Goal: Task Accomplishment & Management: Complete application form

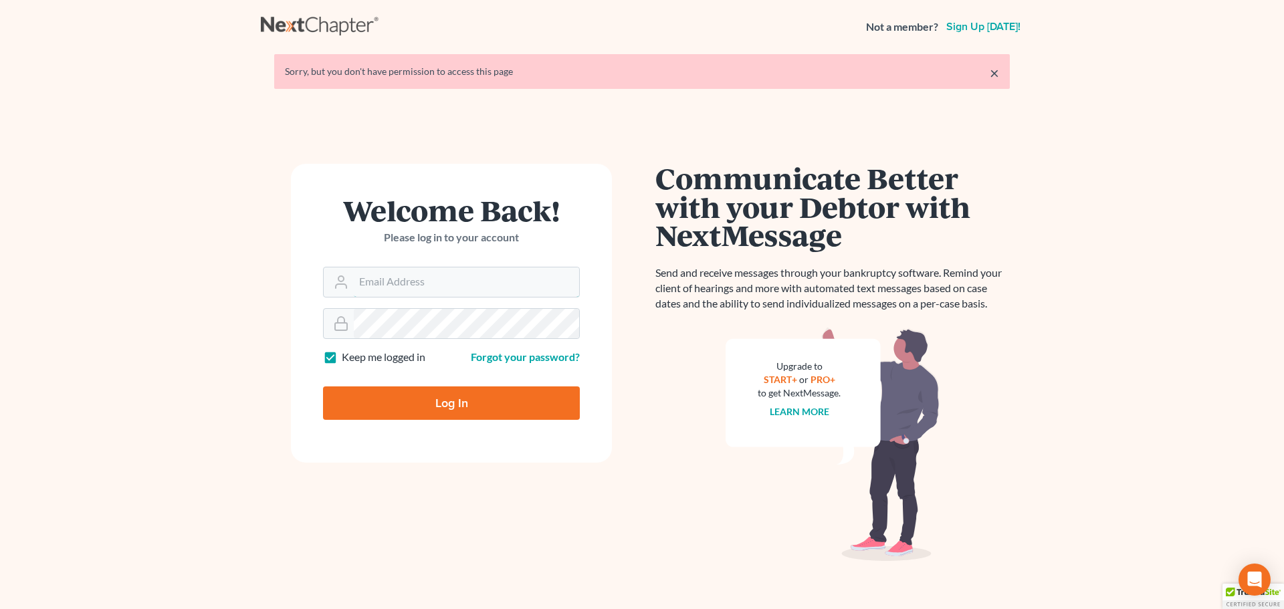
type input "[PERSON_NAME][EMAIL_ADDRESS][DOMAIN_NAME]"
click at [439, 406] on input "Log In" at bounding box center [451, 403] width 257 height 33
type input "Thinking..."
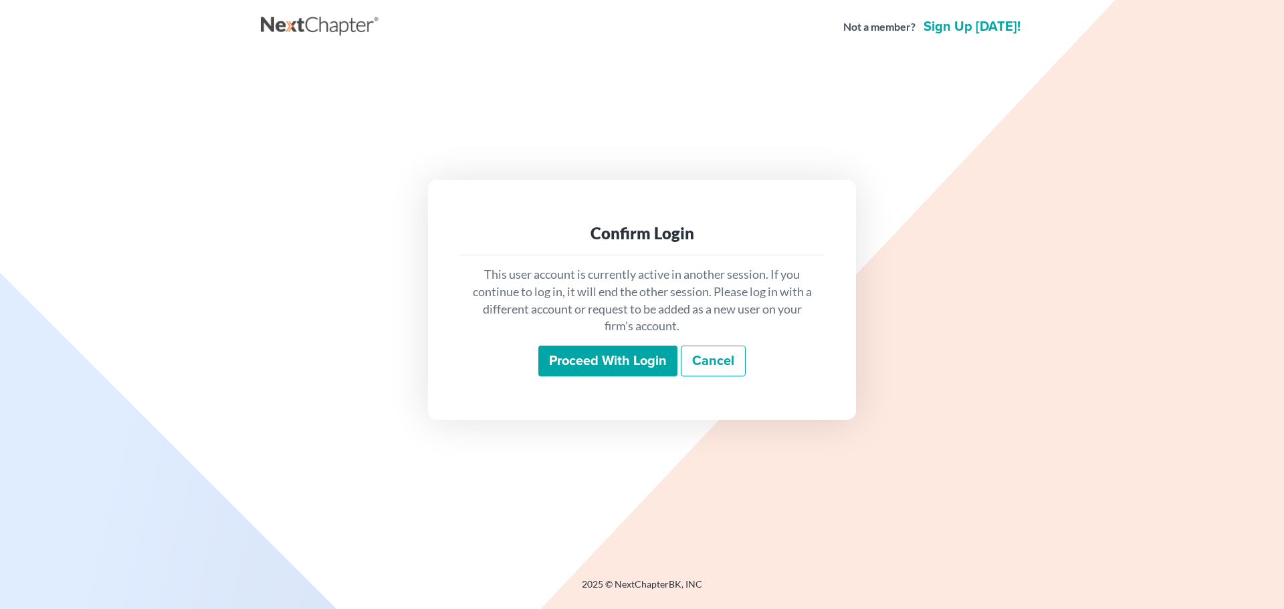
click at [577, 355] on input "Proceed with login" at bounding box center [607, 361] width 139 height 31
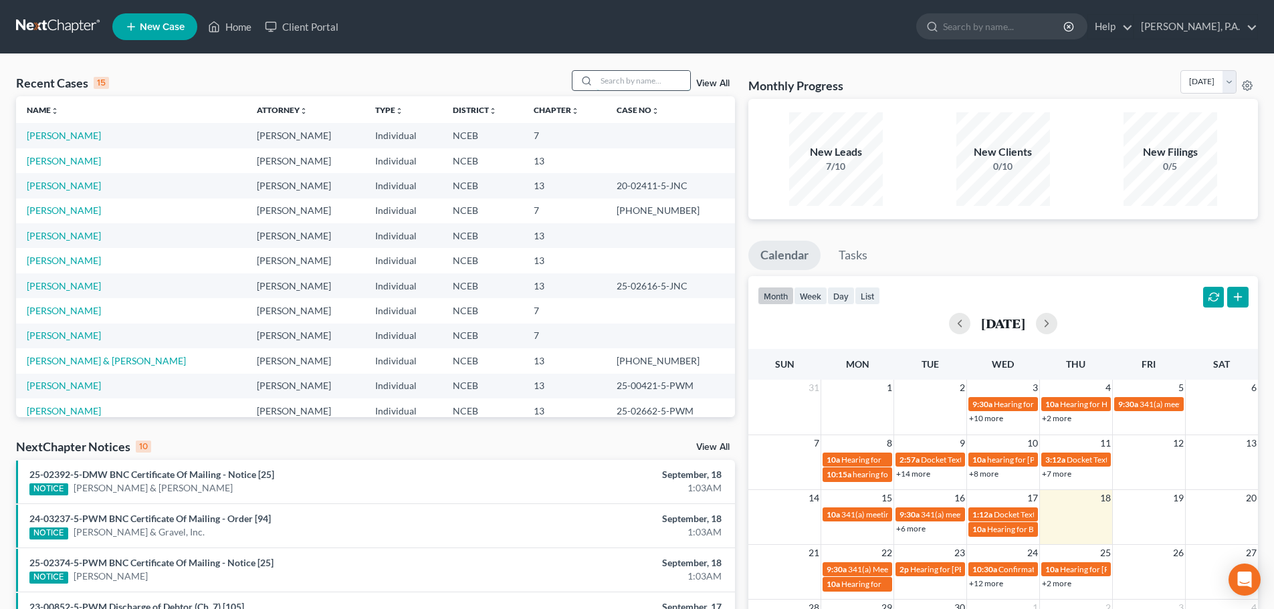
click at [599, 80] on input "search" at bounding box center [644, 80] width 94 height 19
type input "wilds"
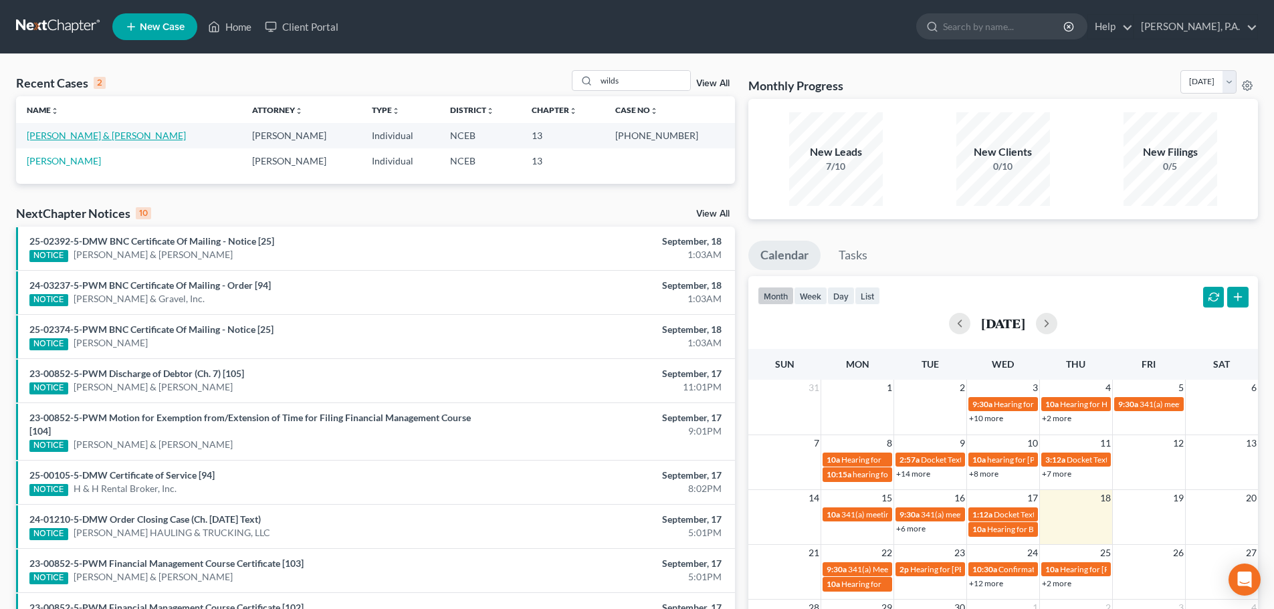
click at [120, 138] on link "Wilds, Solomon & Stephanie" at bounding box center [106, 135] width 159 height 11
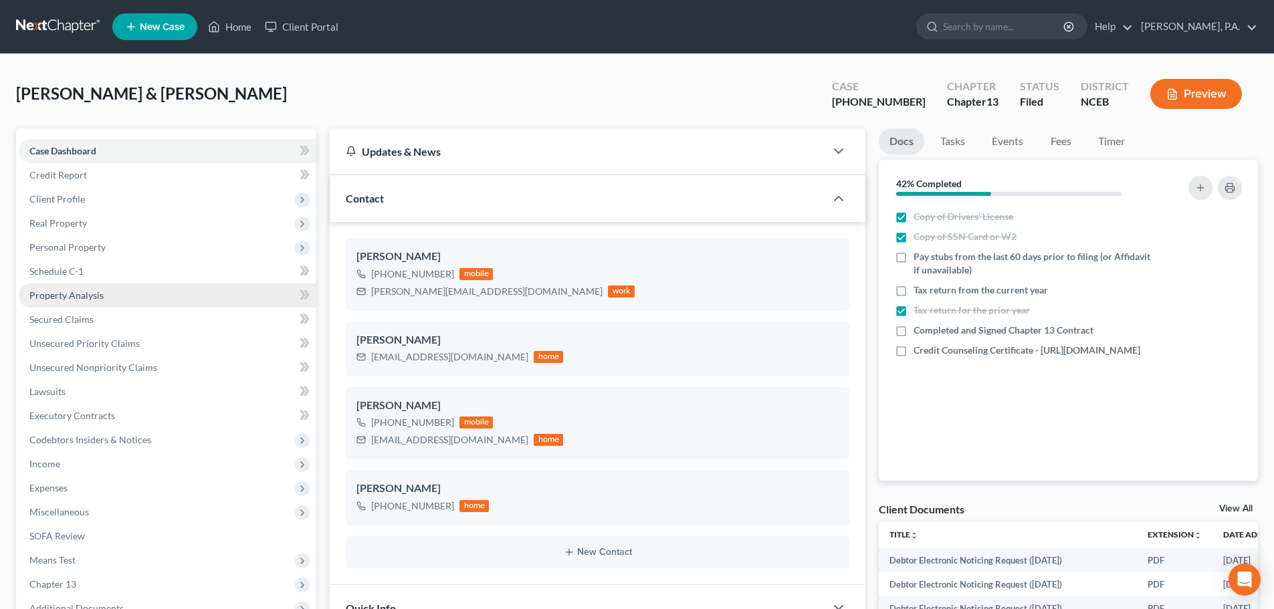
scroll to position [345, 0]
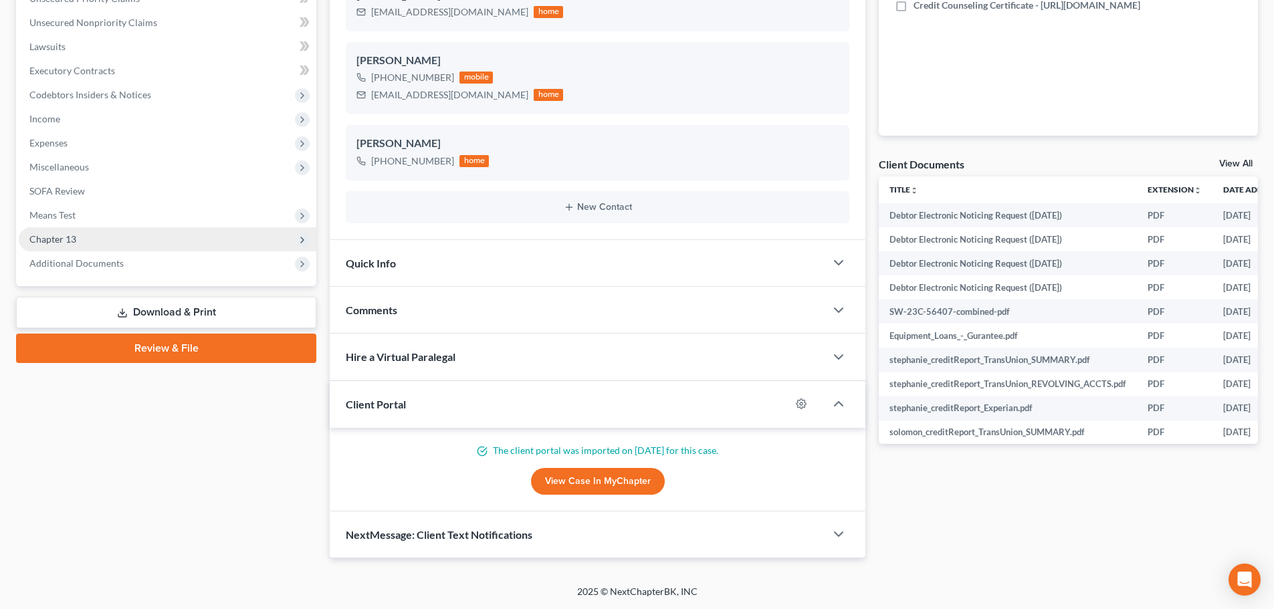
click at [189, 242] on span "Chapter 13" at bounding box center [168, 239] width 298 height 24
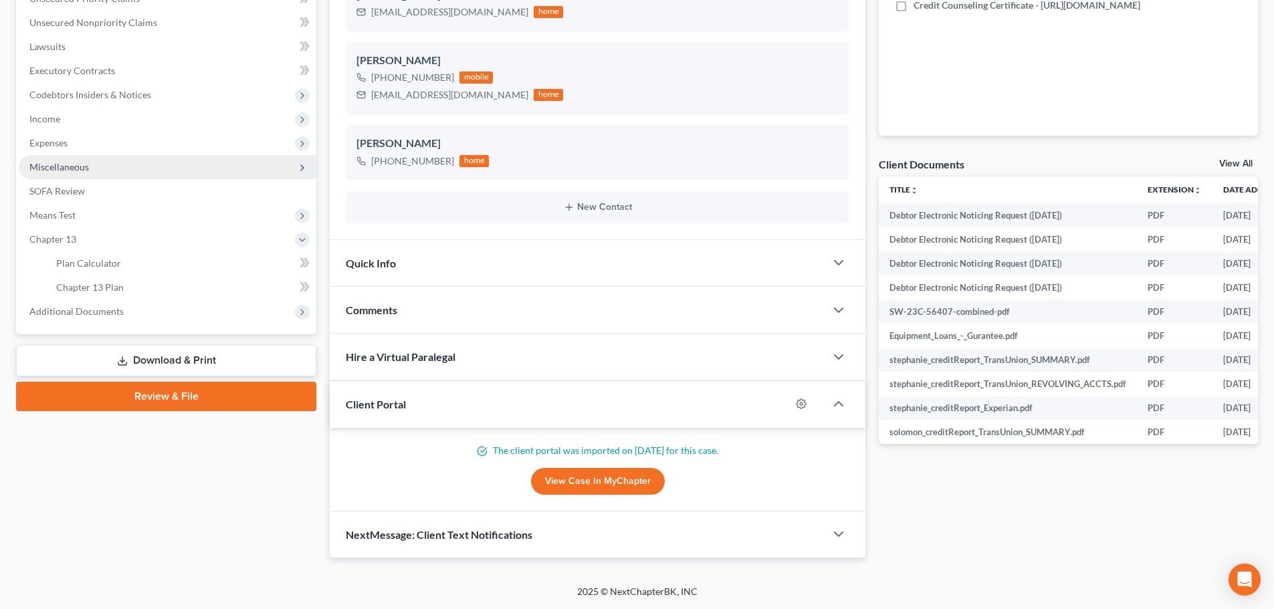
click at [203, 176] on span "Miscellaneous" at bounding box center [168, 167] width 298 height 24
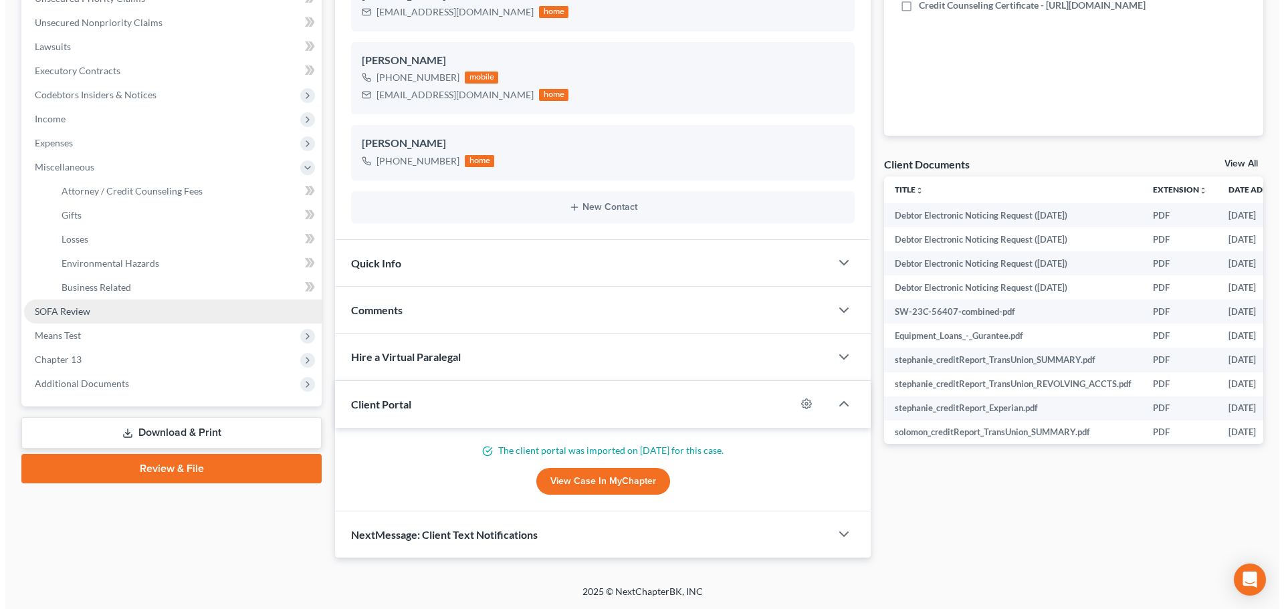
scroll to position [0, 0]
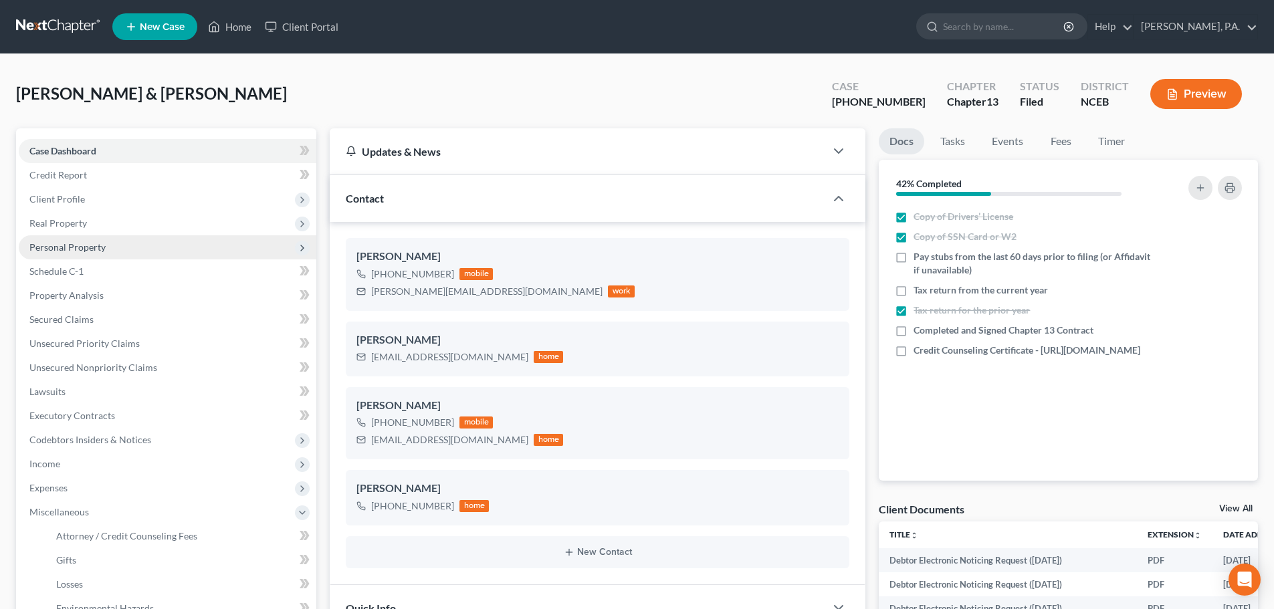
click at [157, 251] on span "Personal Property" at bounding box center [168, 247] width 298 height 24
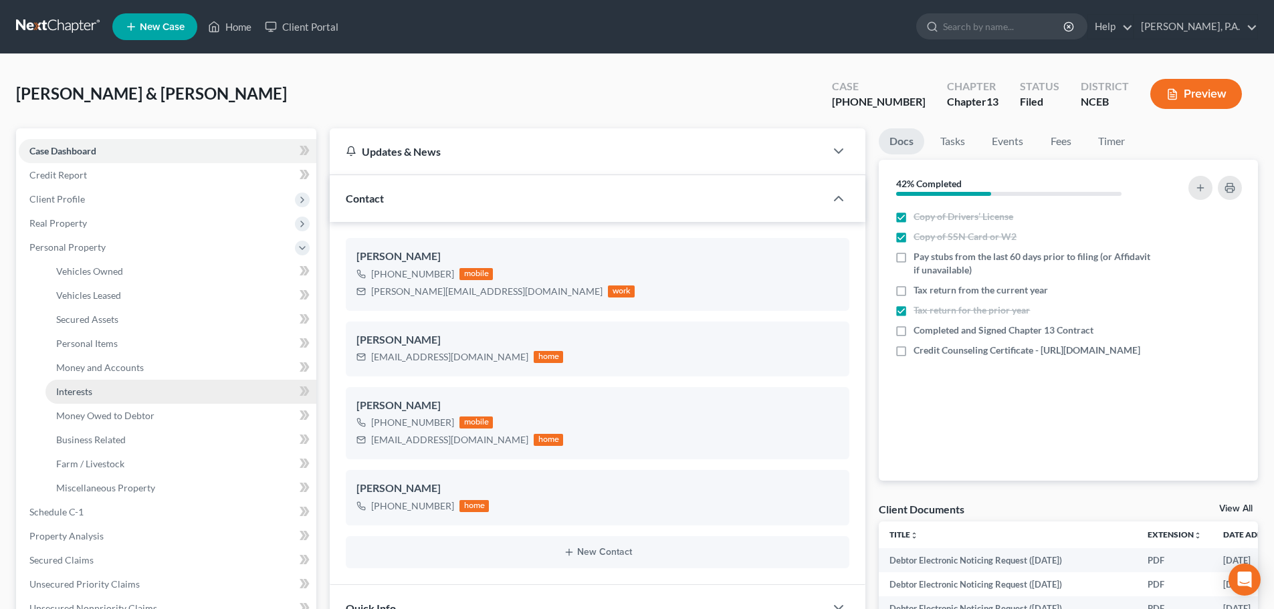
click at [191, 388] on link "Interests" at bounding box center [180, 392] width 271 height 24
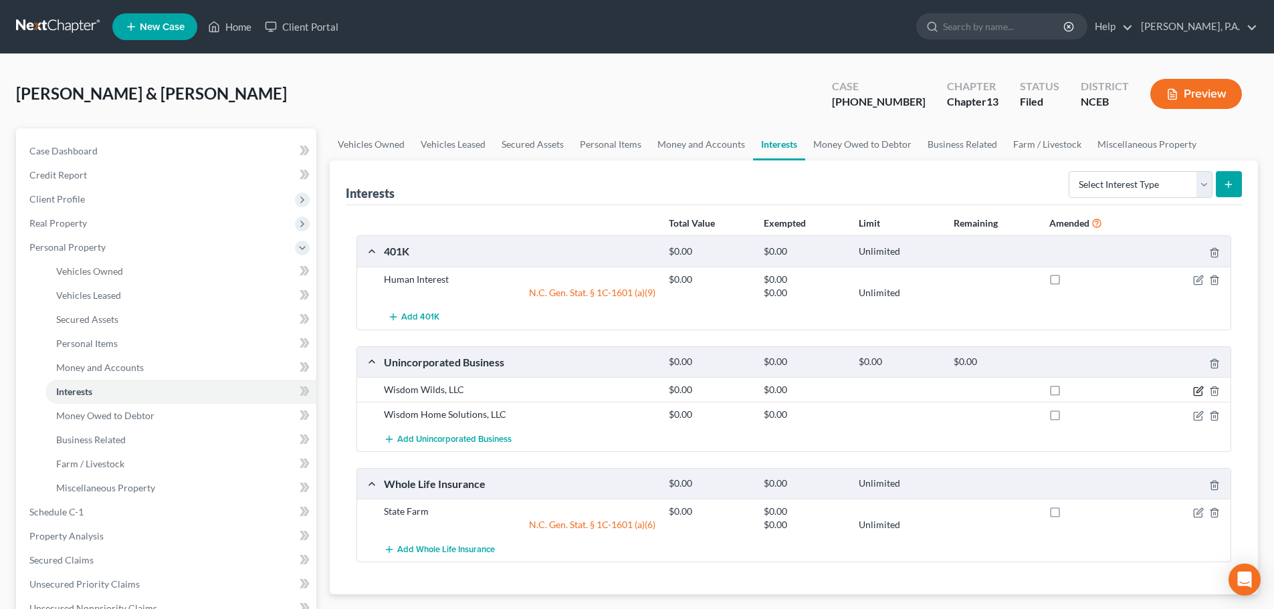
click at [1197, 392] on icon "button" at bounding box center [1200, 390] width 6 height 6
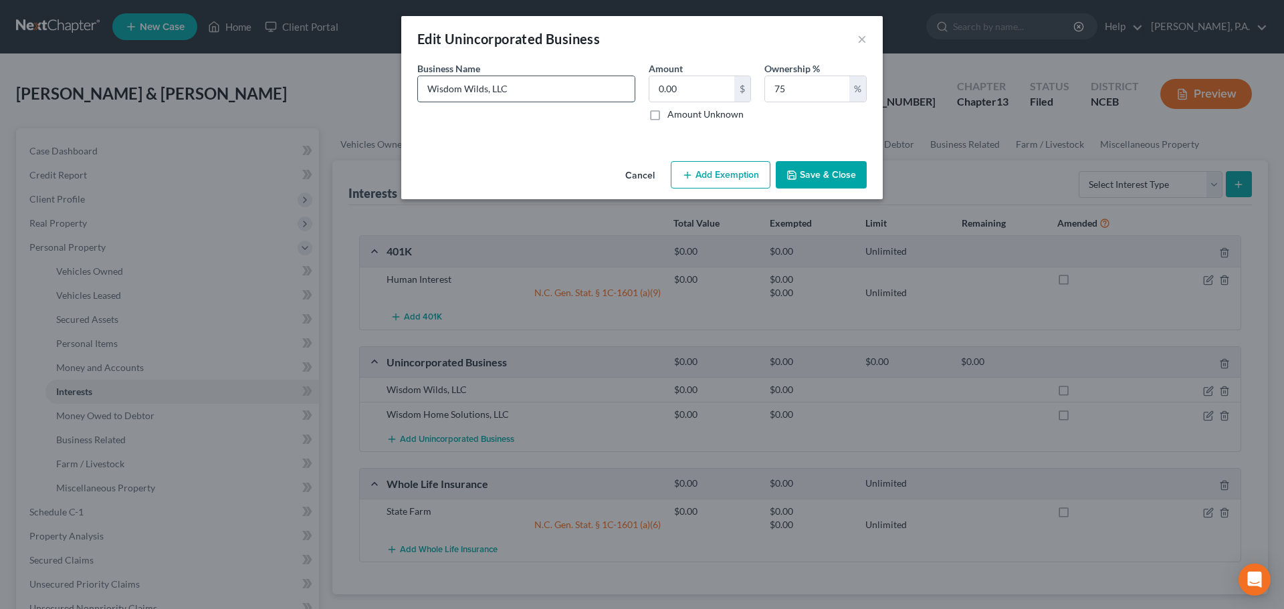
click at [542, 92] on input "Wisdom Wilds, LLC" at bounding box center [526, 88] width 217 height 25
type input "Wisdom Wilds, LLC, Administratively Dissolved"
click at [799, 177] on button "Save & Close" at bounding box center [821, 175] width 91 height 28
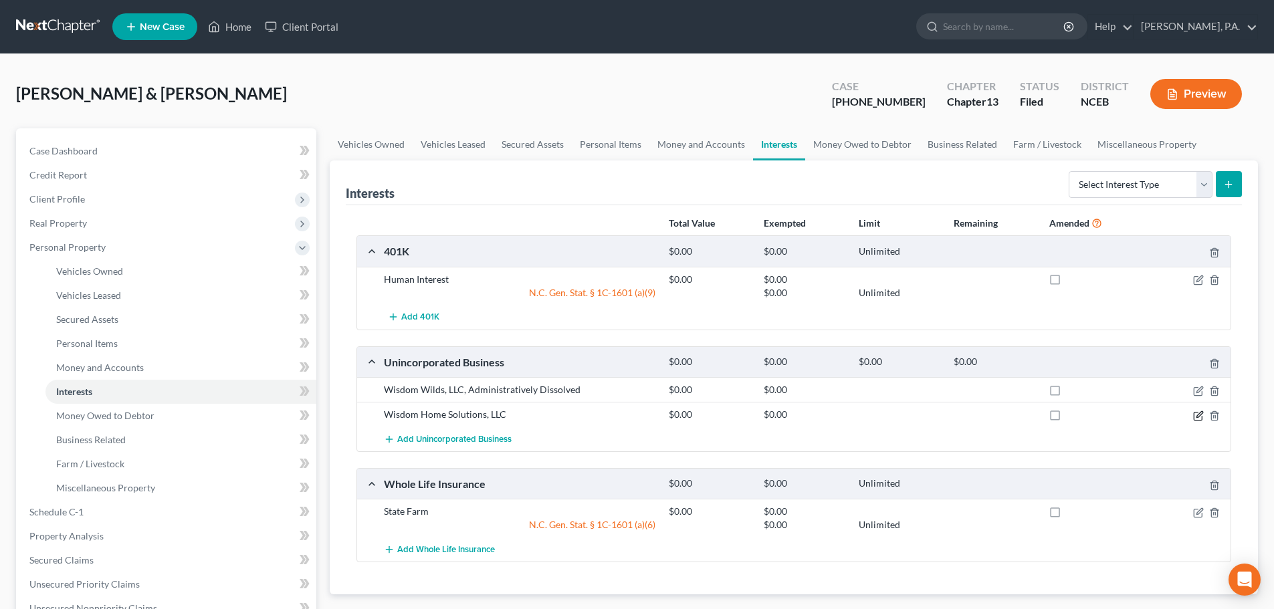
click at [1195, 413] on icon "button" at bounding box center [1198, 416] width 8 height 8
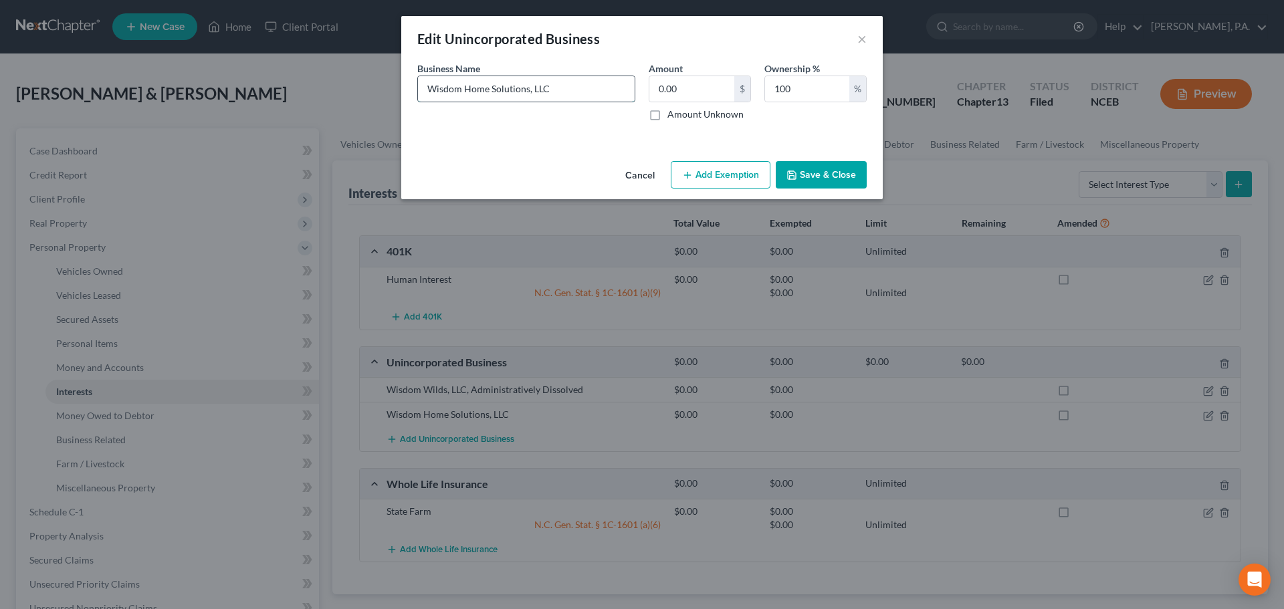
click at [570, 86] on input "Wisdom Home Solutions, LLC" at bounding box center [526, 88] width 217 height 25
type input "Wisdom Home Solutions, LLC (Revoked)"
click at [838, 176] on button "Save & Close" at bounding box center [821, 175] width 91 height 28
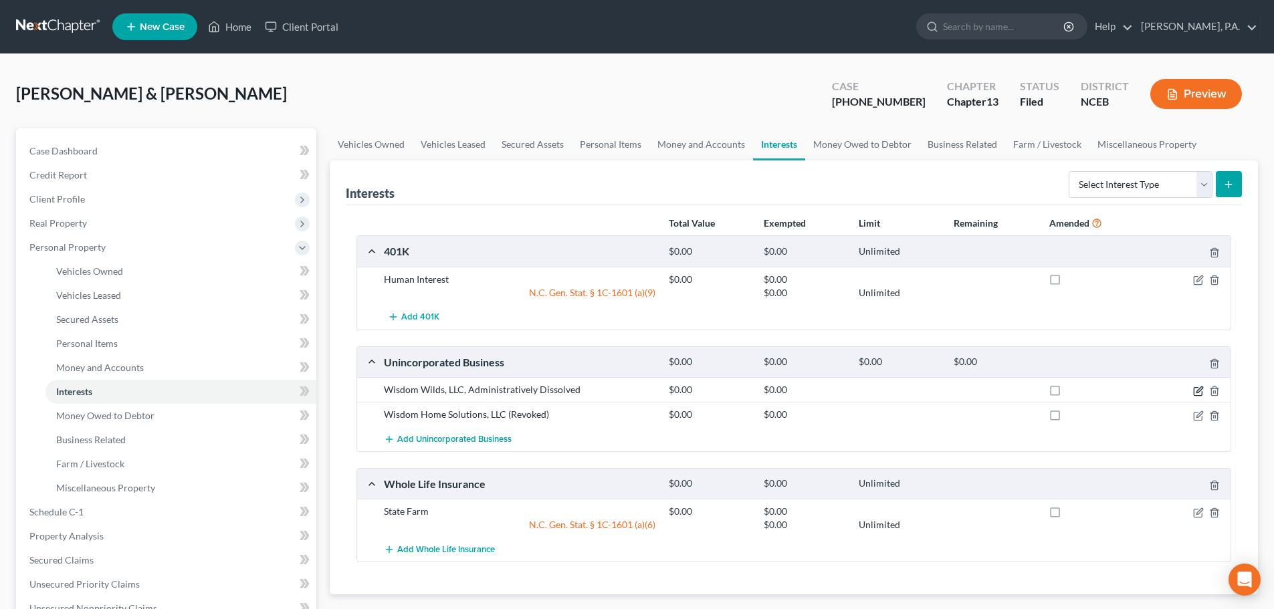
click at [1194, 392] on icon "button" at bounding box center [1198, 391] width 8 height 8
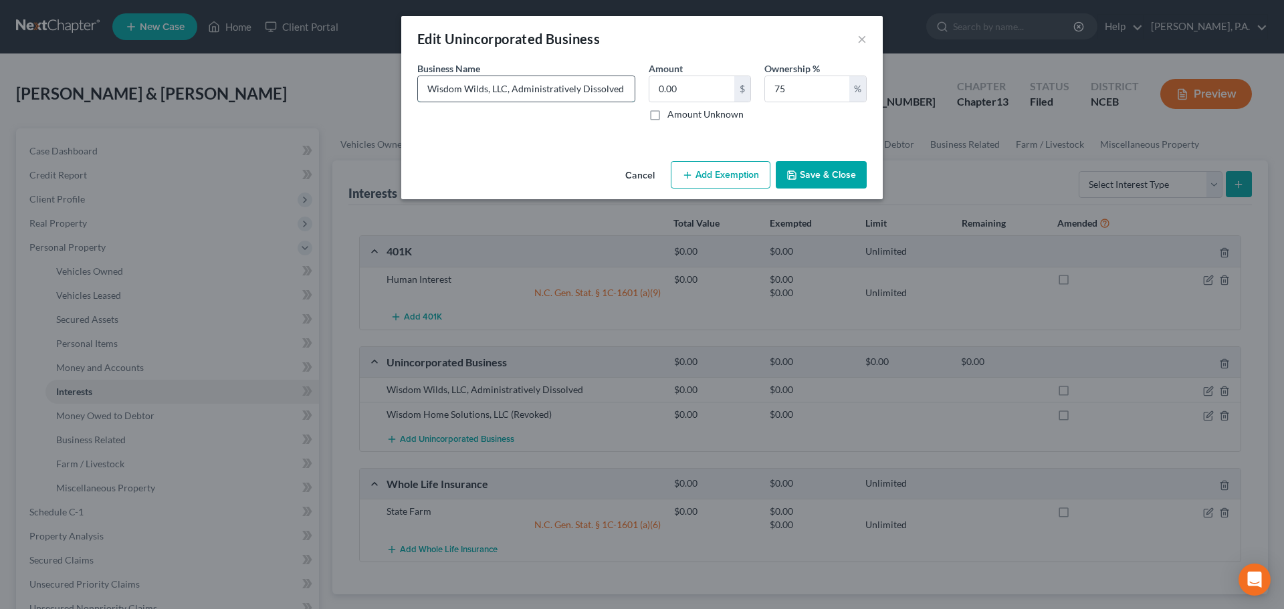
click at [508, 87] on input "Wisdom Wilds, LLC, Administratively Dissolved" at bounding box center [526, 88] width 217 height 25
type input "Wisdom Wilds, LLC (Administratively Dissolved)"
click at [668, 119] on label "Amount Unknown" at bounding box center [706, 114] width 76 height 13
click at [673, 116] on input "Amount Unknown" at bounding box center [677, 112] width 9 height 9
checkbox input "true"
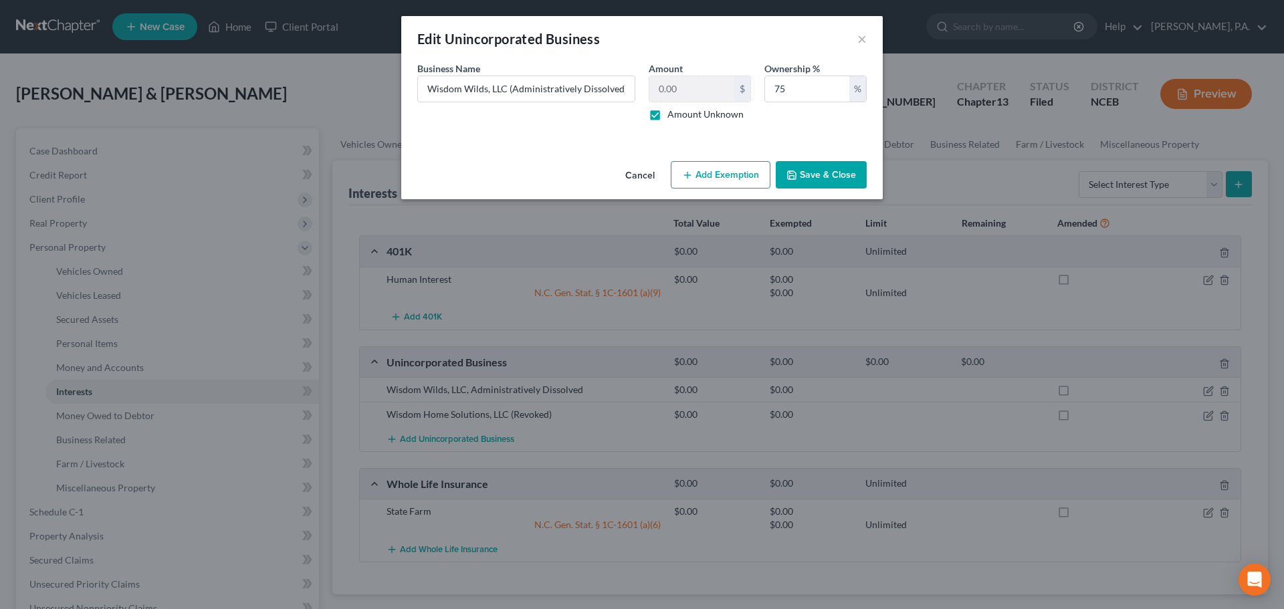
click at [812, 176] on button "Save & Close" at bounding box center [821, 175] width 91 height 28
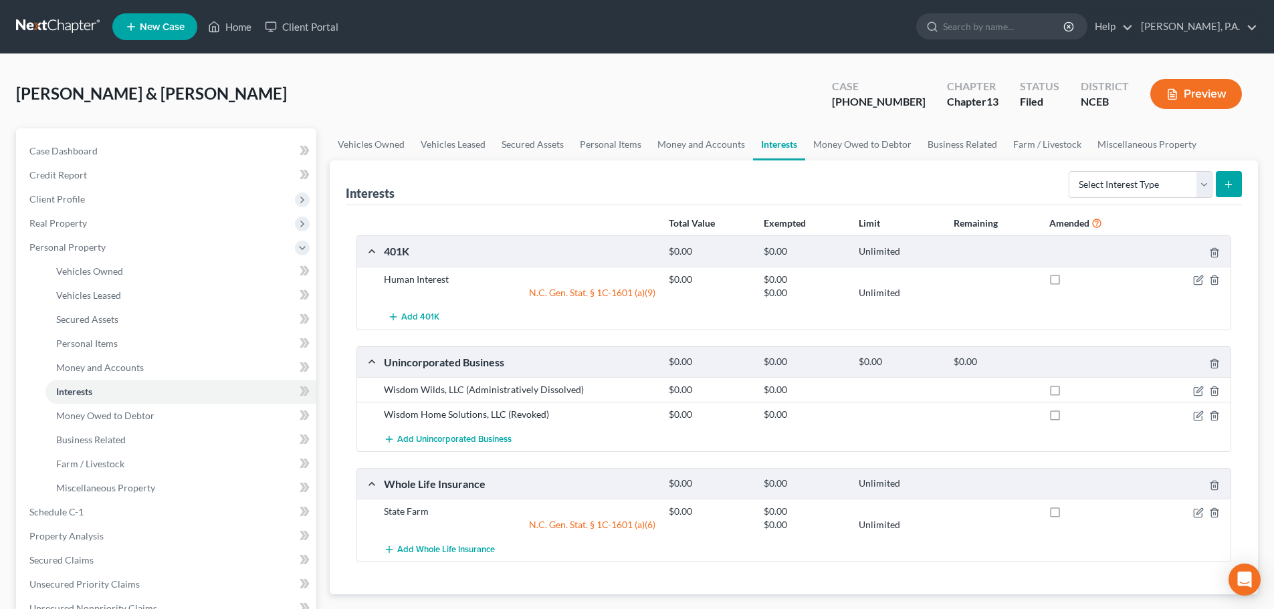
click at [1161, 104] on button "Preview" at bounding box center [1196, 94] width 92 height 30
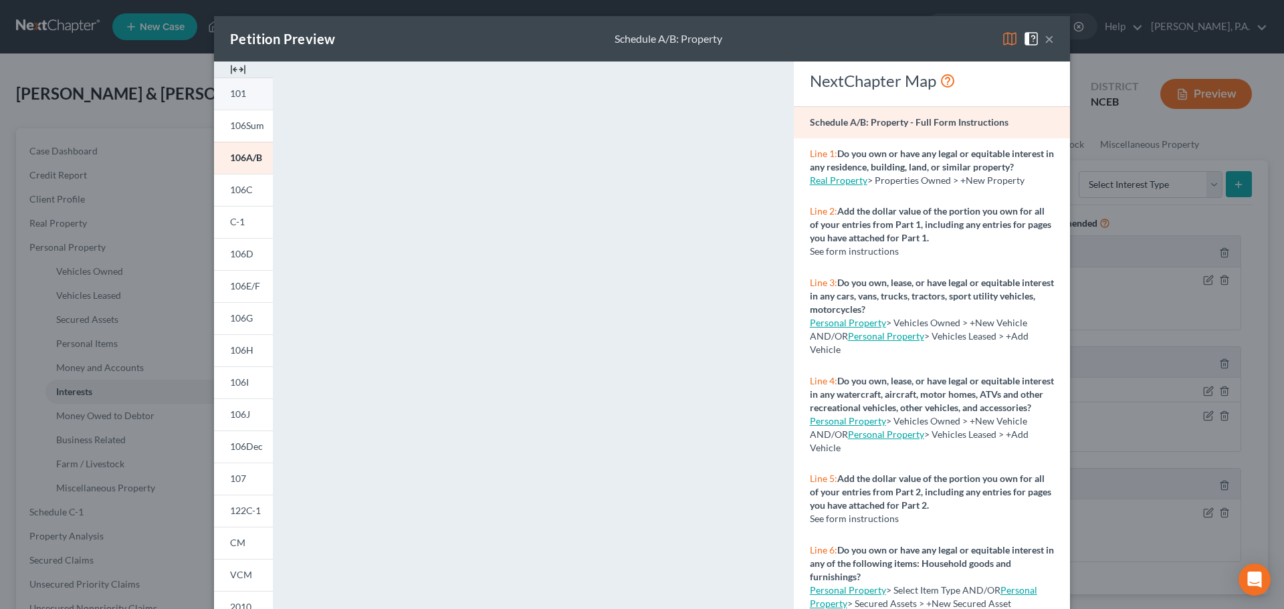
click at [237, 98] on span "101" at bounding box center [238, 93] width 16 height 11
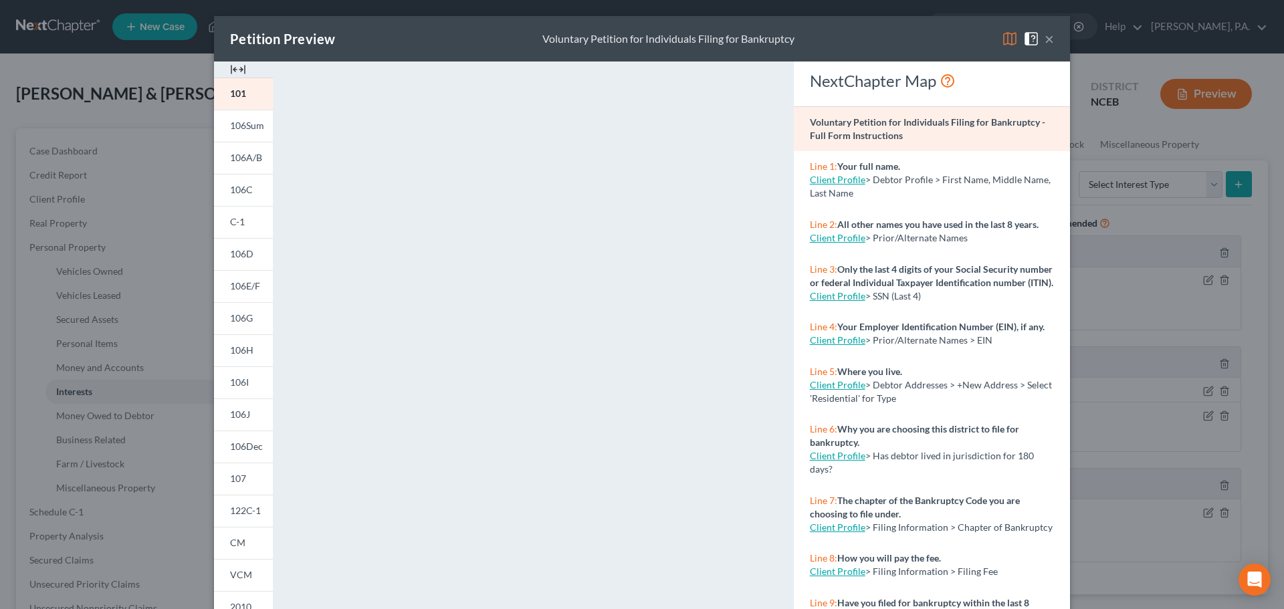
click at [1045, 34] on button "×" at bounding box center [1049, 39] width 9 height 16
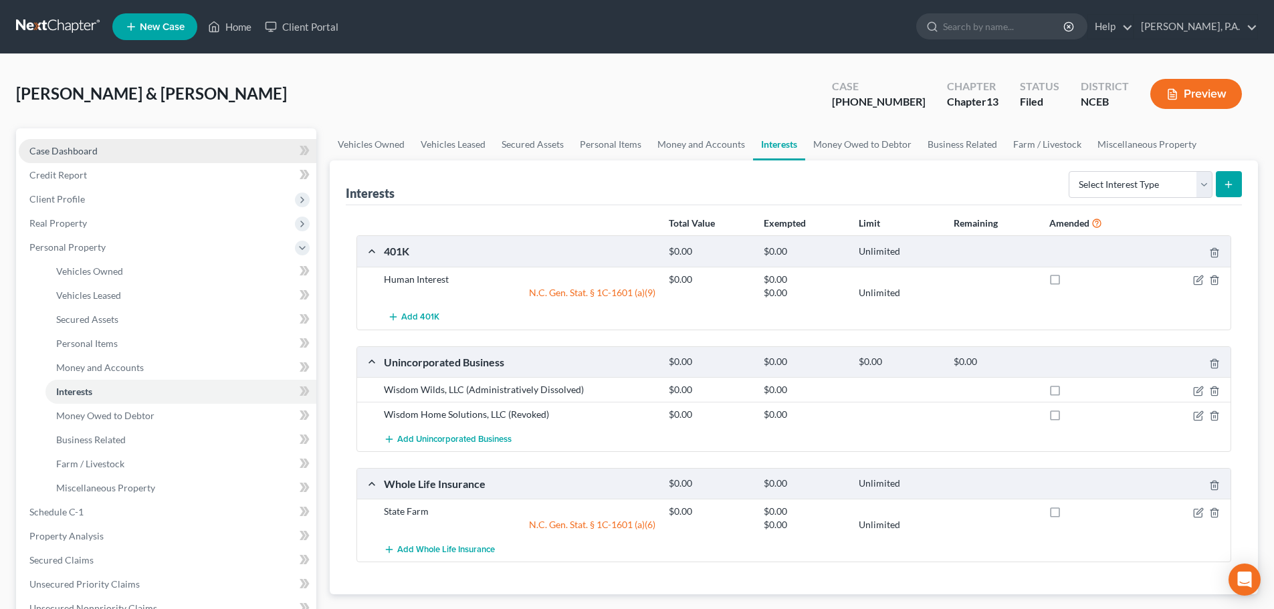
click at [70, 145] on span "Case Dashboard" at bounding box center [63, 150] width 68 height 11
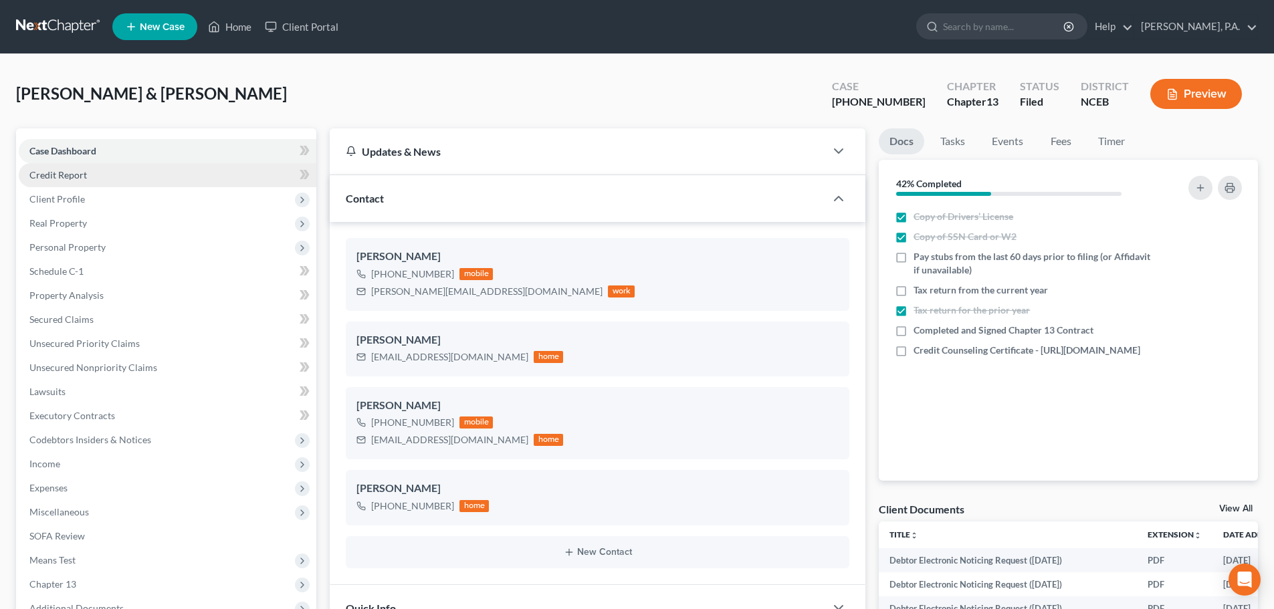
click at [130, 177] on link "Credit Report" at bounding box center [168, 175] width 298 height 24
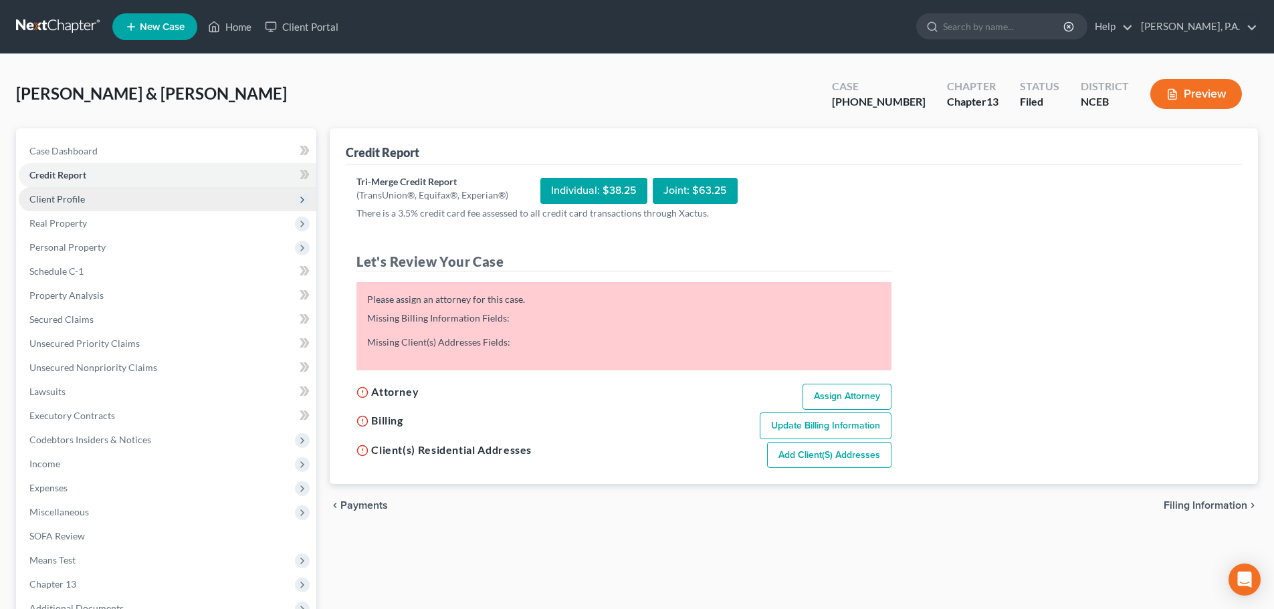
click at [128, 199] on span "Client Profile" at bounding box center [168, 199] width 298 height 24
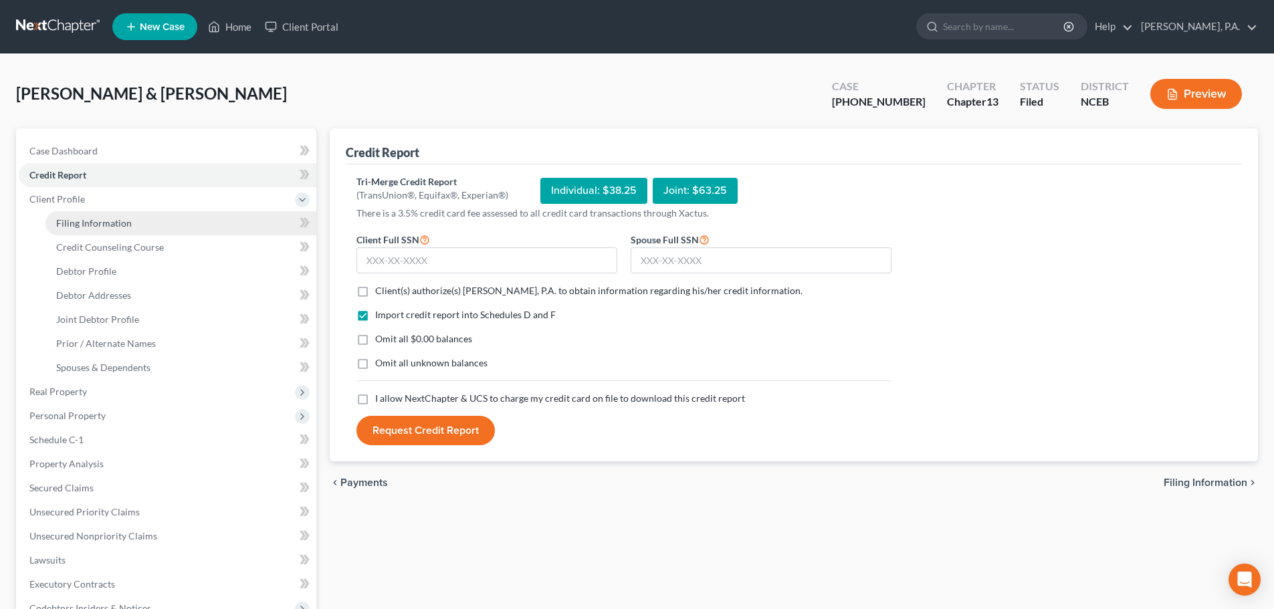
click at [132, 220] on link "Filing Information" at bounding box center [180, 223] width 271 height 24
select select "0"
select select "3"
select select "1"
select select "3"
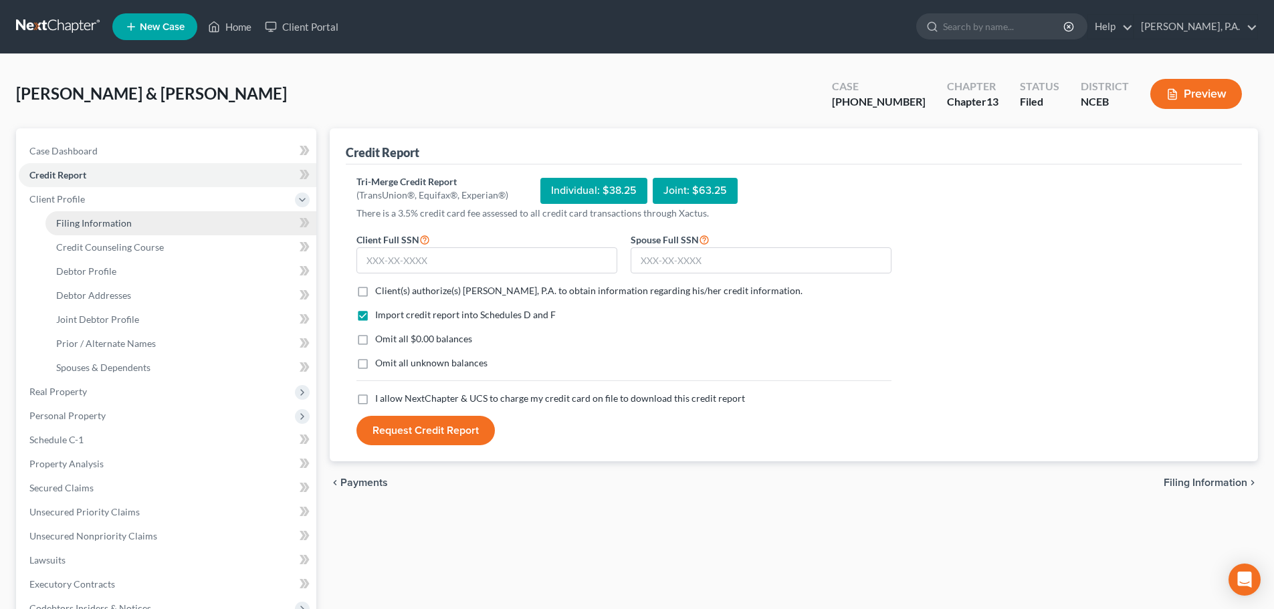
select select "28"
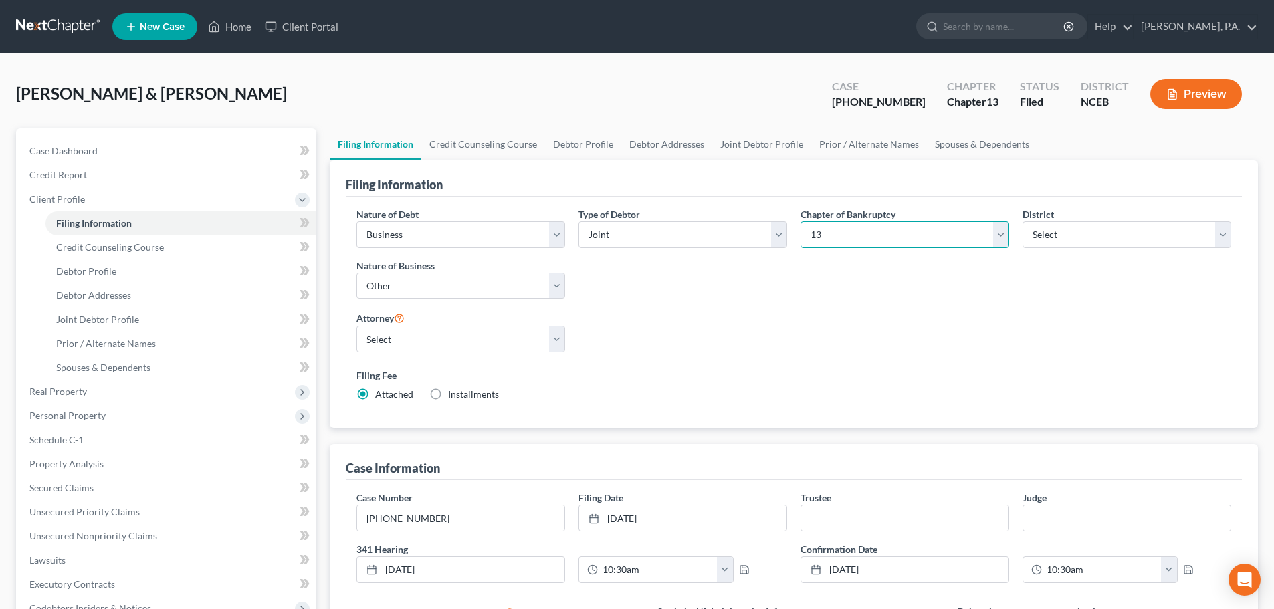
click at [845, 237] on select "Select 7 11 12 13" at bounding box center [905, 234] width 209 height 27
select select "0"
click at [801, 221] on select "Select 7 11 12 13" at bounding box center [905, 234] width 209 height 27
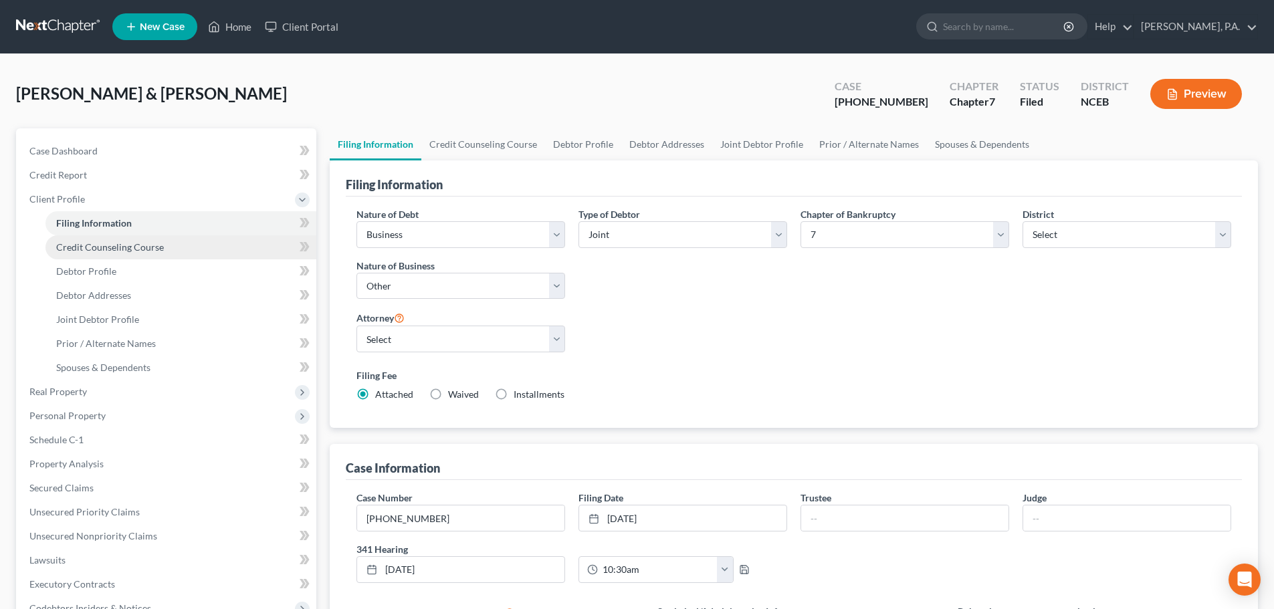
click at [157, 246] on span "Credit Counseling Course" at bounding box center [110, 246] width 108 height 11
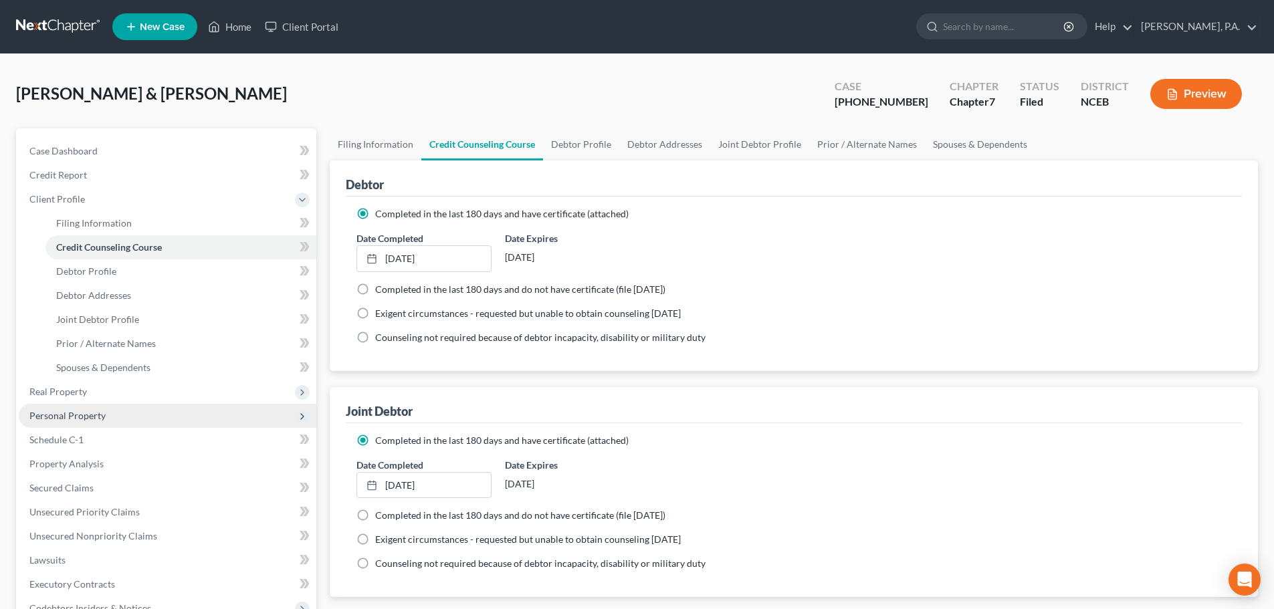
click at [127, 407] on span "Personal Property" at bounding box center [168, 416] width 298 height 24
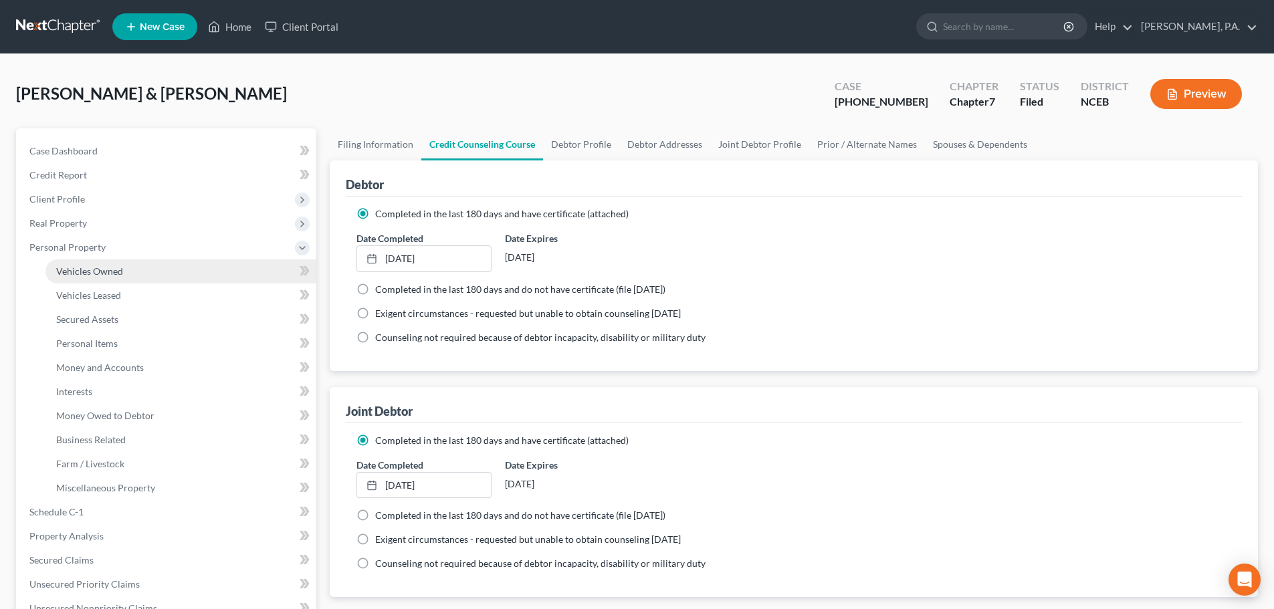
click at [146, 266] on link "Vehicles Owned" at bounding box center [180, 272] width 271 height 24
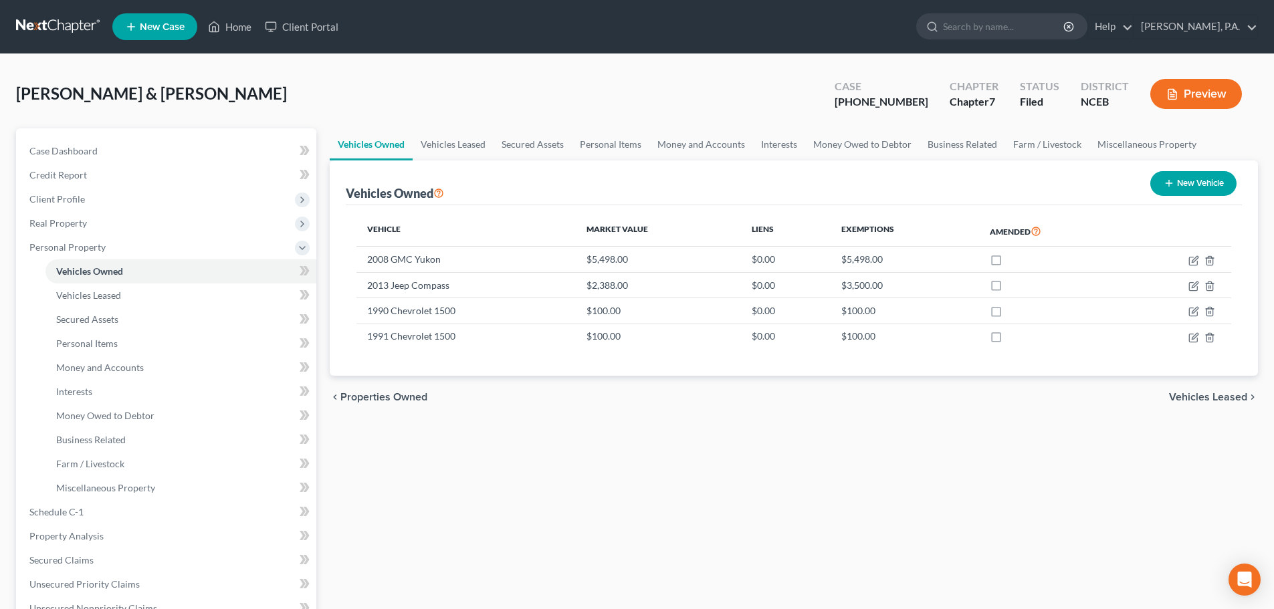
click at [1203, 177] on button "New Vehicle" at bounding box center [1193, 183] width 86 height 25
select select "0"
select select "2"
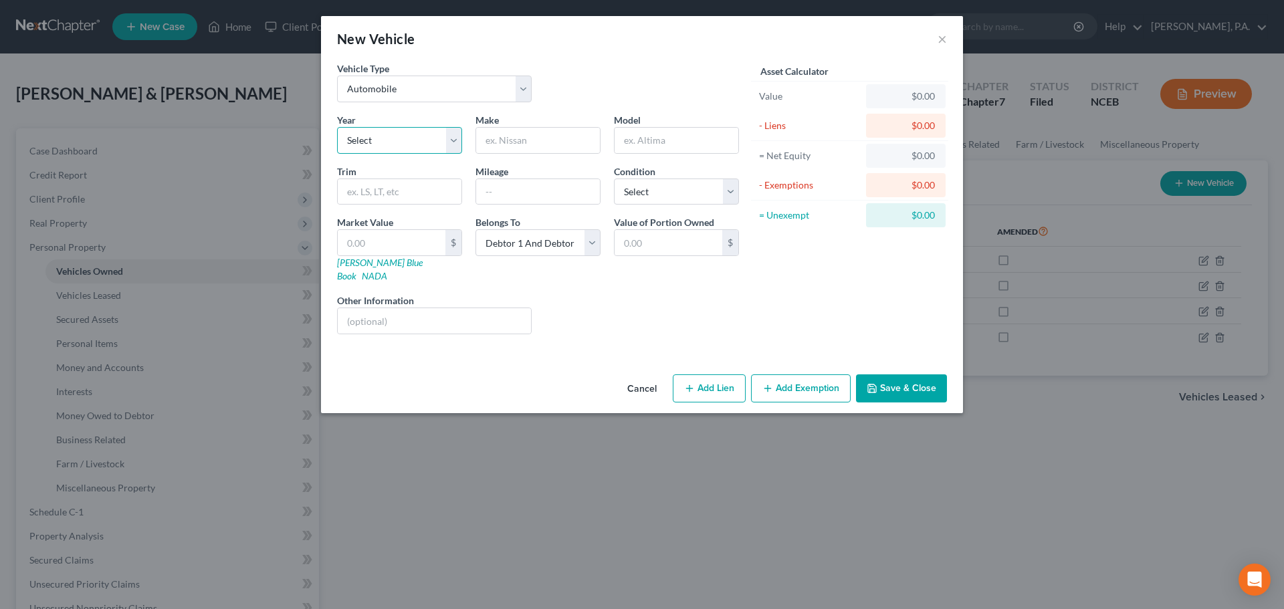
click at [451, 148] on select "Select 2026 2025 2024 2023 2022 2021 2020 2019 2018 2017 2016 2015 2014 2013 20…" at bounding box center [399, 140] width 125 height 27
select select "14"
click at [337, 127] on select "Select 2026 2025 2024 2023 2022 2021 2020 2019 2018 2017 2016 2015 2014 2013 20…" at bounding box center [399, 140] width 125 height 27
click at [528, 140] on input "text" at bounding box center [538, 140] width 124 height 25
type input "Chevrolet"
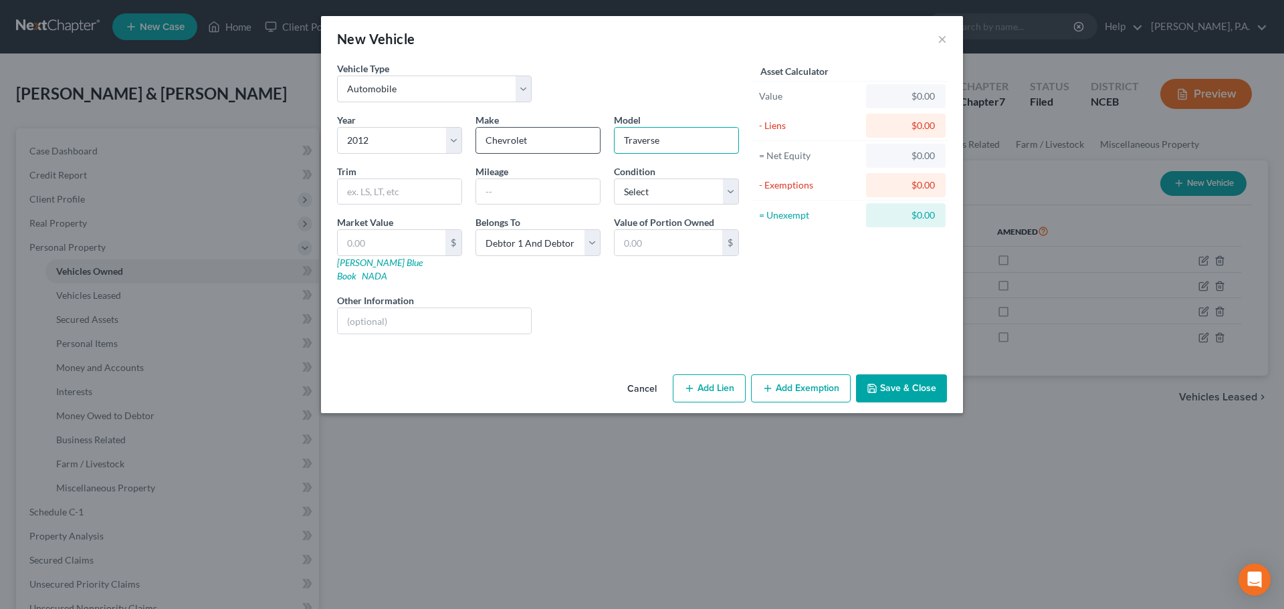
type input "Traverse"
select select "2"
select select "0"
type input "3,353"
click at [433, 308] on input "text" at bounding box center [434, 320] width 193 height 25
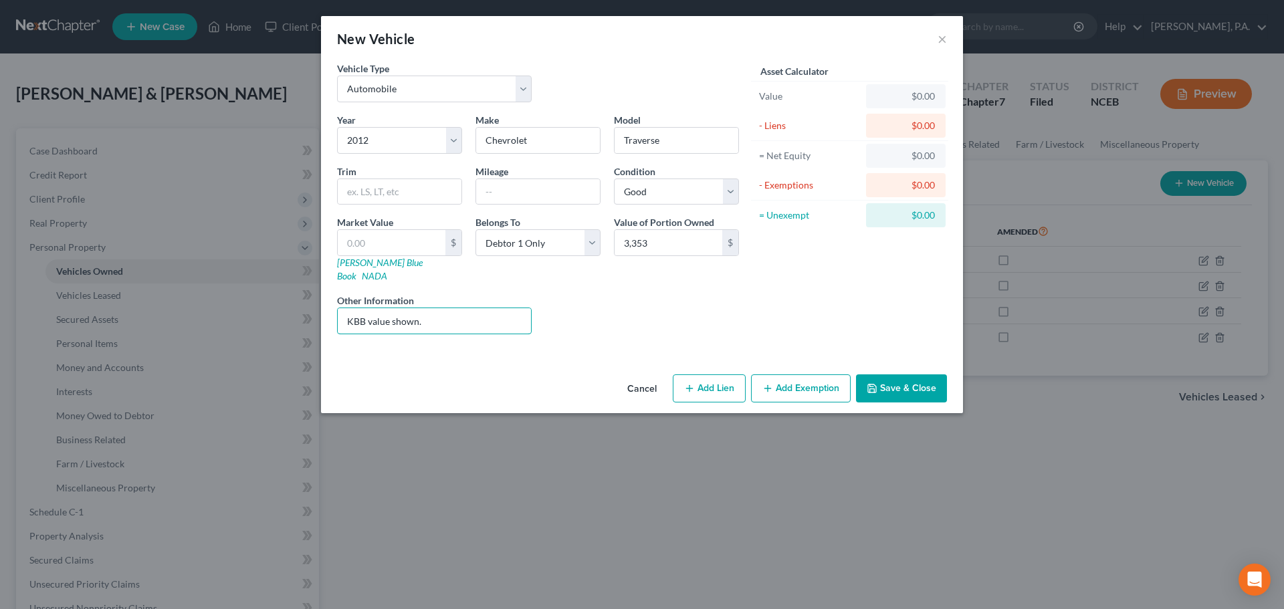
type input "KBB value shown."
click at [926, 377] on button "Save & Close" at bounding box center [901, 389] width 91 height 28
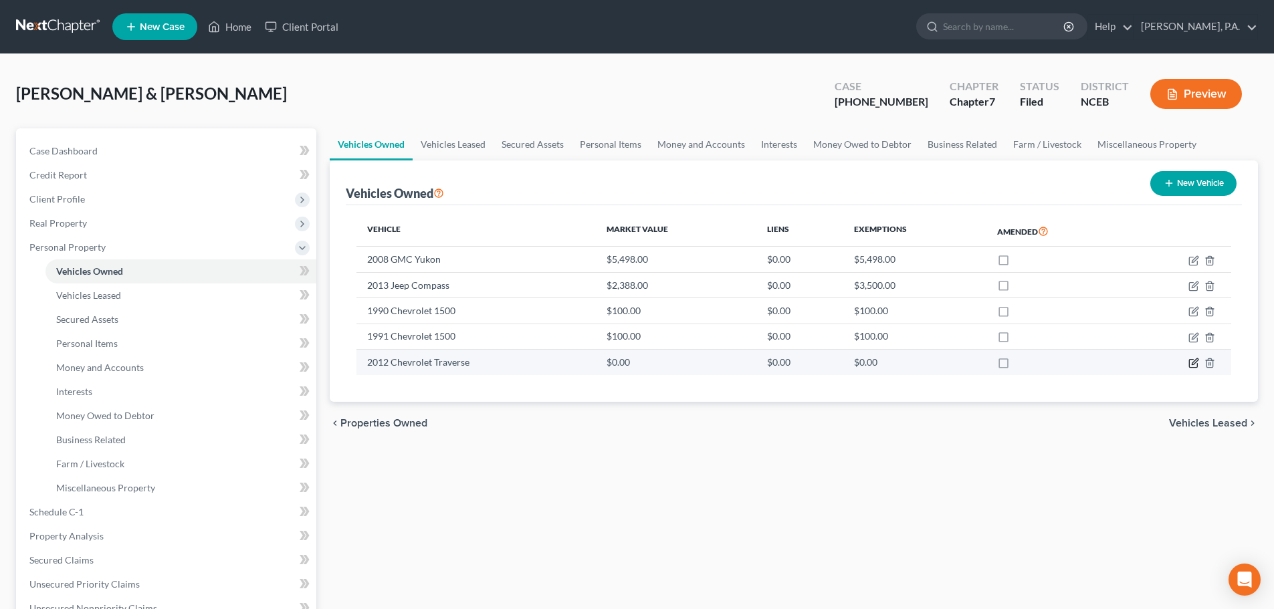
click at [1197, 365] on icon "button" at bounding box center [1193, 364] width 8 height 8
select select "0"
select select "14"
select select "2"
select select "0"
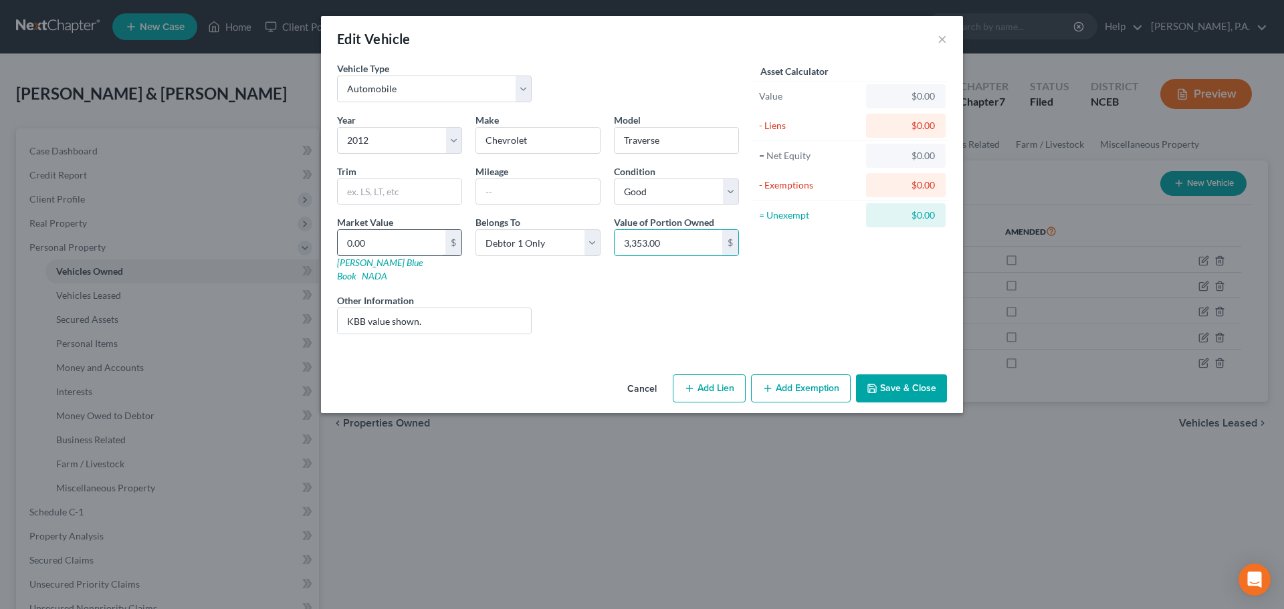
click at [401, 243] on input "0.00" at bounding box center [392, 242] width 108 height 25
paste input "3,353"
type input "3,353.00"
click at [931, 380] on button "Save & Close" at bounding box center [901, 389] width 91 height 28
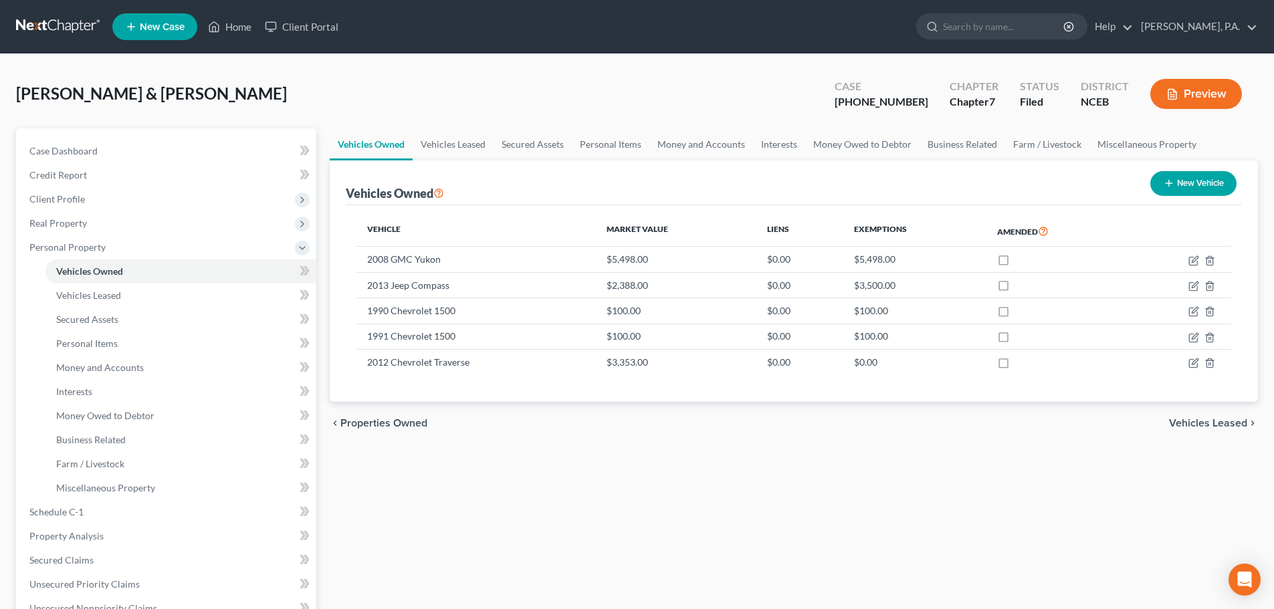
click at [1179, 191] on button "New Vehicle" at bounding box center [1193, 183] width 86 height 25
select select "0"
select select "2"
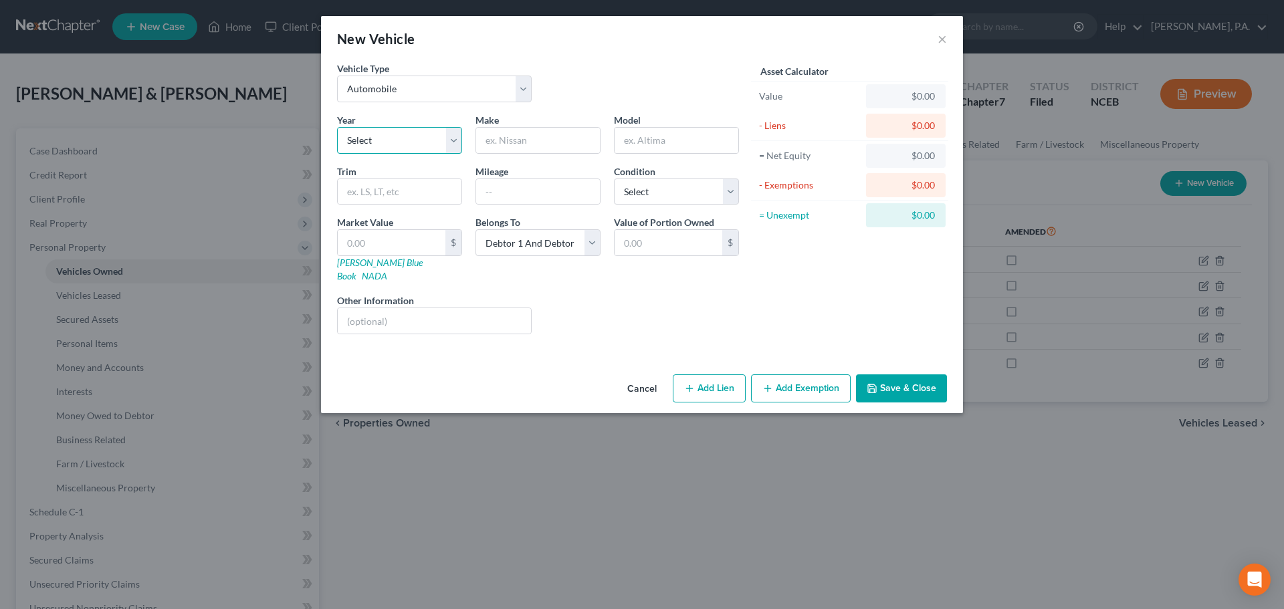
click at [439, 140] on select "Select 2026 2025 2024 2023 2022 2021 2020 2019 2018 2017 2016 2015 2014 2013 20…" at bounding box center [399, 140] width 125 height 27
select select "14"
click at [337, 127] on select "Select 2026 2025 2024 2023 2022 2021 2020 2019 2018 2017 2016 2015 2014 2013 20…" at bounding box center [399, 140] width 125 height 27
click at [524, 142] on input "text" at bounding box center [538, 140] width 124 height 25
type input "Dodge"
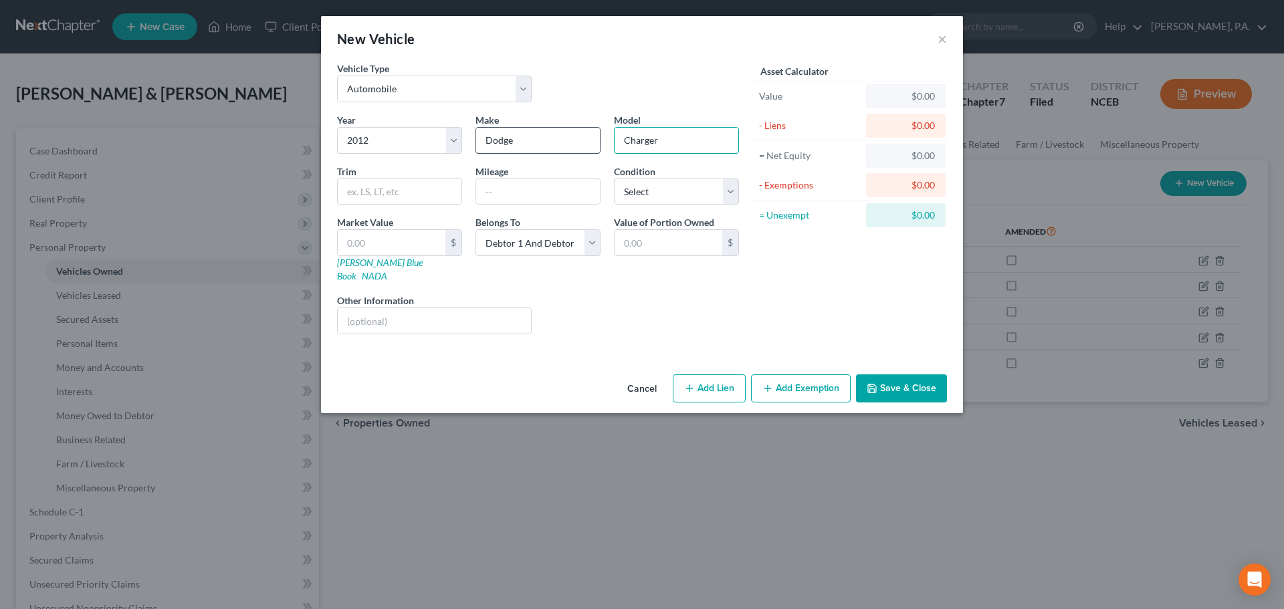
type input "Charger"
click at [538, 193] on input "text" at bounding box center [538, 191] width 124 height 25
click at [650, 189] on select "Select Excellent Very Good Good Fair Poor" at bounding box center [676, 192] width 125 height 27
select select "4"
click at [614, 179] on select "Select Excellent Very Good Good Fair Poor" at bounding box center [676, 192] width 125 height 27
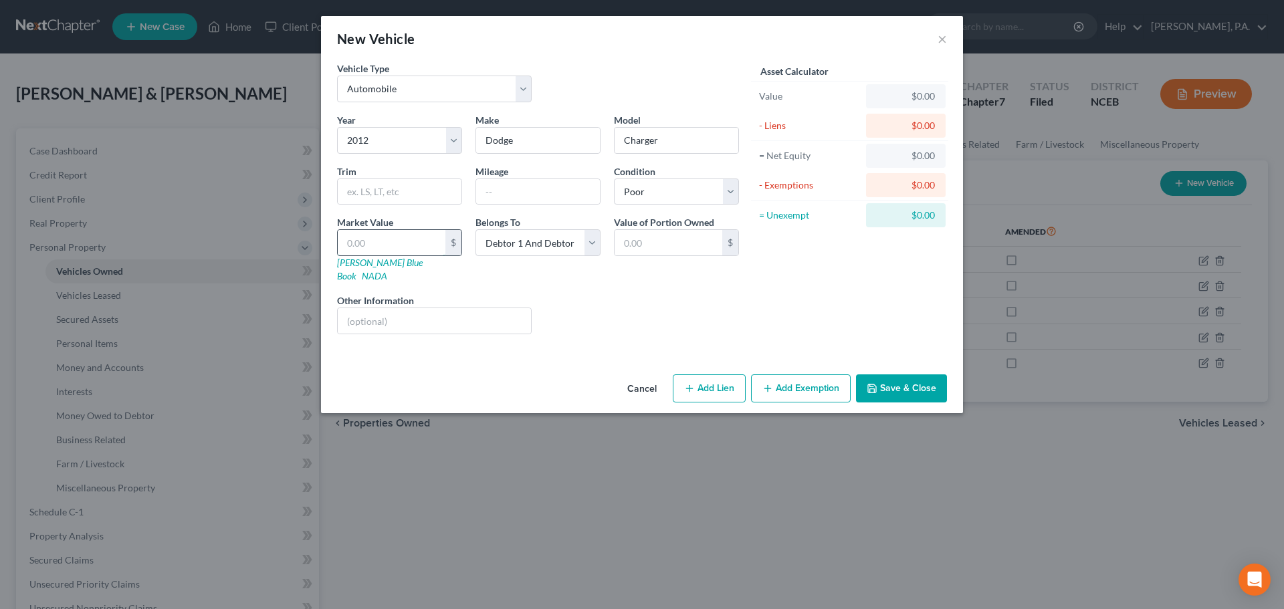
click at [398, 236] on input "text" at bounding box center [392, 242] width 108 height 25
click at [558, 244] on select "Select Debtor 1 Only Debtor 2 Only Debtor 1 And Debtor 2 Only At Least One Of T…" at bounding box center [538, 242] width 125 height 27
select select "1"
click at [476, 229] on select "Select Debtor 1 Only Debtor 2 Only Debtor 1 And Debtor 2 Only At Least One Of T…" at bounding box center [538, 242] width 125 height 27
click at [430, 241] on input "text" at bounding box center [392, 242] width 108 height 25
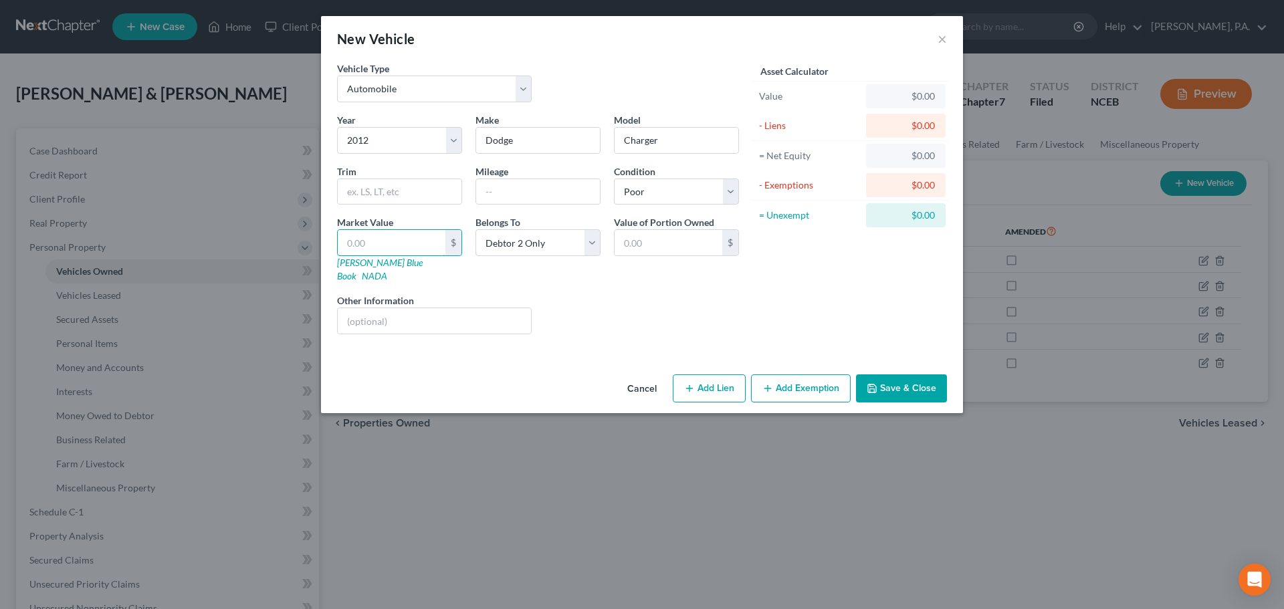
type input "4"
type input "4.00"
type input "43"
type input "43.00"
type input "432"
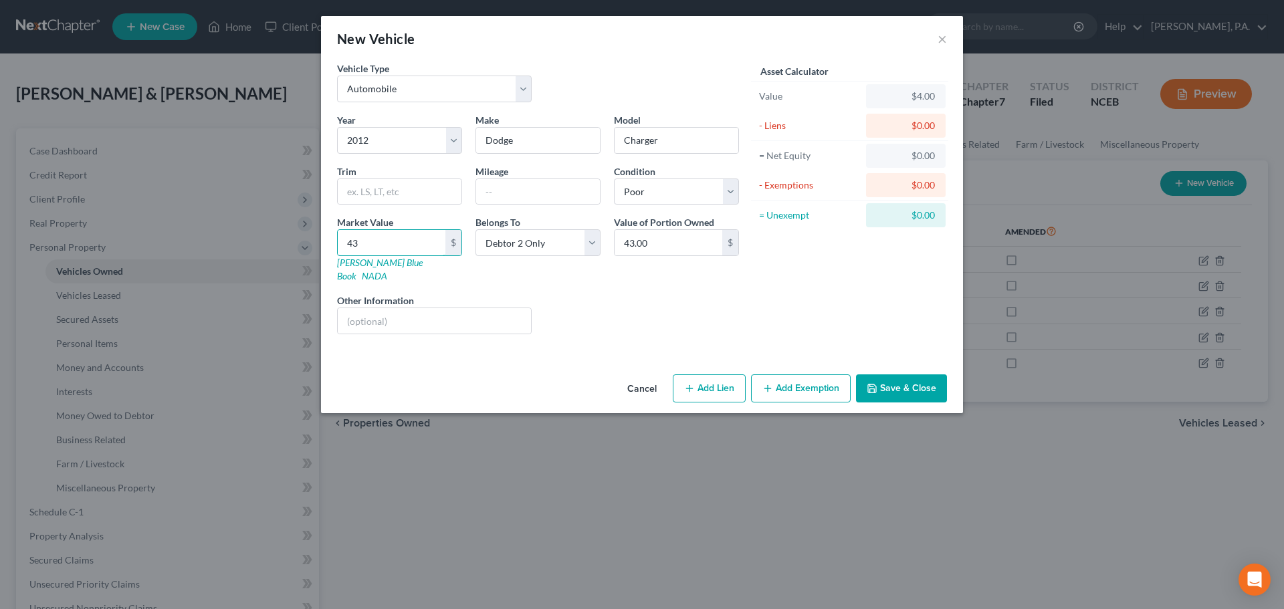
type input "432.00"
type input "4329"
type input "4,329.00"
type input "4,329"
click at [687, 238] on input "4,329.00" at bounding box center [669, 242] width 108 height 25
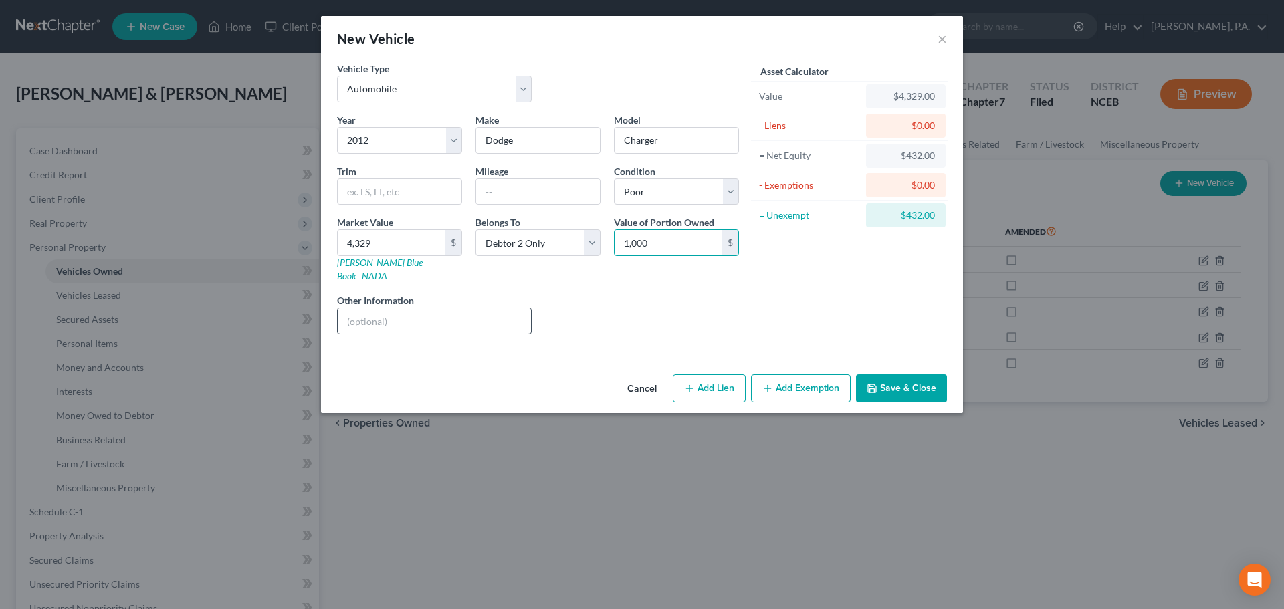
type input "1,000"
click at [462, 308] on input "text" at bounding box center [434, 320] width 193 height 25
type input "Debtor reduces market value due to poor condition; vehicle inoperable."
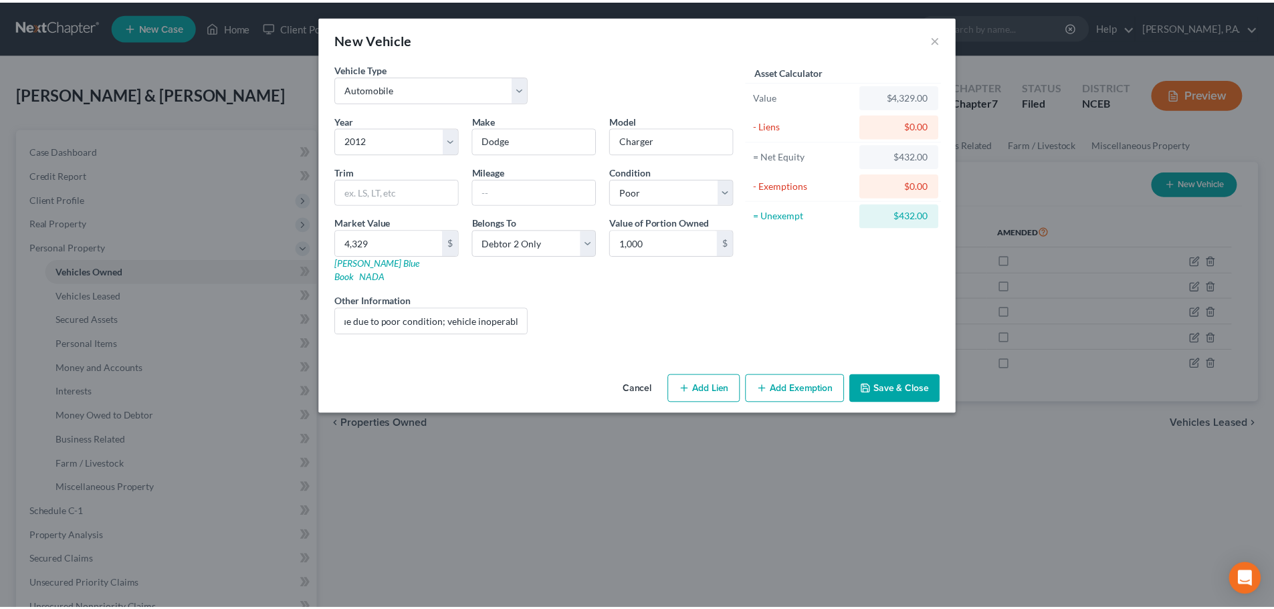
scroll to position [0, 0]
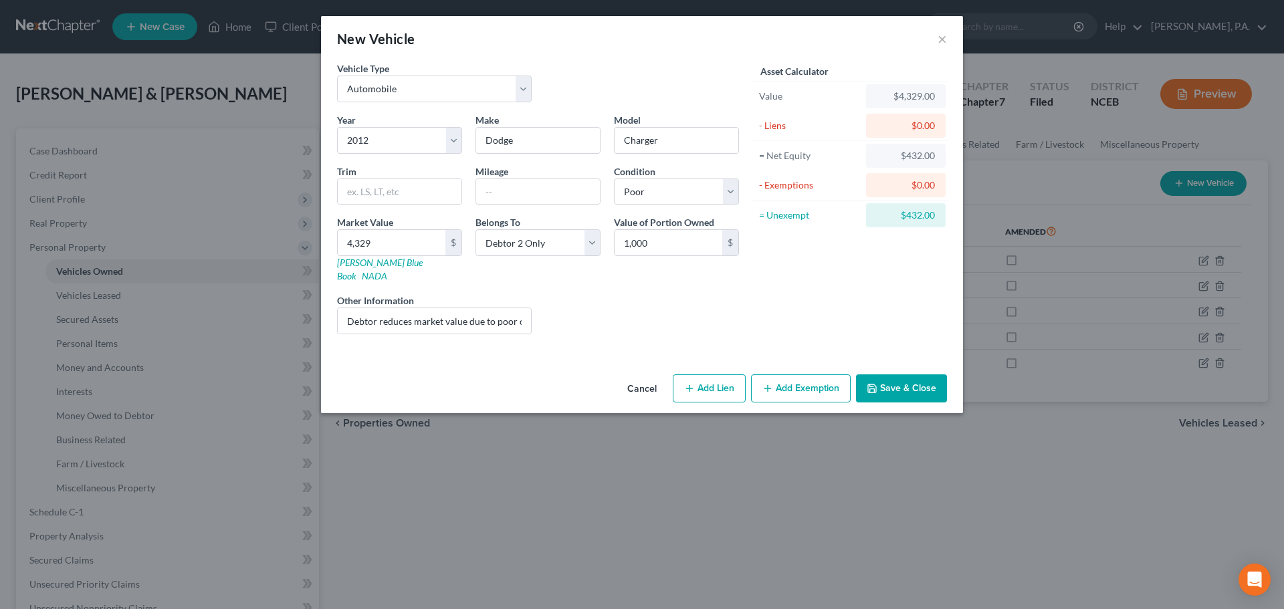
click at [907, 377] on button "Save & Close" at bounding box center [901, 389] width 91 height 28
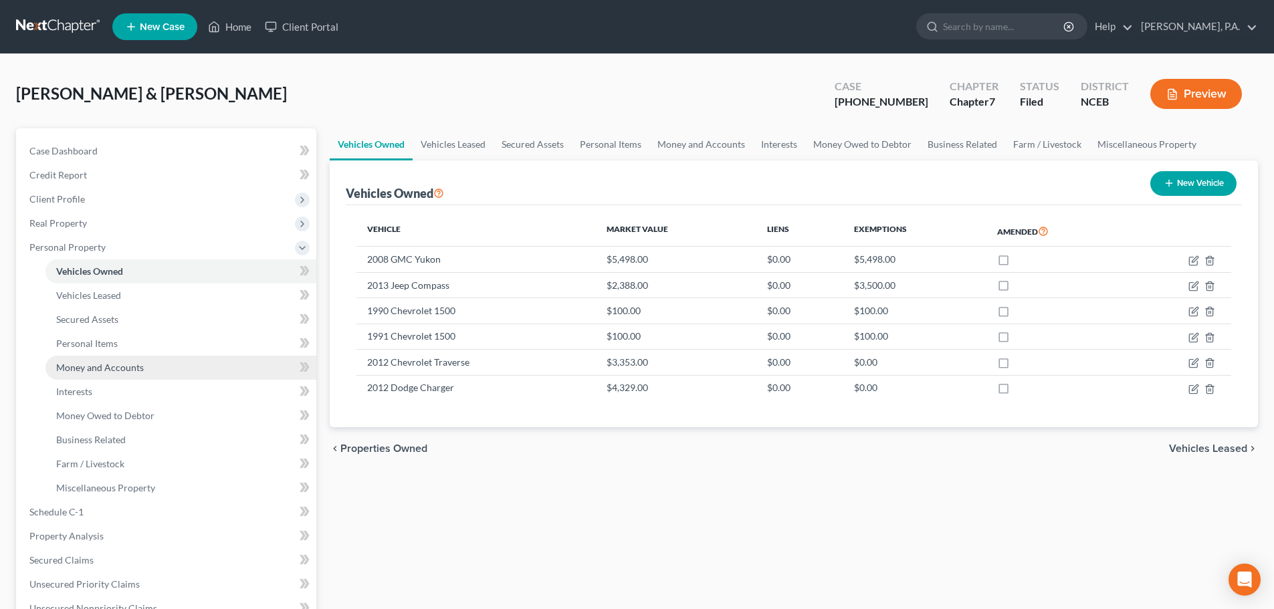
click at [134, 359] on link "Money and Accounts" at bounding box center [180, 368] width 271 height 24
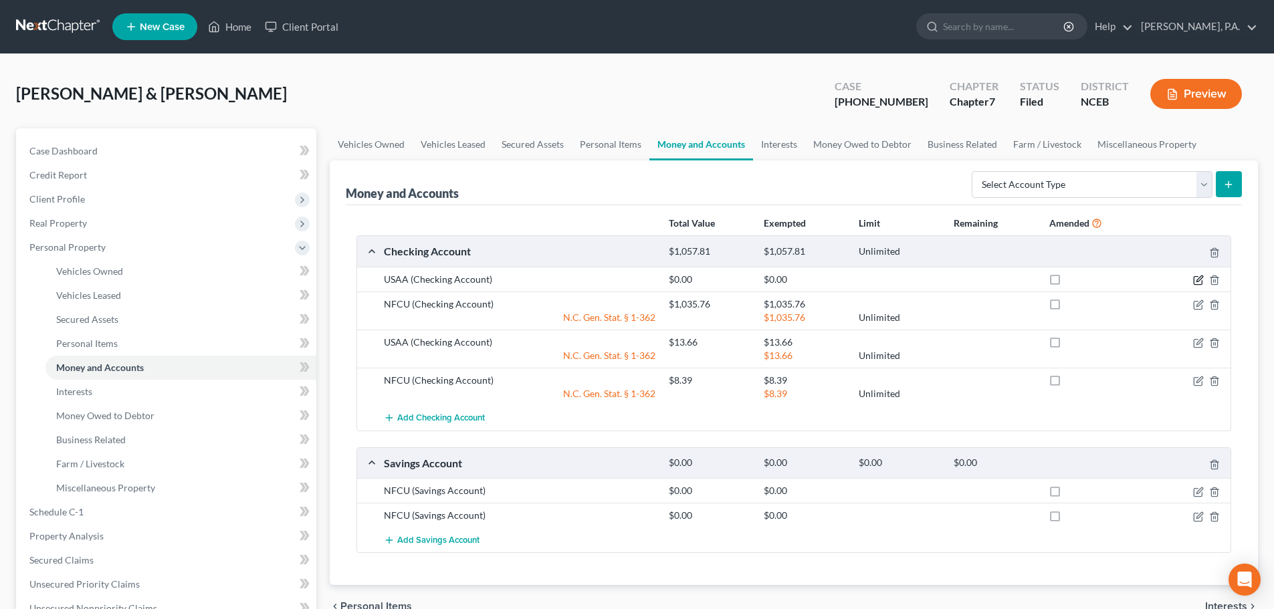
click at [1197, 278] on icon "button" at bounding box center [1198, 280] width 11 height 11
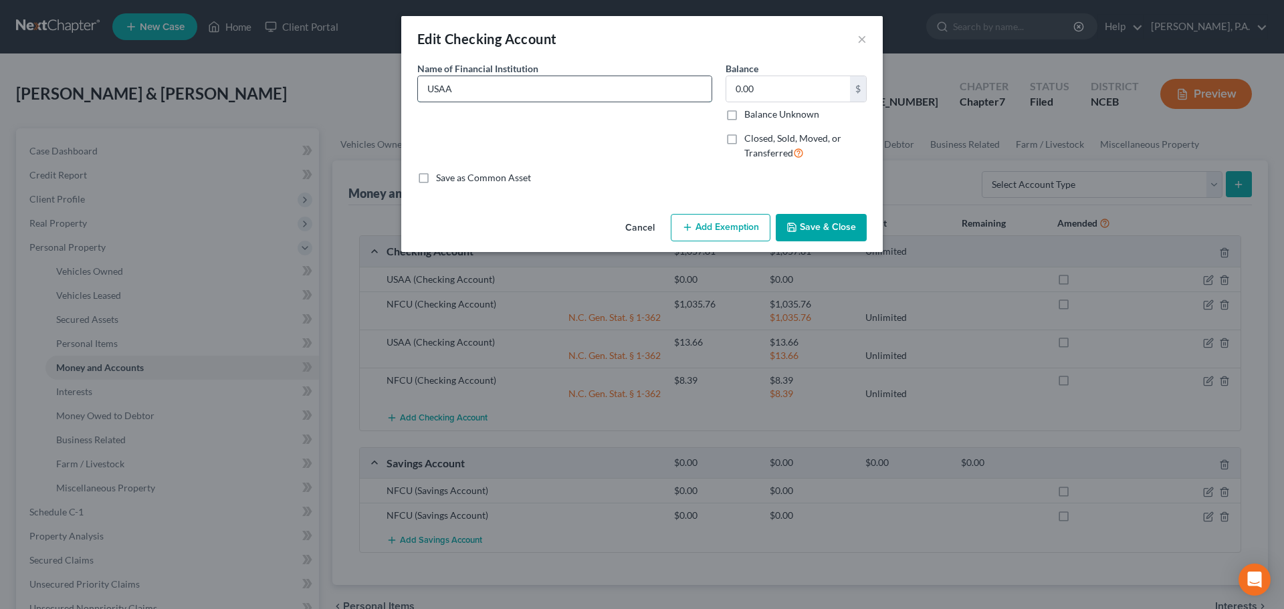
click at [557, 88] on input "USAA" at bounding box center [565, 88] width 294 height 25
type input "USAA, Acct ending in"
type input "20,410.98"
click at [819, 220] on button "Save & Close" at bounding box center [821, 228] width 91 height 28
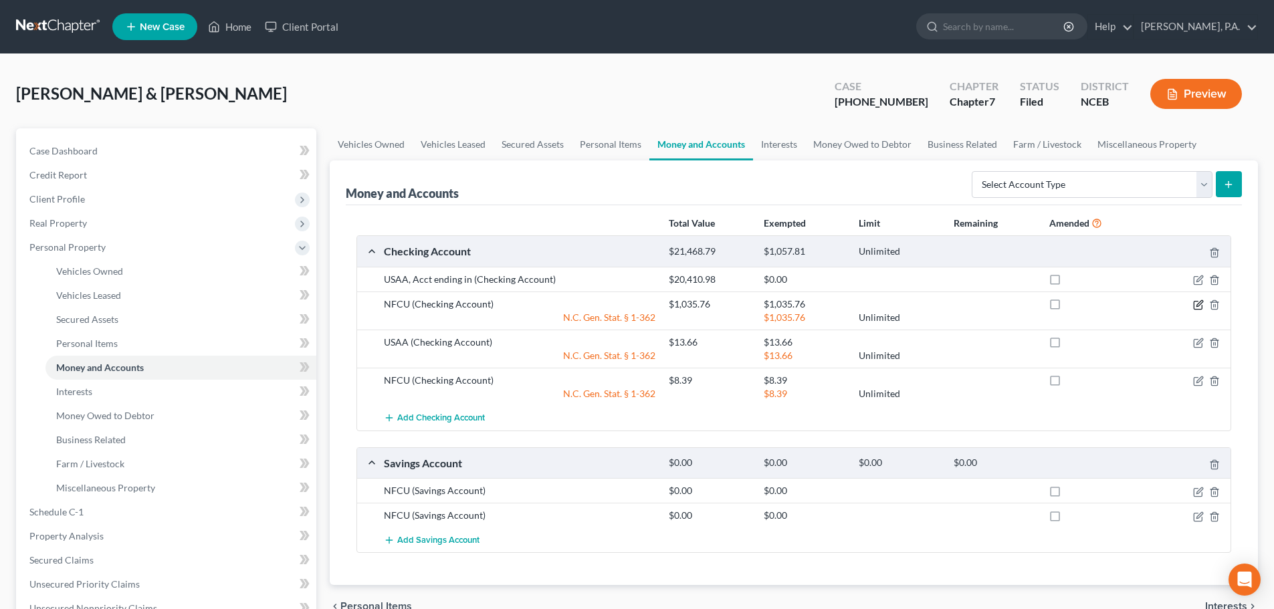
click at [1196, 306] on icon "button" at bounding box center [1198, 305] width 11 height 11
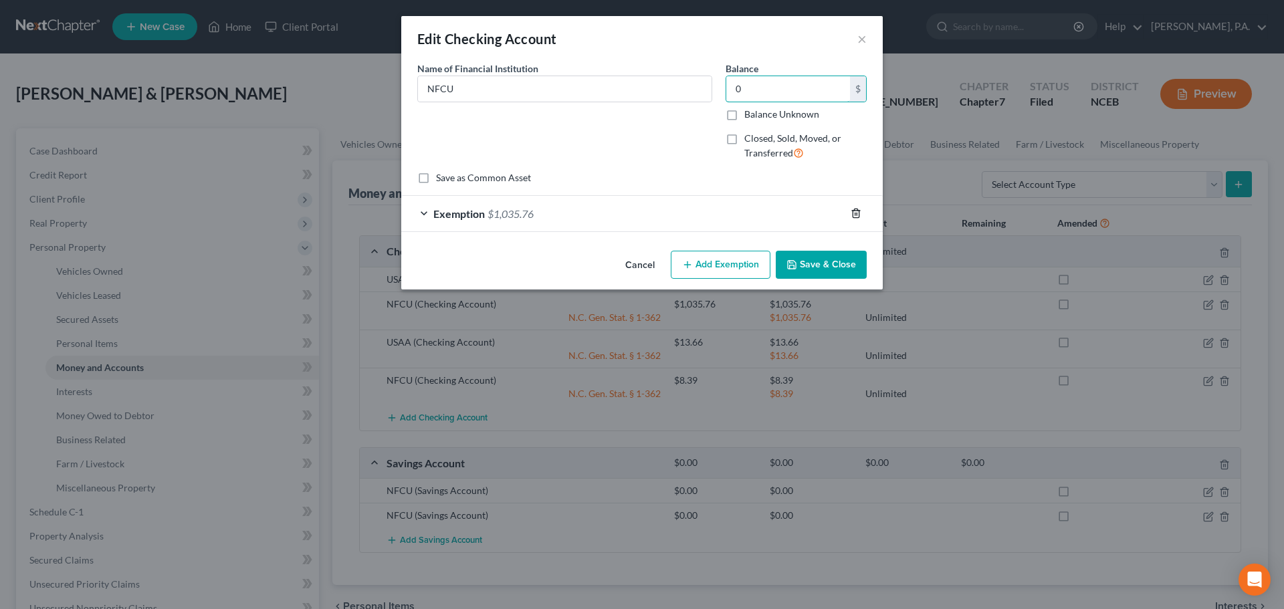
type input "0"
click at [855, 216] on icon "button" at bounding box center [856, 213] width 11 height 11
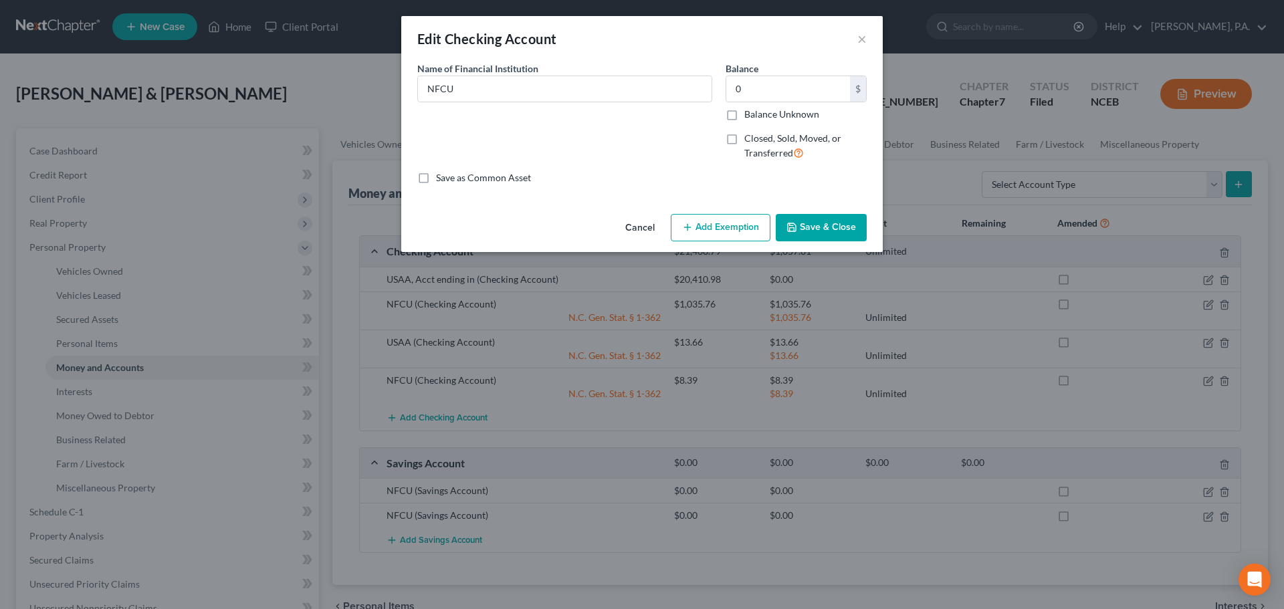
click at [827, 228] on button "Save & Close" at bounding box center [821, 228] width 91 height 28
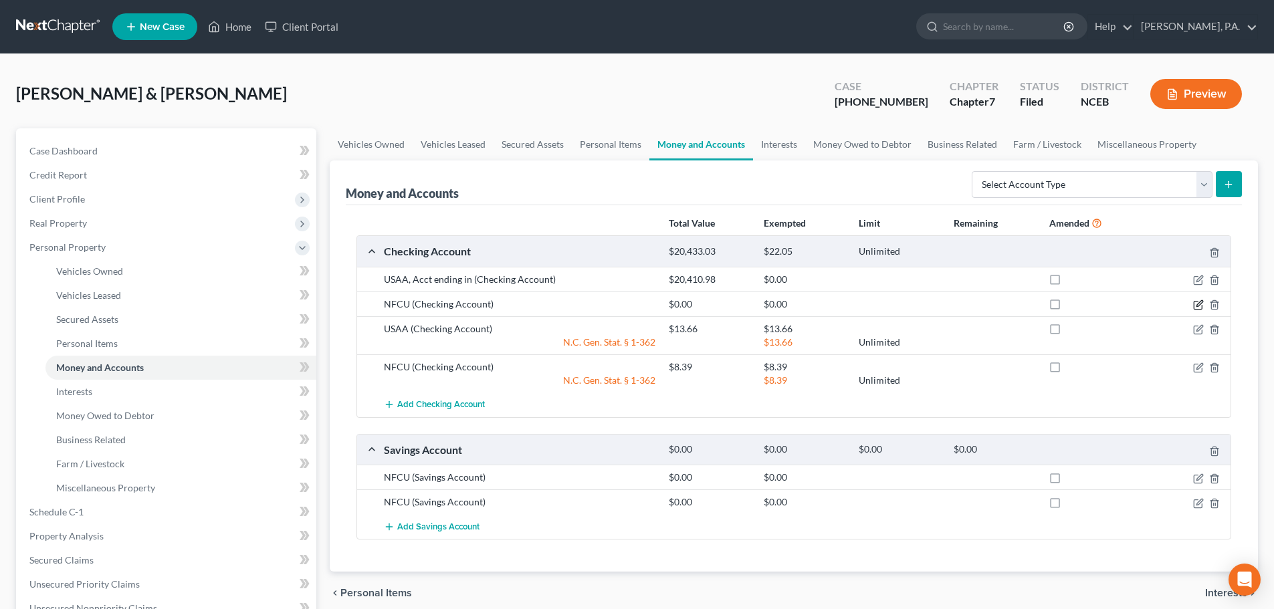
click at [1200, 306] on icon "button" at bounding box center [1200, 303] width 6 height 6
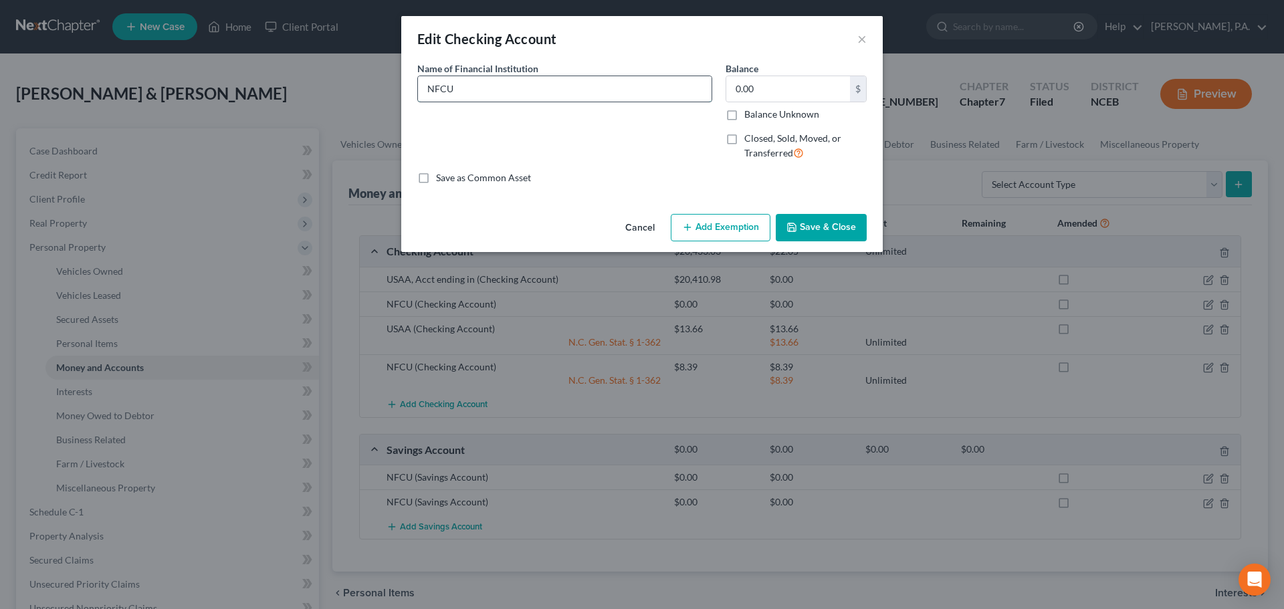
click at [644, 87] on input "NFCU" at bounding box center [565, 88] width 294 height 25
type input "NFCU, Acct ending in"
click at [814, 237] on button "Save & Close" at bounding box center [821, 228] width 91 height 28
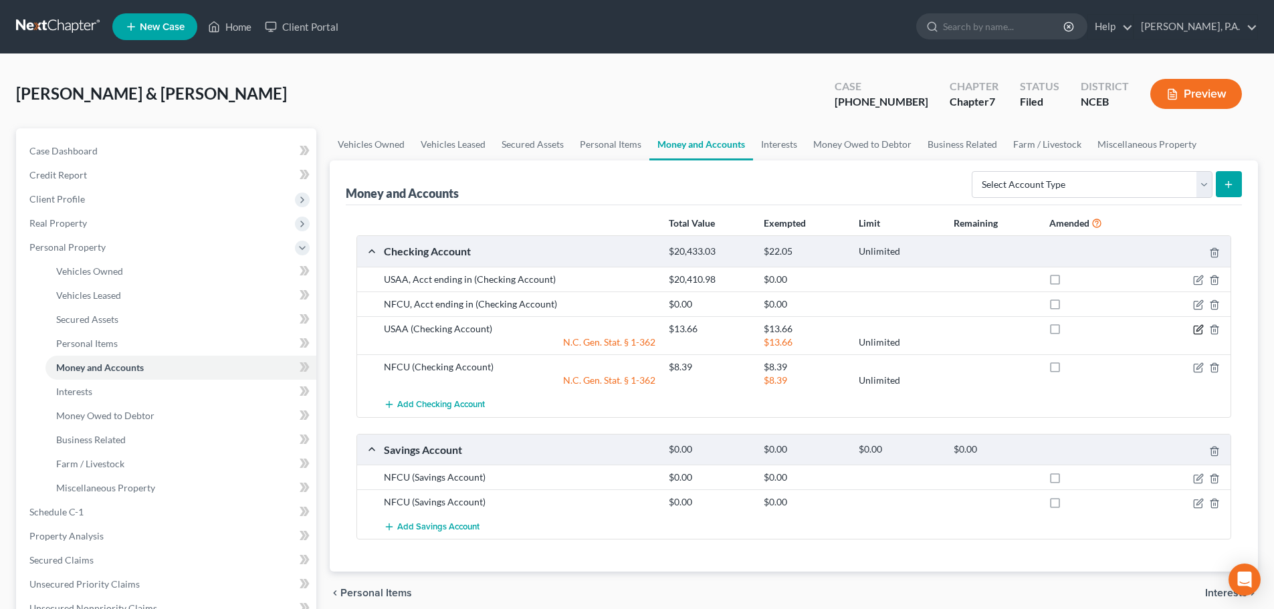
click at [1195, 330] on icon "button" at bounding box center [1198, 329] width 11 height 11
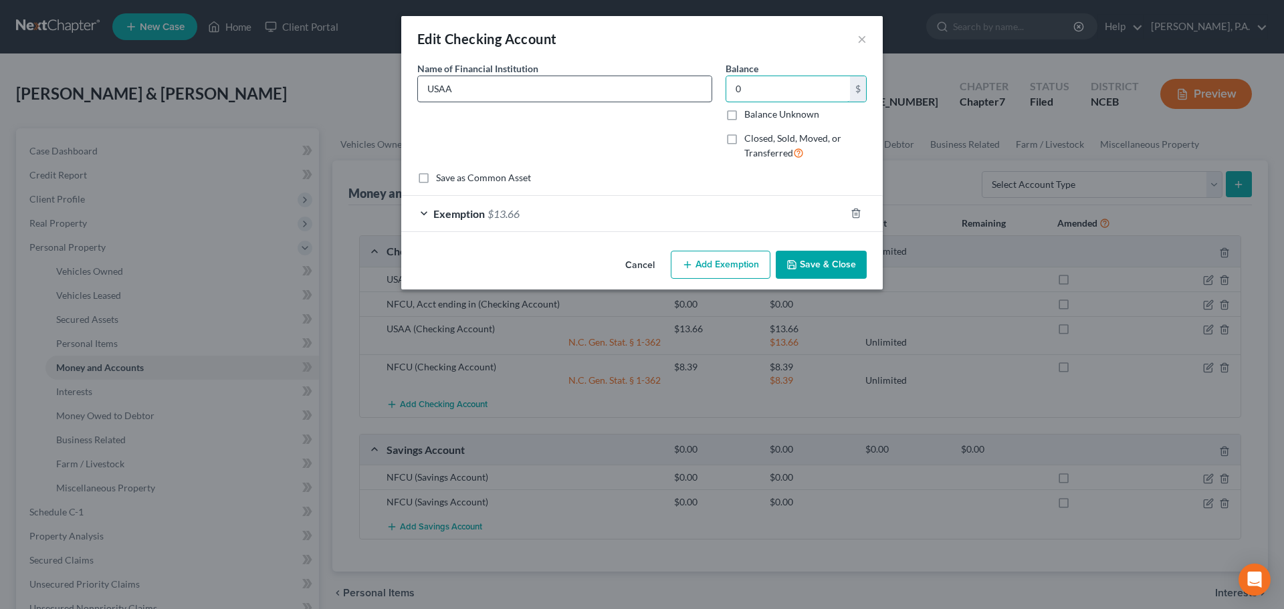
type input "0"
click at [555, 86] on input "USAA" at bounding box center [565, 88] width 294 height 25
type input "USAA , Acct ending in"
click at [859, 212] on icon "button" at bounding box center [856, 213] width 6 height 9
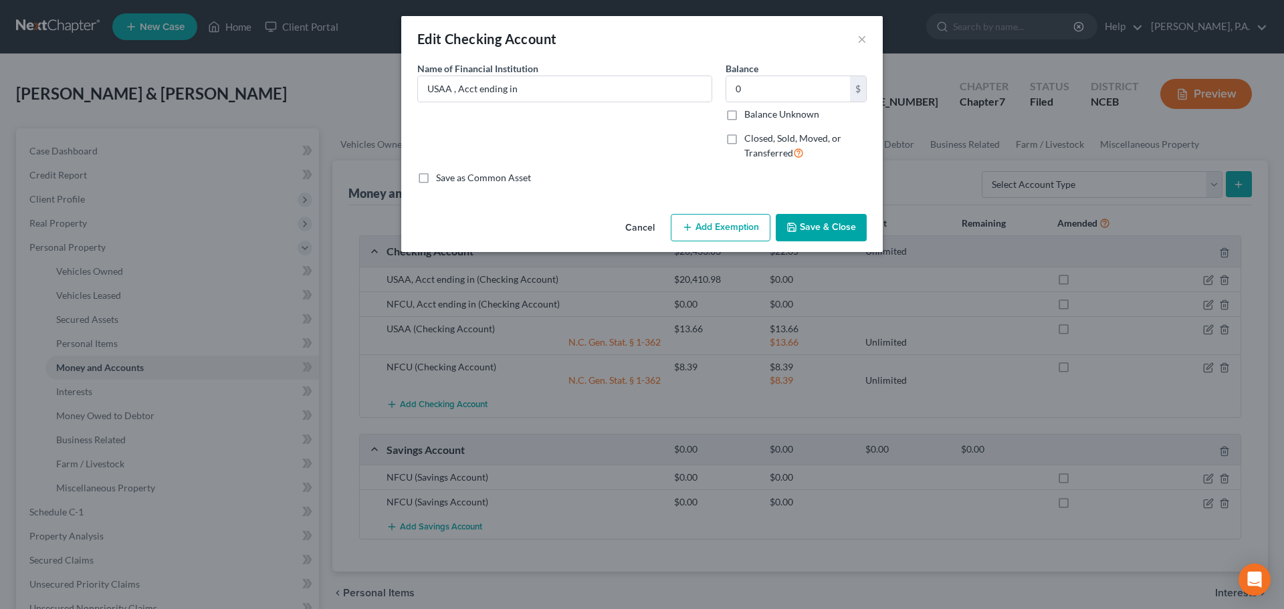
click at [809, 225] on button "Save & Close" at bounding box center [821, 228] width 91 height 28
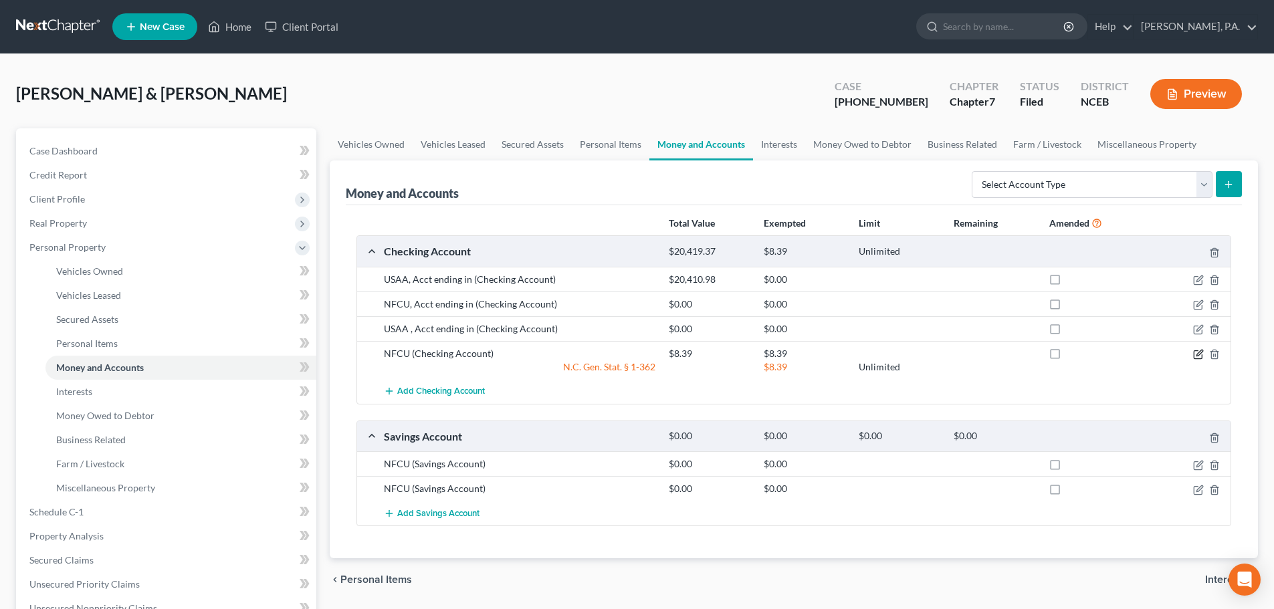
click at [1201, 357] on icon "button" at bounding box center [1198, 354] width 11 height 11
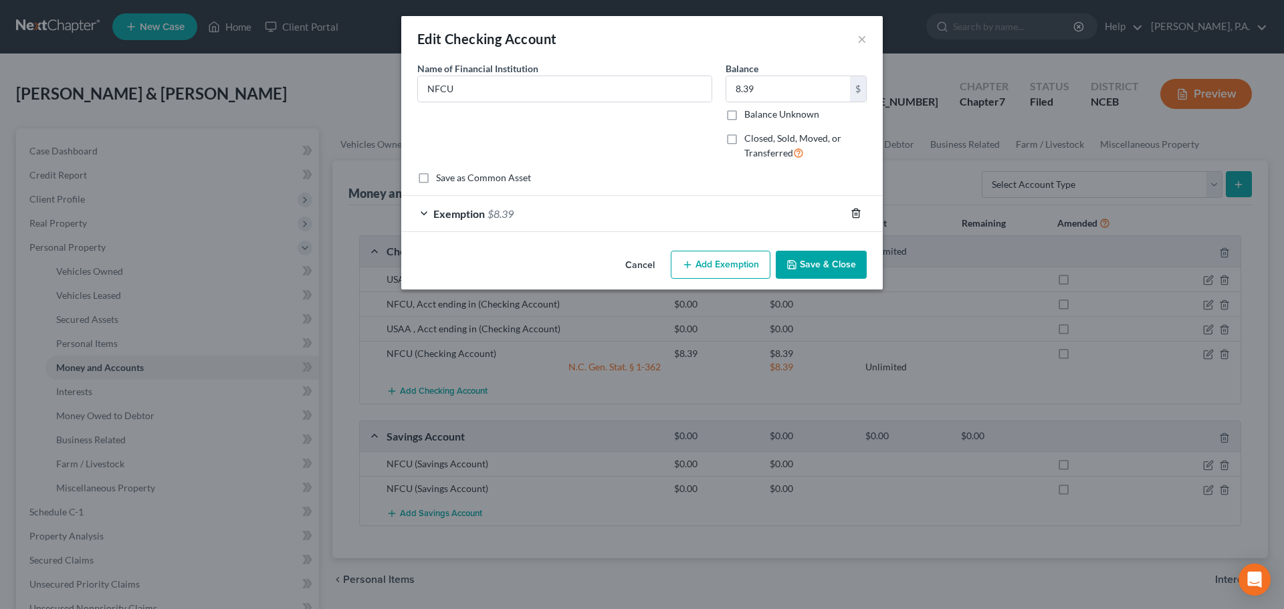
click at [853, 215] on icon "button" at bounding box center [856, 213] width 6 height 9
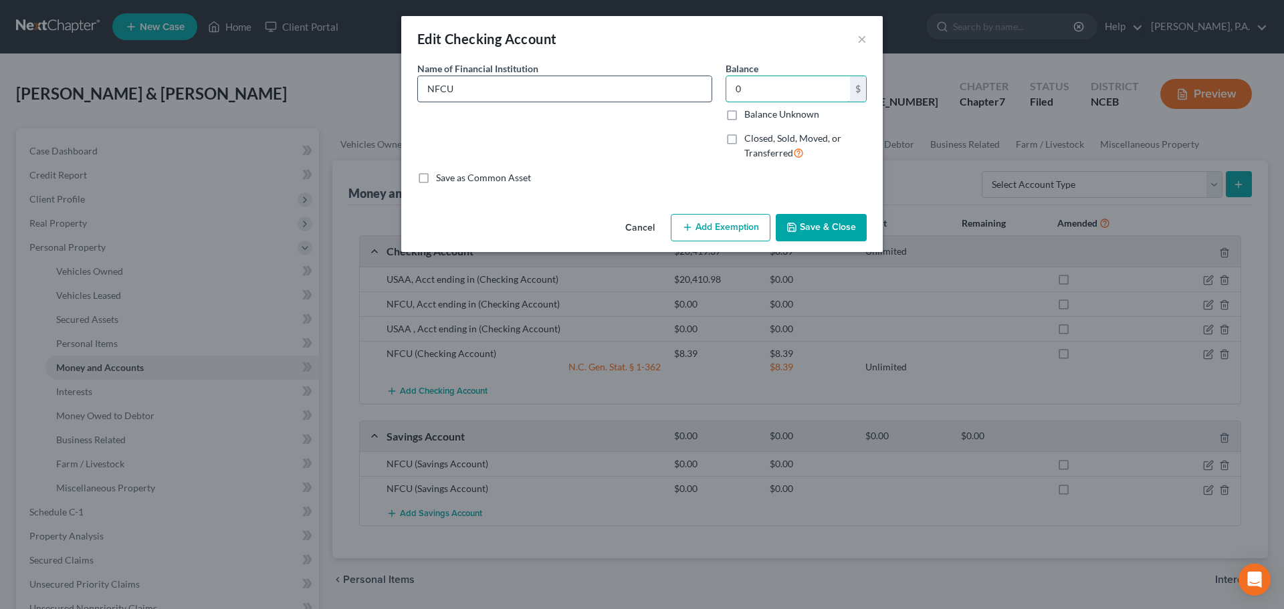
type input "0"
click at [629, 86] on input "NFCU" at bounding box center [565, 88] width 294 height 25
type input "NFCU, Acct ending in"
click at [811, 215] on button "Save & Close" at bounding box center [821, 228] width 91 height 28
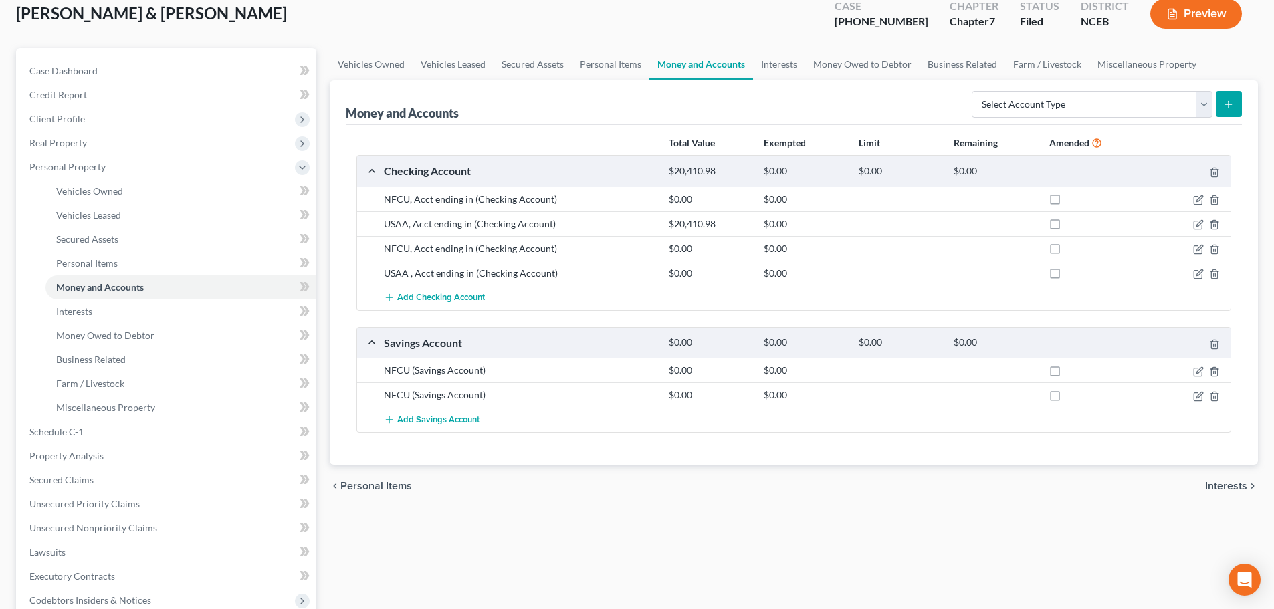
scroll to position [82, 0]
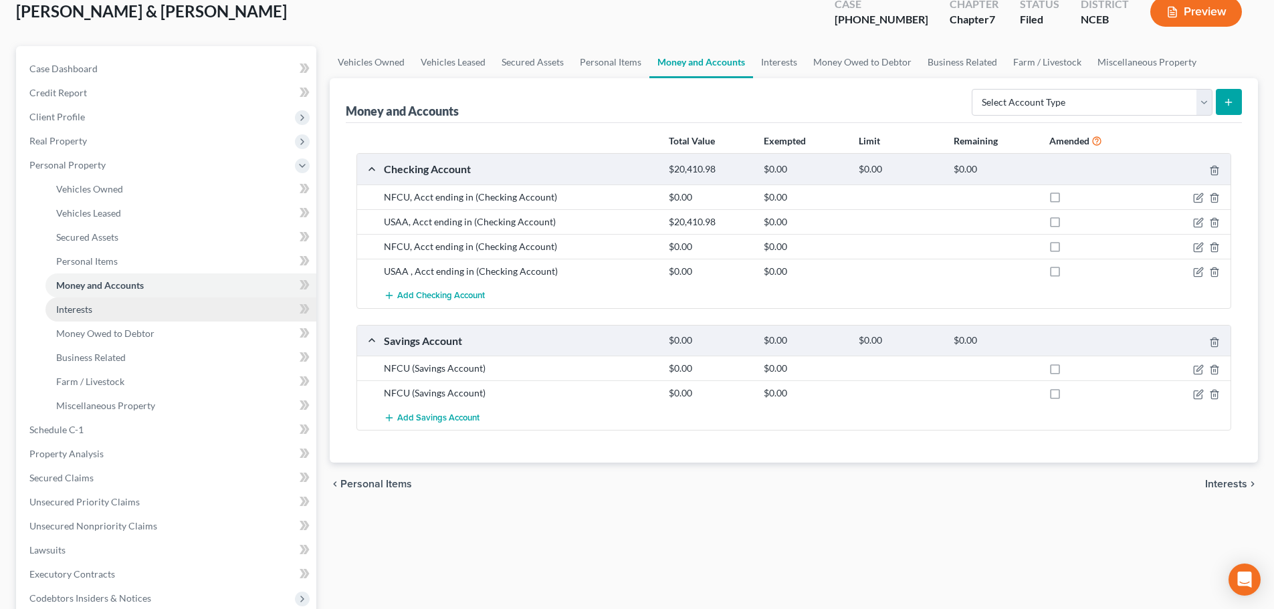
click at [173, 306] on link "Interests" at bounding box center [180, 310] width 271 height 24
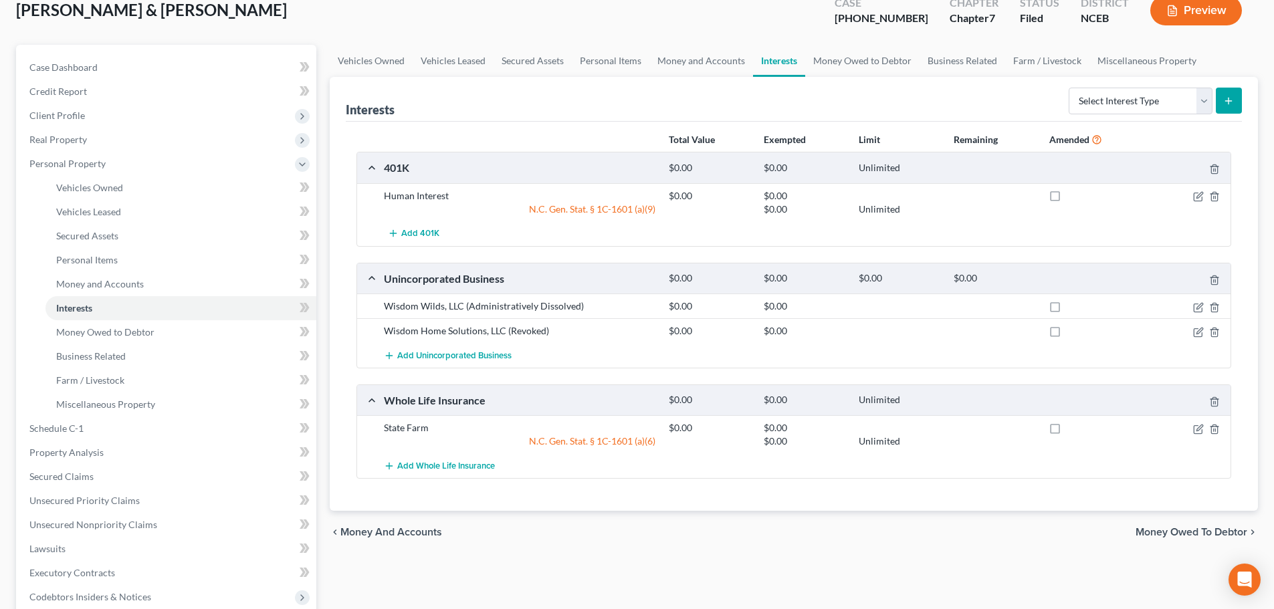
scroll to position [86, 0]
click at [1199, 195] on icon "button" at bounding box center [1198, 194] width 11 height 11
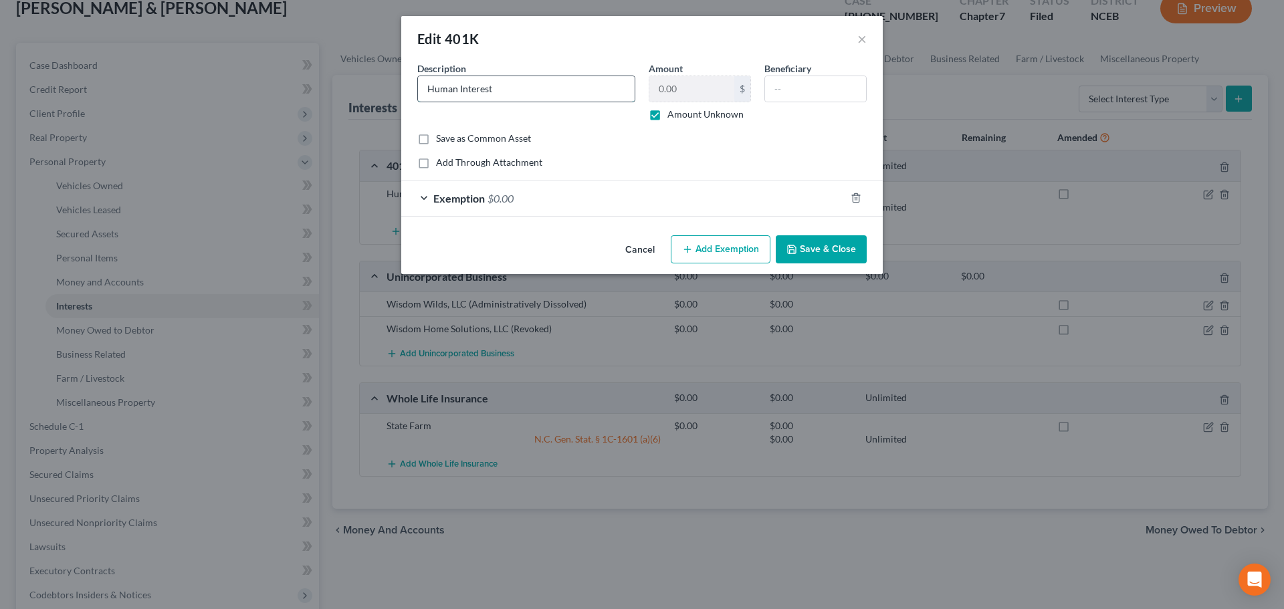
click at [565, 86] on input "Human Interest" at bounding box center [526, 88] width 217 height 25
type input "Human Interest (Closed June 2024)"
click at [825, 252] on button "Save & Close" at bounding box center [821, 249] width 91 height 28
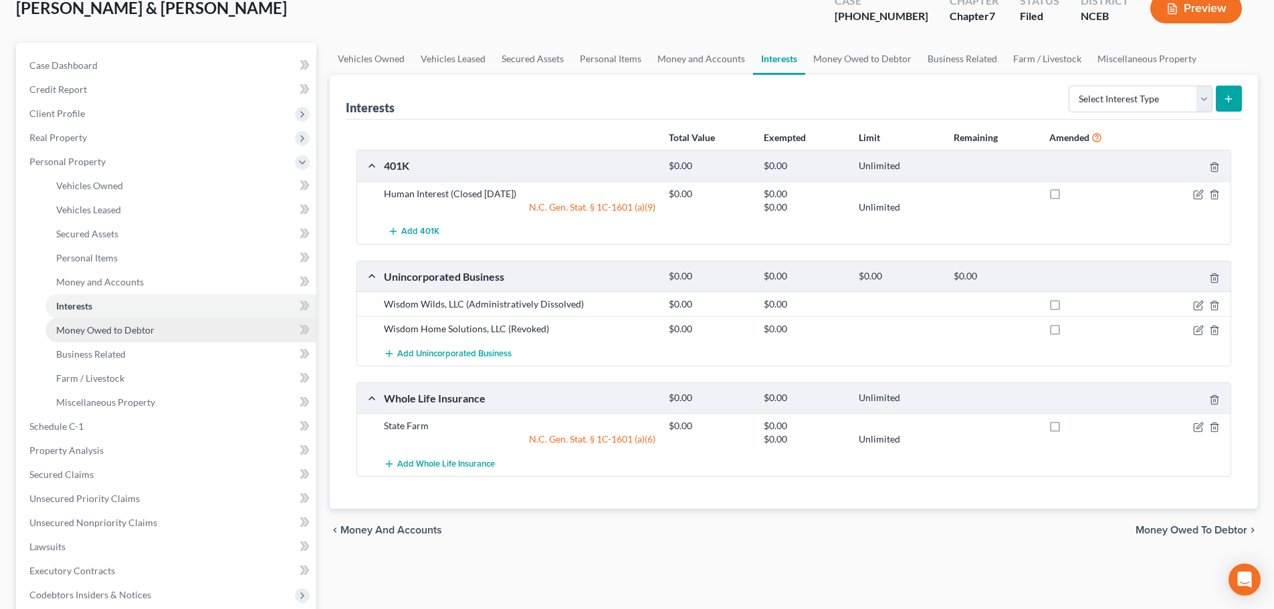
click at [216, 335] on link "Money Owed to Debtor" at bounding box center [180, 330] width 271 height 24
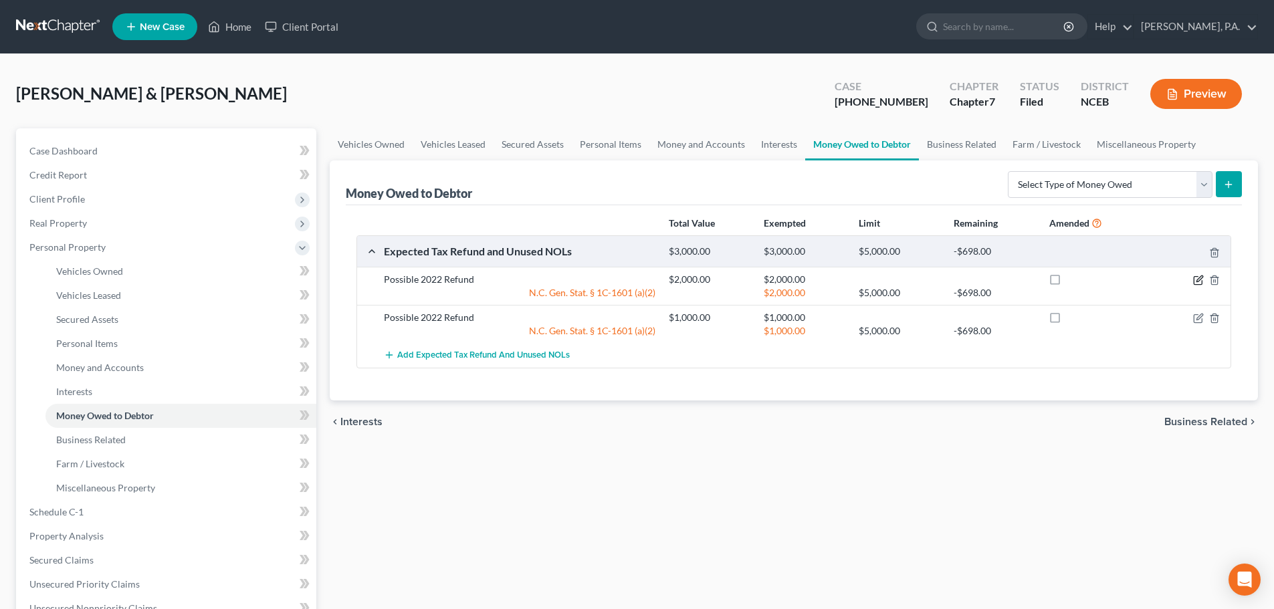
click at [1197, 281] on icon "button" at bounding box center [1200, 279] width 6 height 6
select select "0"
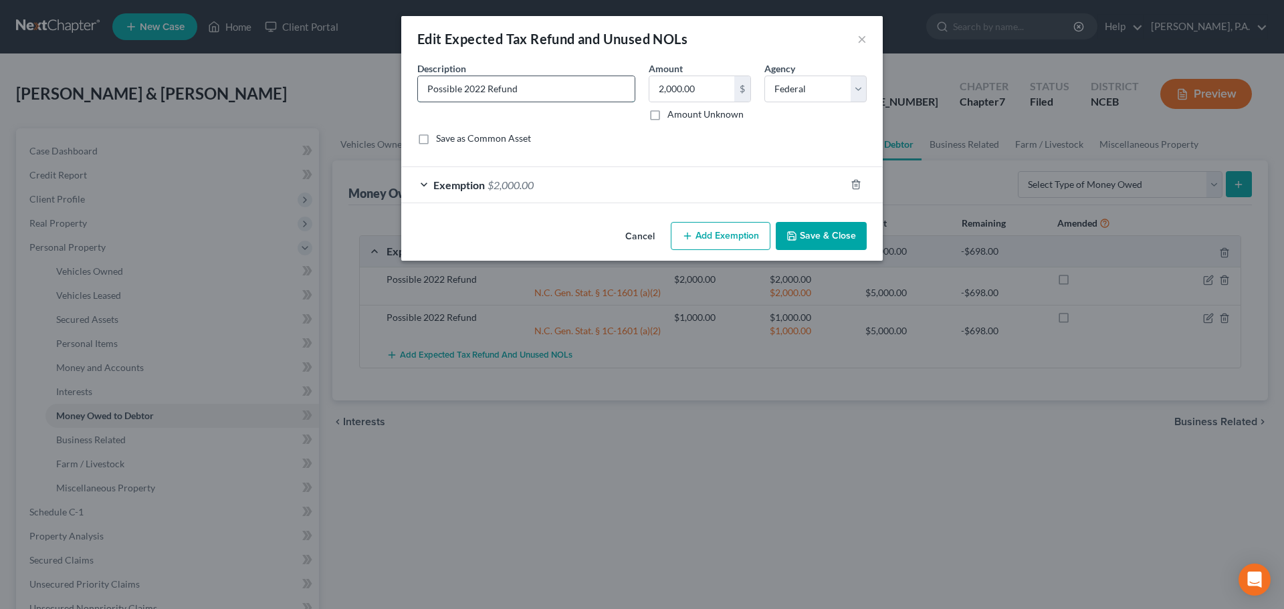
click at [481, 88] on input "Possible 2022 Refund" at bounding box center [526, 88] width 217 height 25
type input "Possible 2023 Refund"
click at [783, 235] on button "Save & Close" at bounding box center [821, 236] width 91 height 28
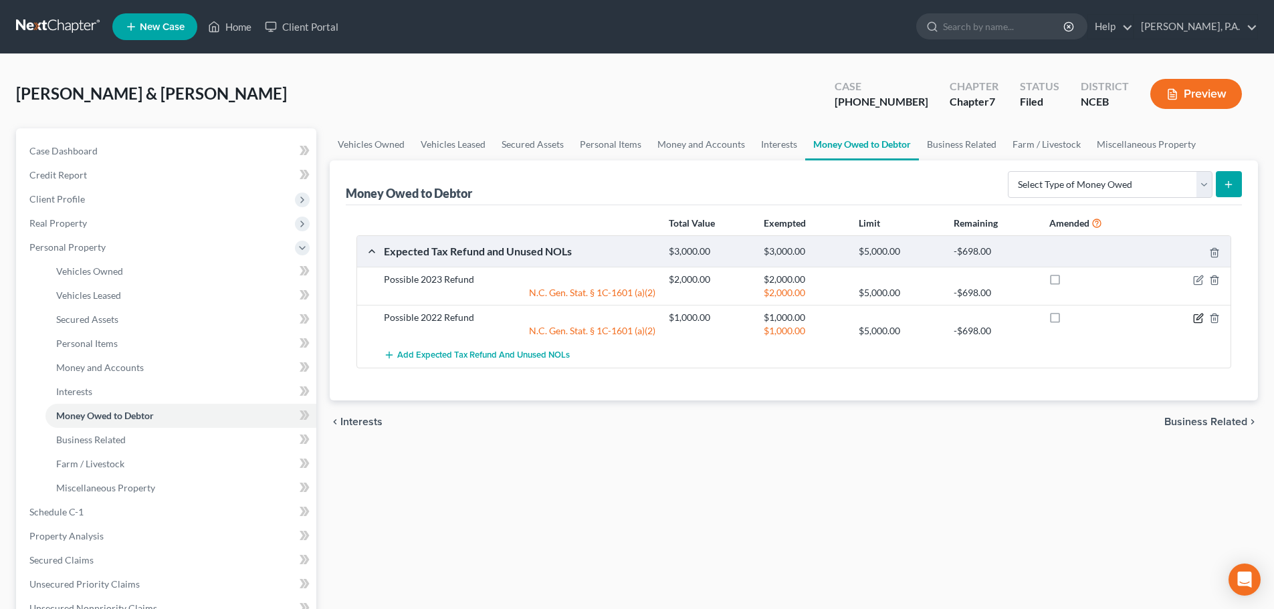
click at [1199, 318] on icon "button" at bounding box center [1198, 318] width 11 height 11
select select "1"
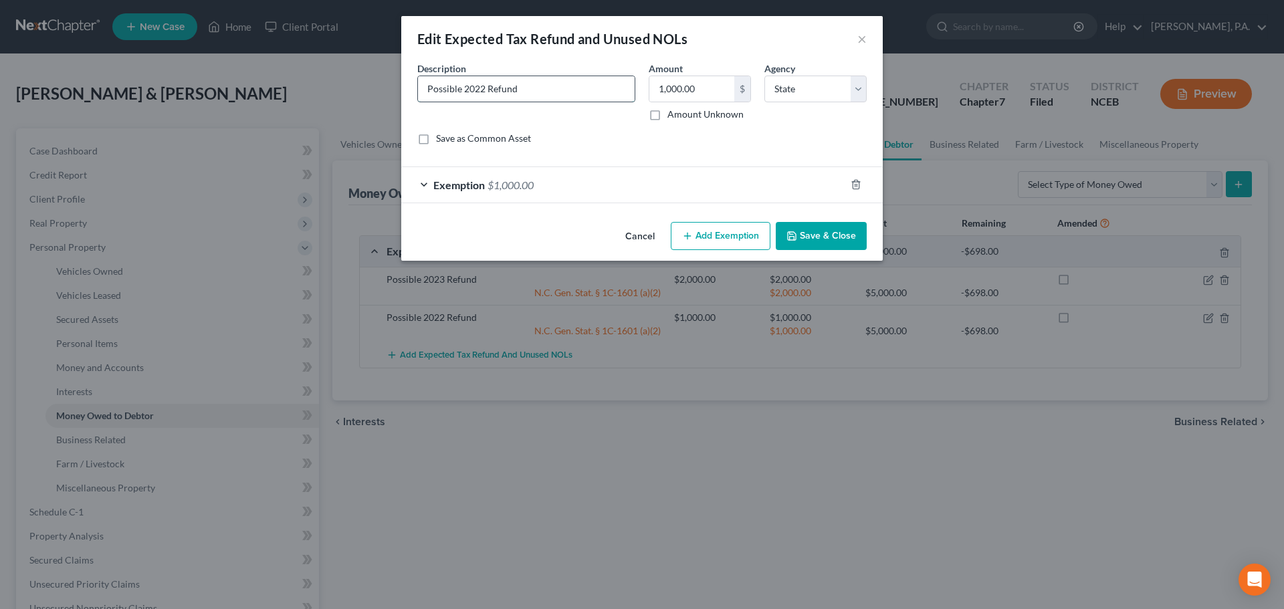
click at [484, 86] on input "Possible 2022 Refund" at bounding box center [526, 88] width 217 height 25
type input "Possible 2023 Refund"
click at [807, 228] on button "Save & Close" at bounding box center [821, 236] width 91 height 28
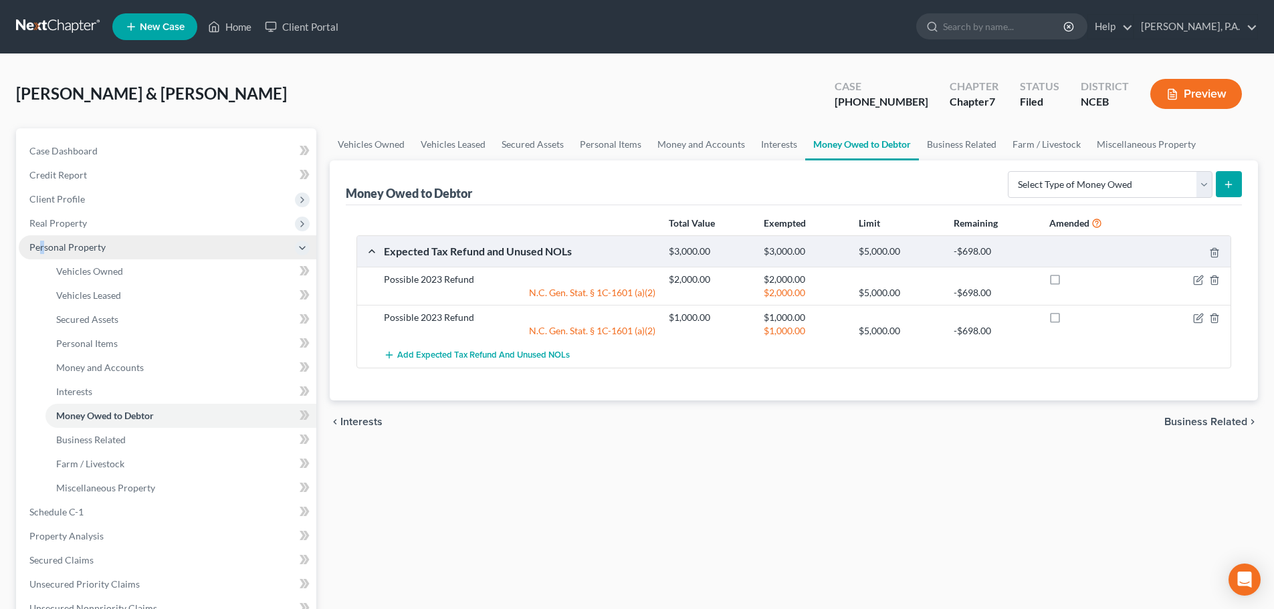
click at [42, 245] on span "Personal Property" at bounding box center [67, 246] width 76 height 11
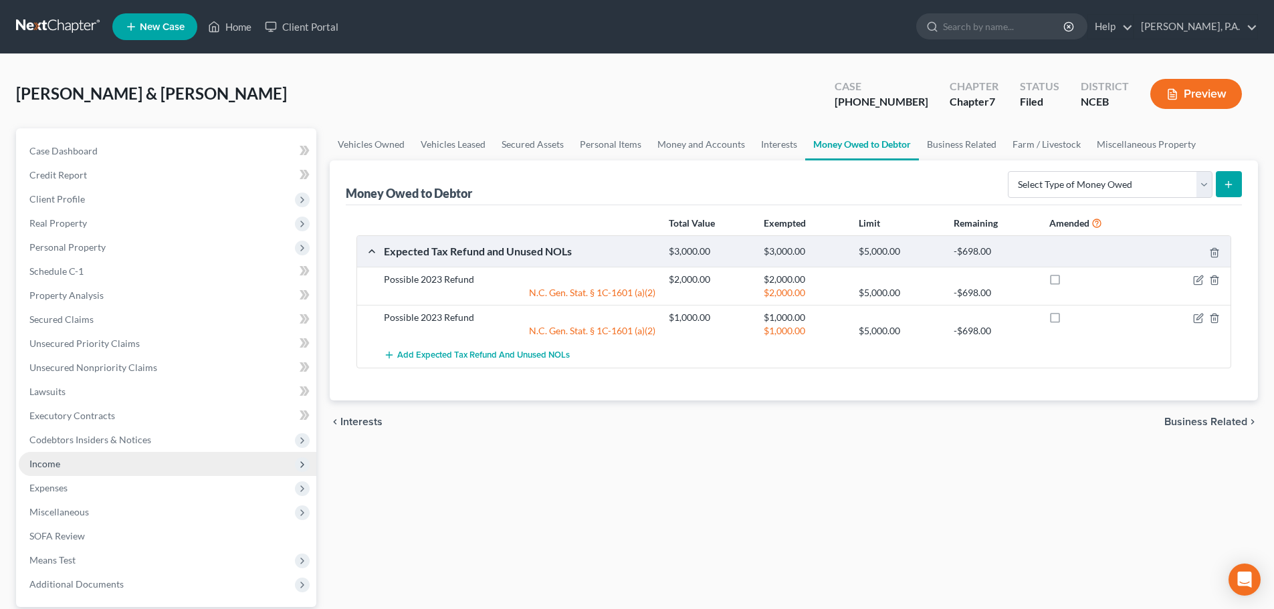
click at [157, 468] on span "Income" at bounding box center [168, 464] width 298 height 24
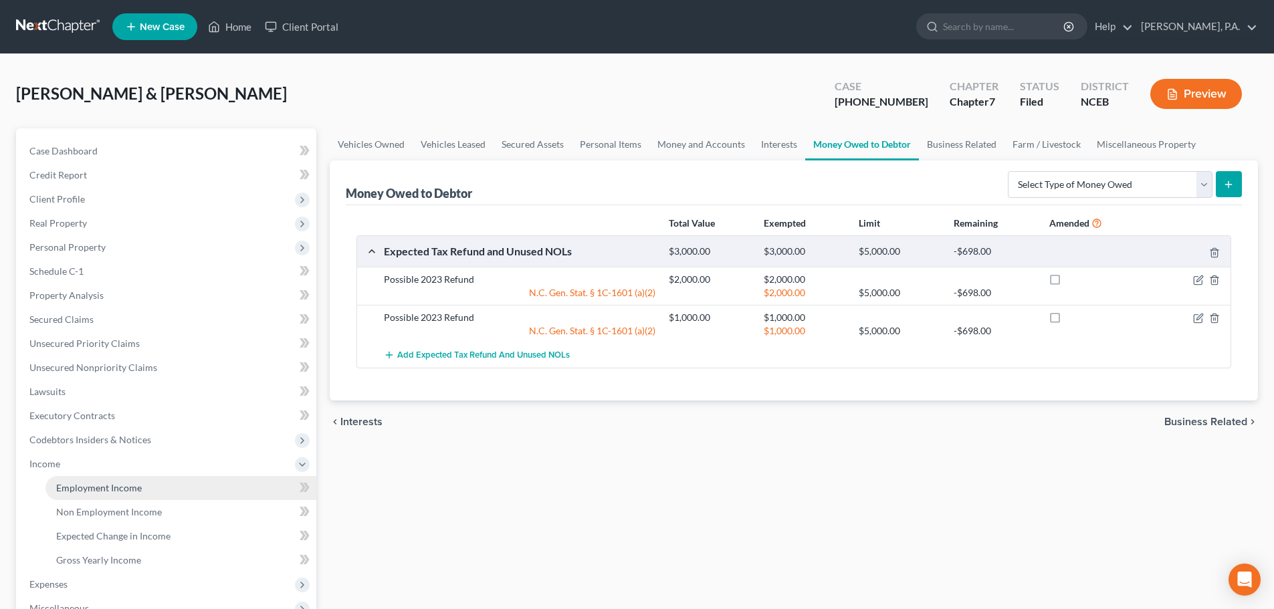
click at [104, 476] on link "Employment Income" at bounding box center [180, 488] width 271 height 24
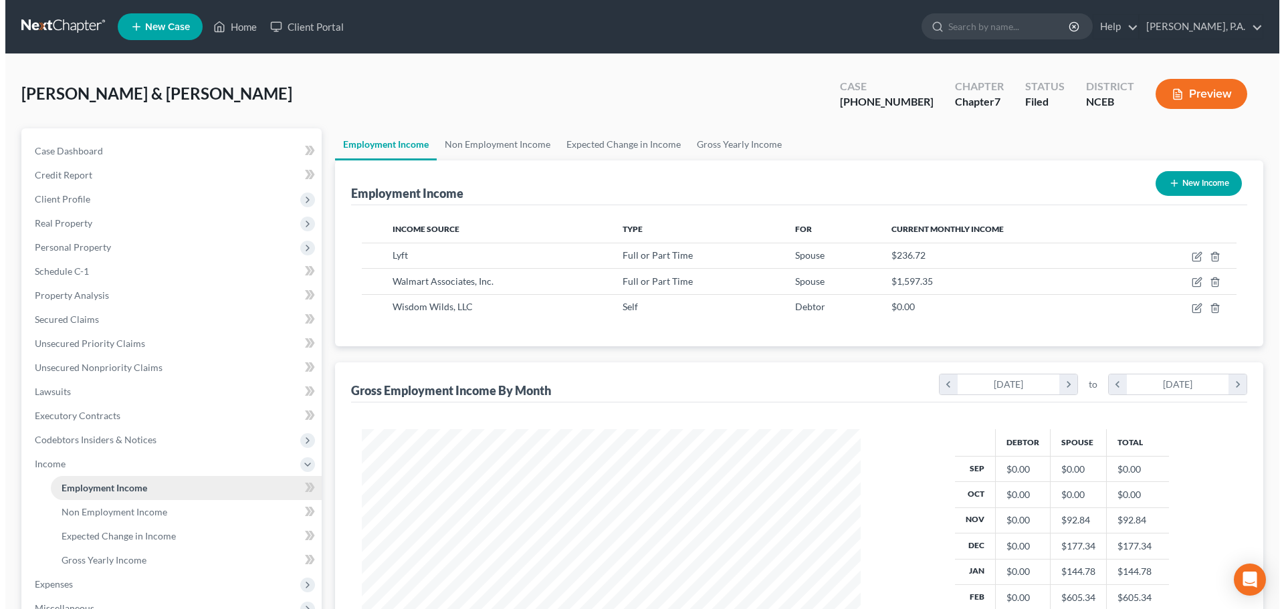
scroll to position [249, 526]
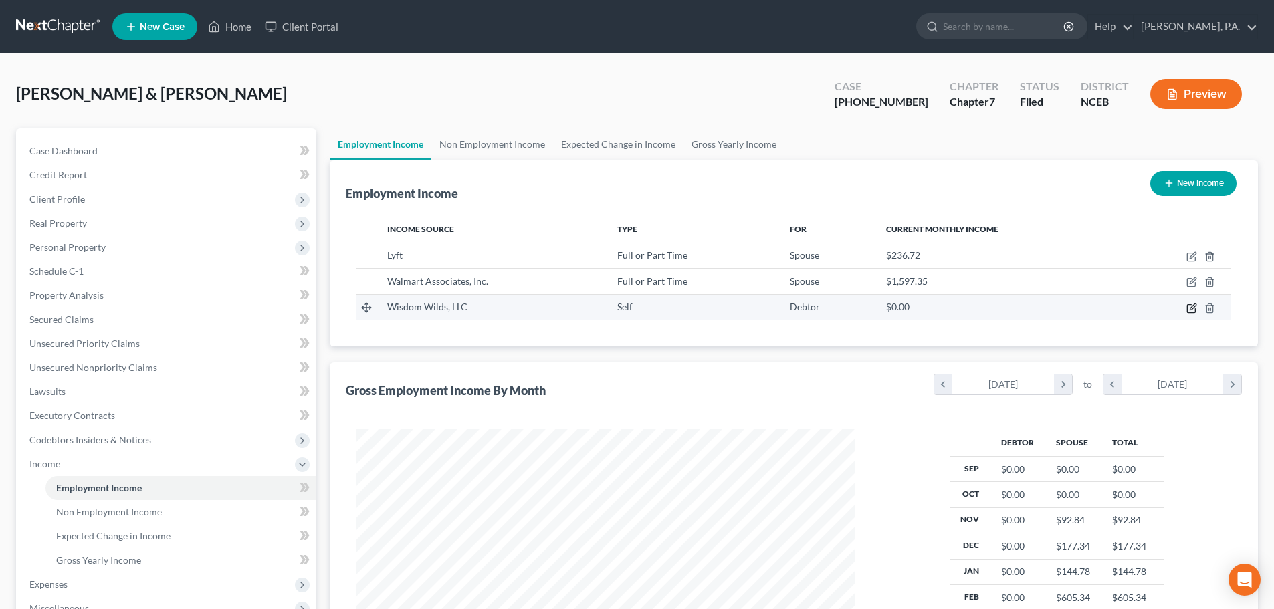
click at [1194, 307] on icon "button" at bounding box center [1192, 308] width 11 height 11
select select "1"
select select "0"
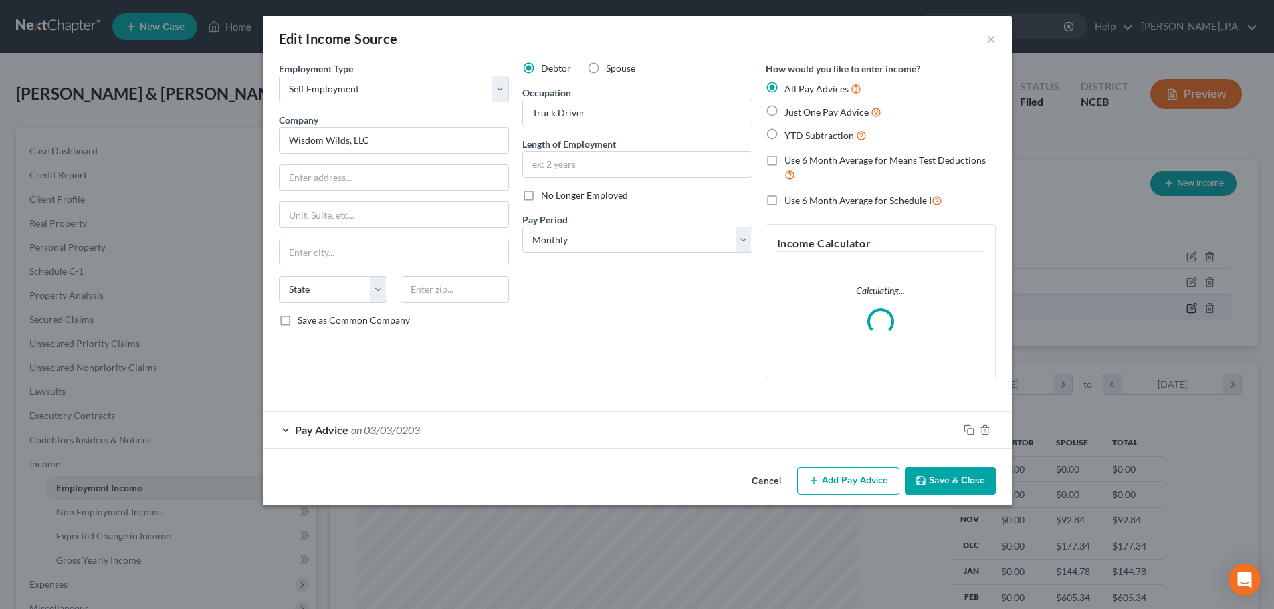
scroll to position [251, 530]
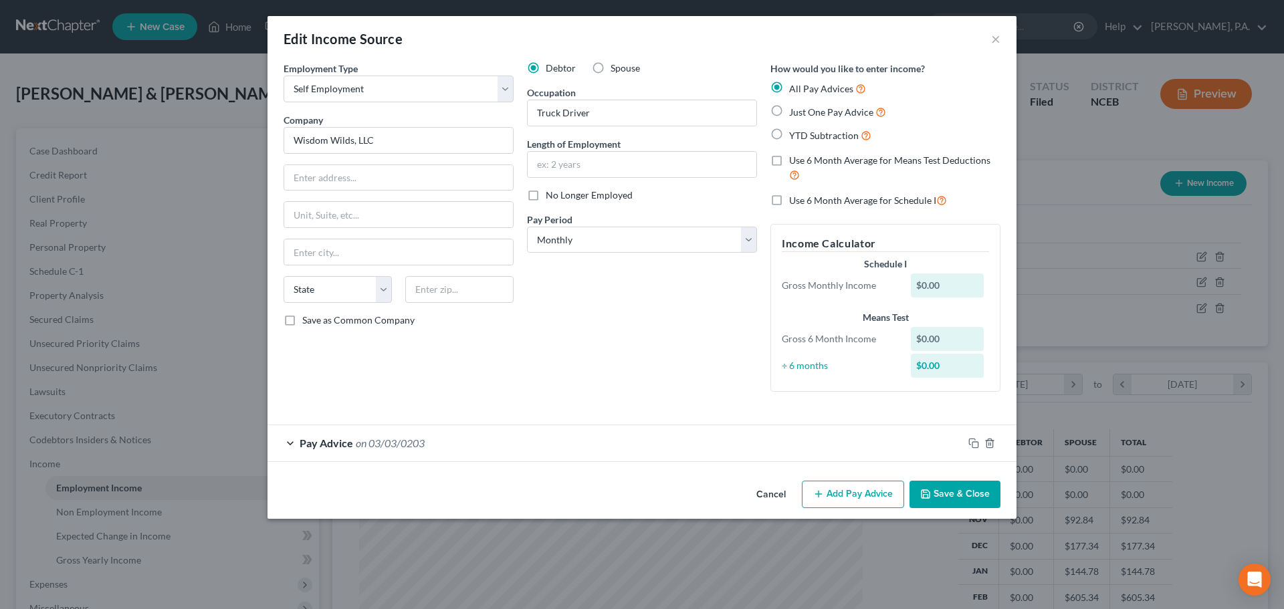
click at [771, 493] on button "Cancel" at bounding box center [771, 495] width 51 height 27
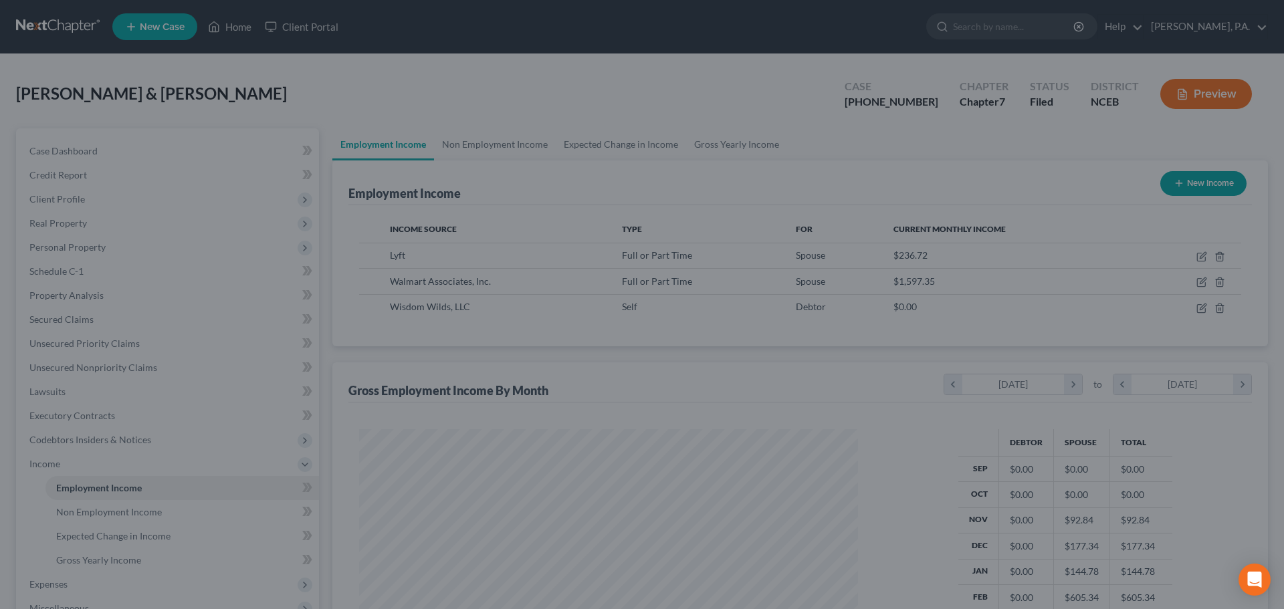
scroll to position [668603, 668326]
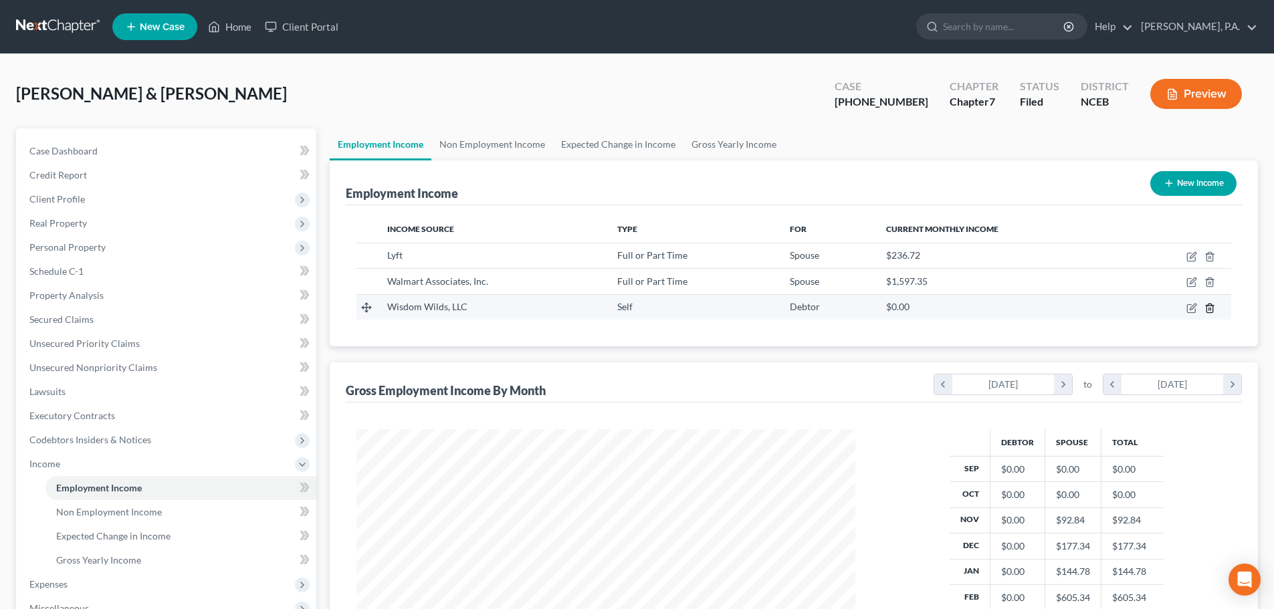
click at [1210, 312] on icon "button" at bounding box center [1210, 308] width 6 height 9
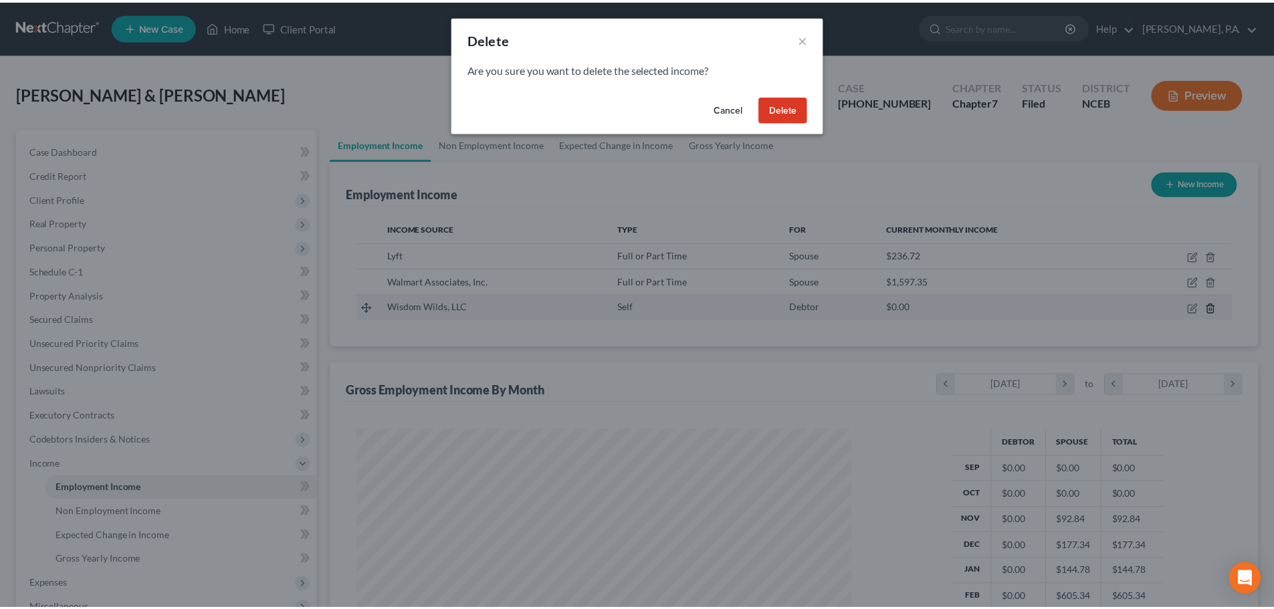
scroll to position [251, 530]
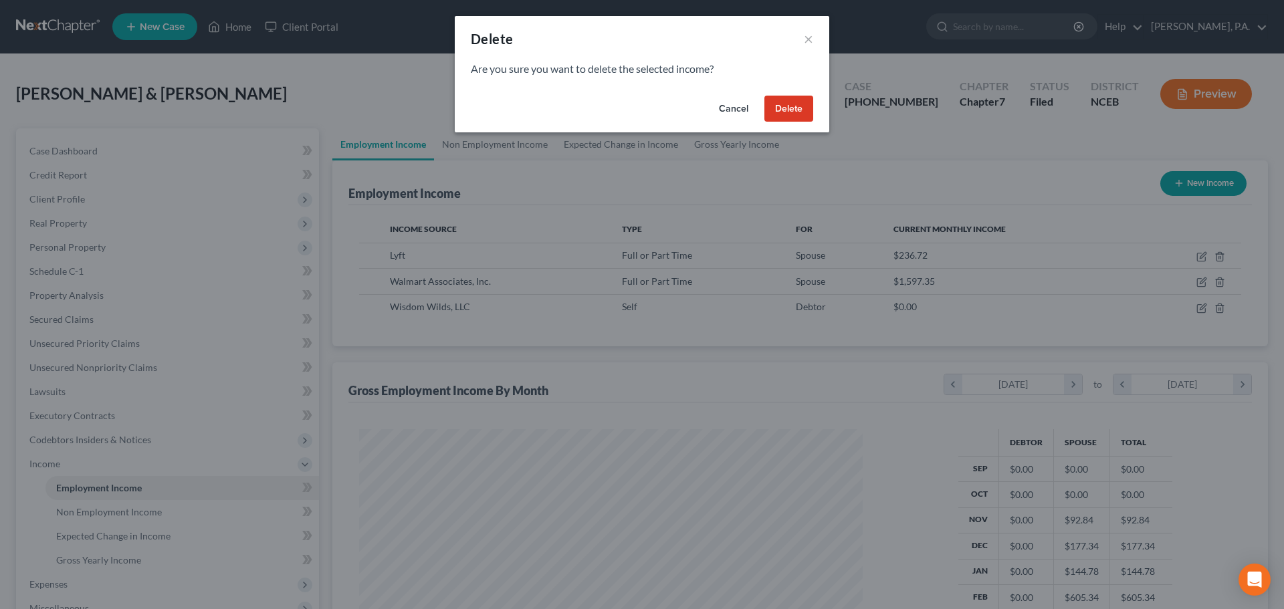
click at [799, 108] on button "Delete" at bounding box center [788, 109] width 49 height 27
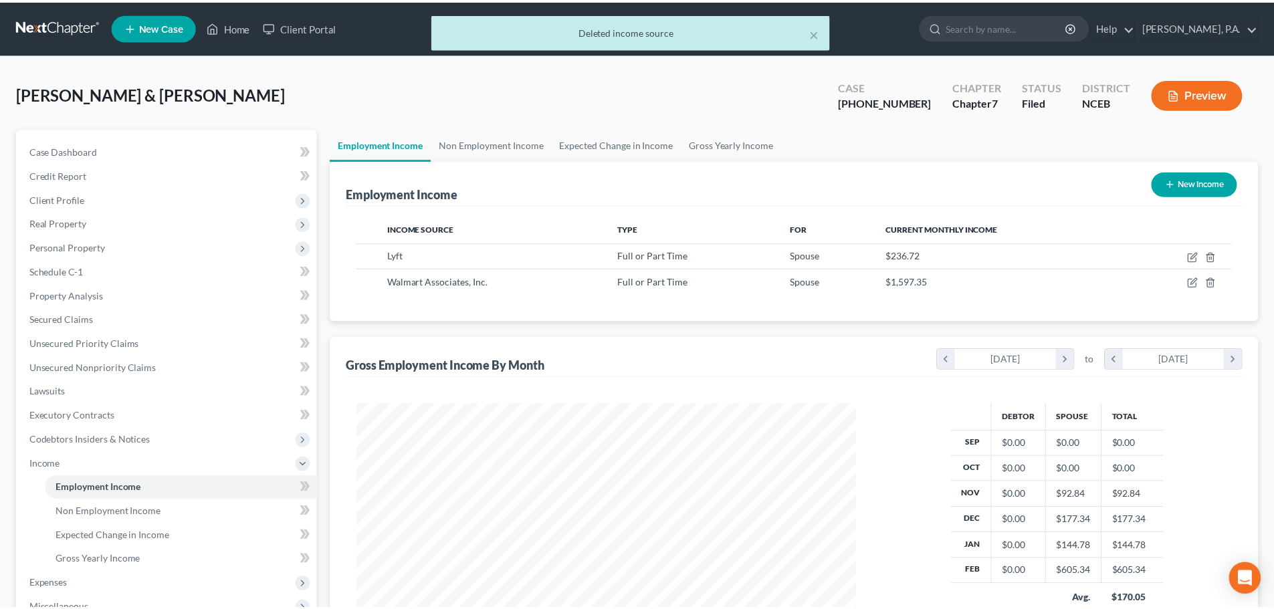
scroll to position [668603, 668326]
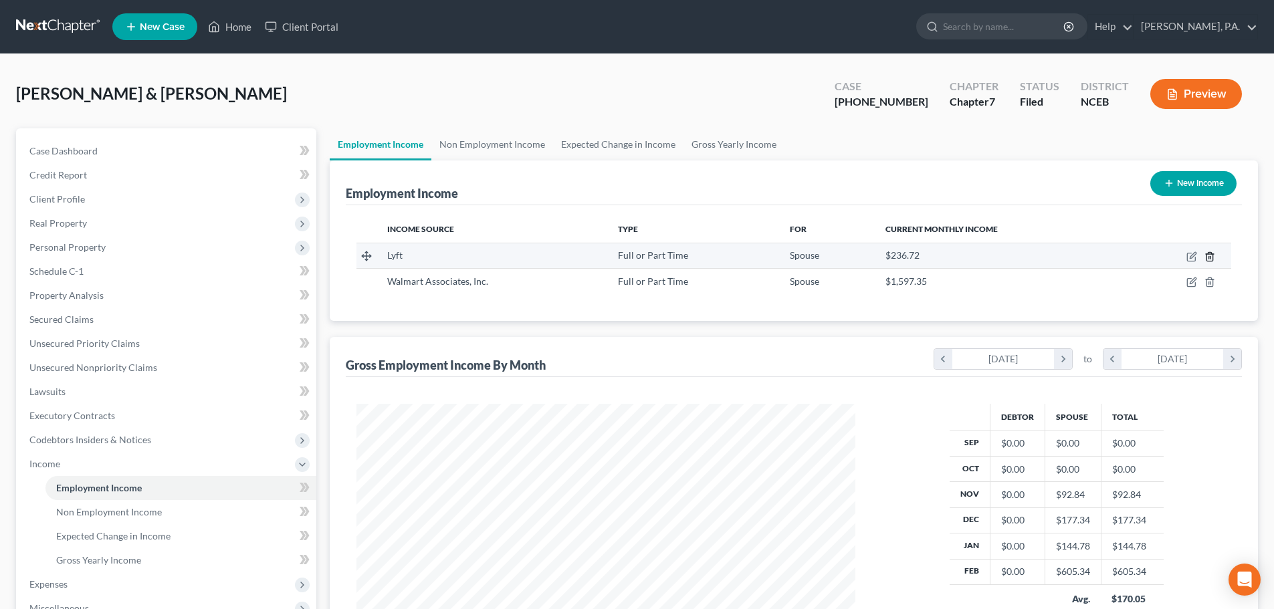
click at [1210, 256] on icon "button" at bounding box center [1210, 256] width 11 height 11
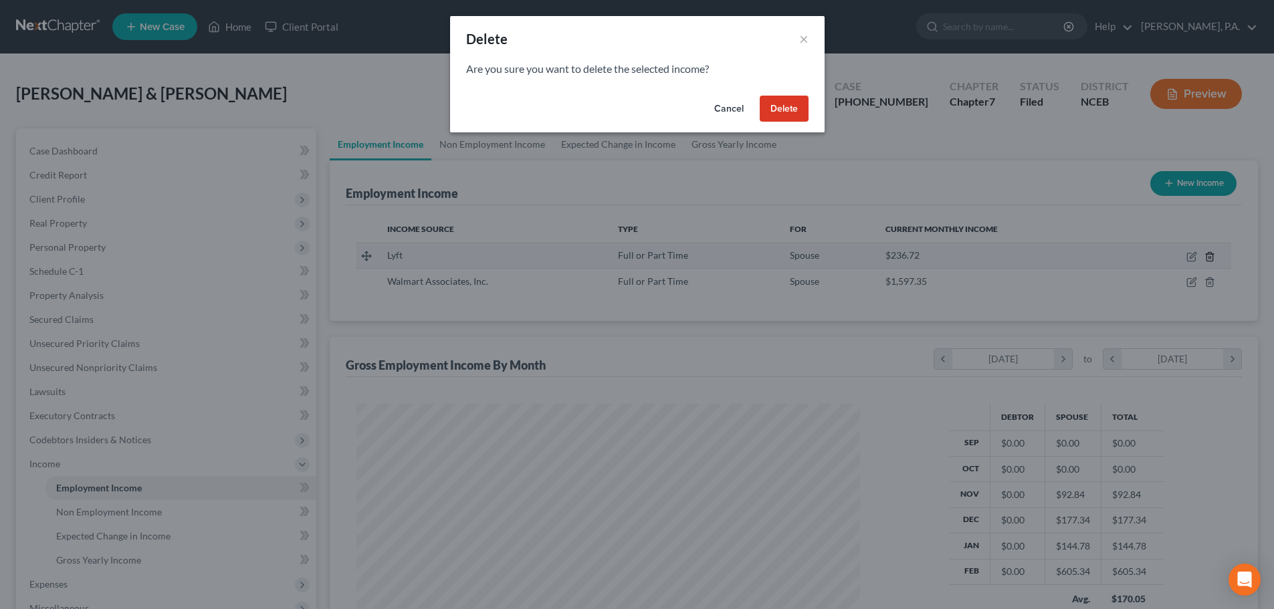
scroll to position [251, 530]
click at [791, 110] on button "Delete" at bounding box center [788, 109] width 49 height 27
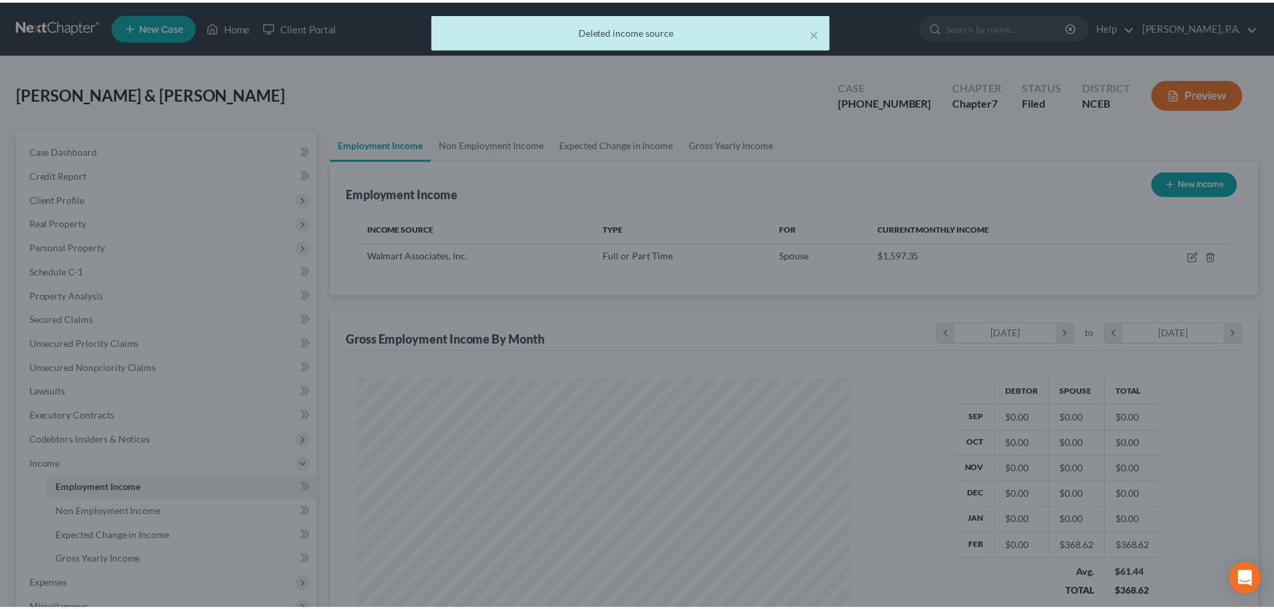
scroll to position [668603, 668326]
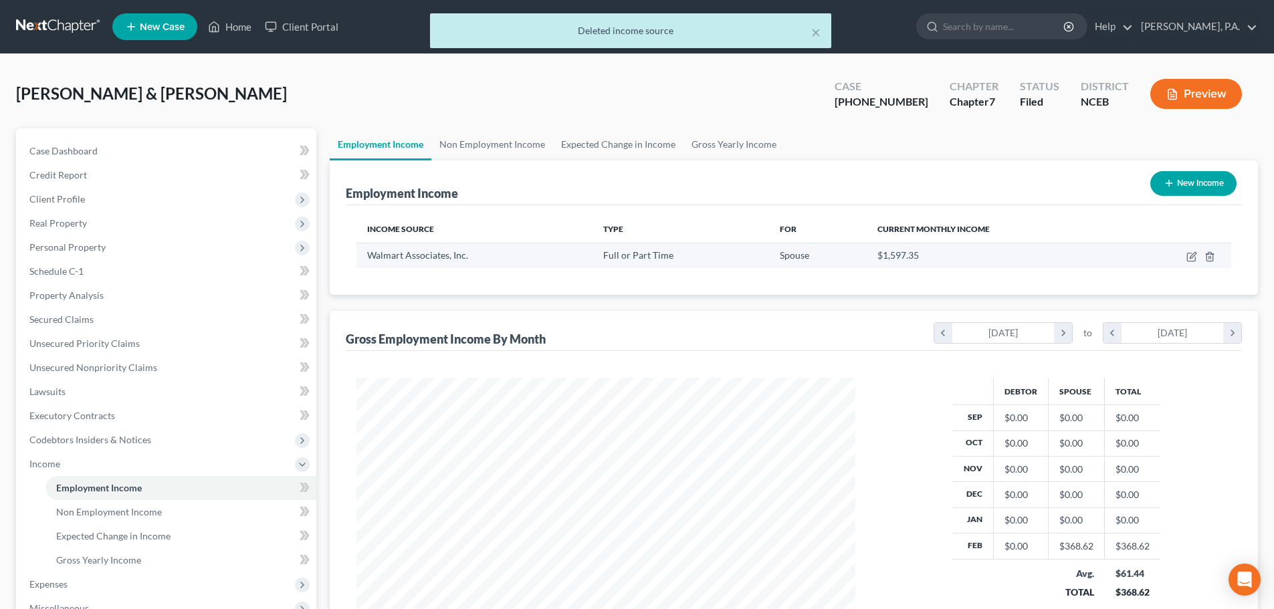
click at [1215, 255] on td at bounding box center [1177, 255] width 107 height 25
click at [1208, 255] on icon "button" at bounding box center [1210, 256] width 11 height 11
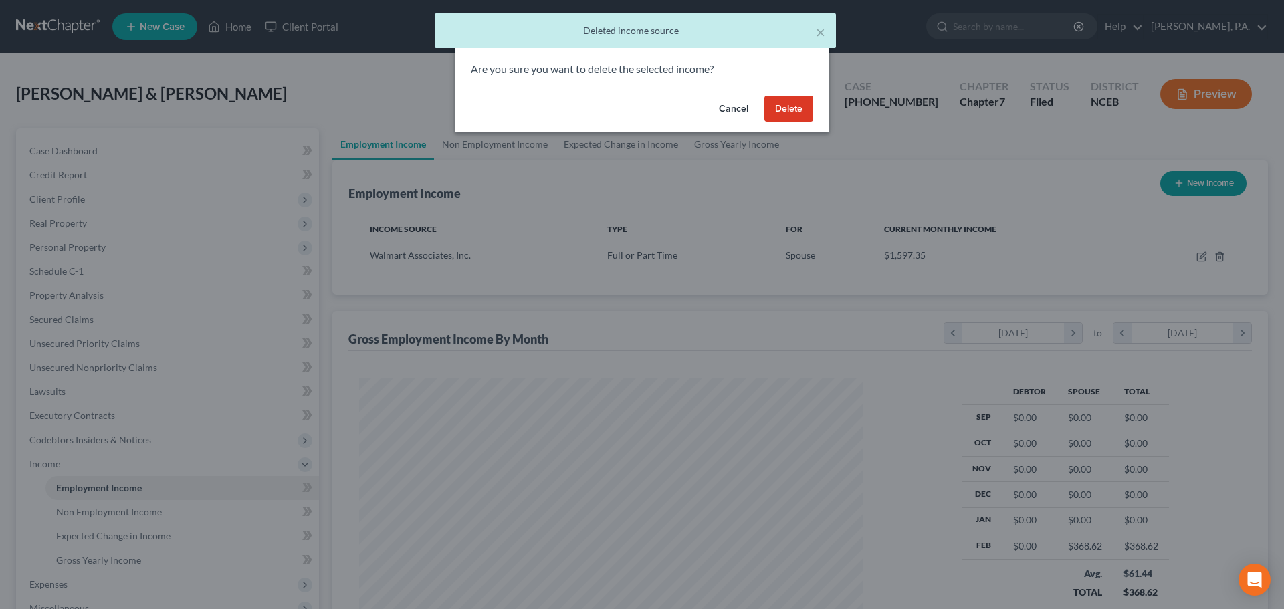
click at [790, 110] on button "Delete" at bounding box center [788, 109] width 49 height 27
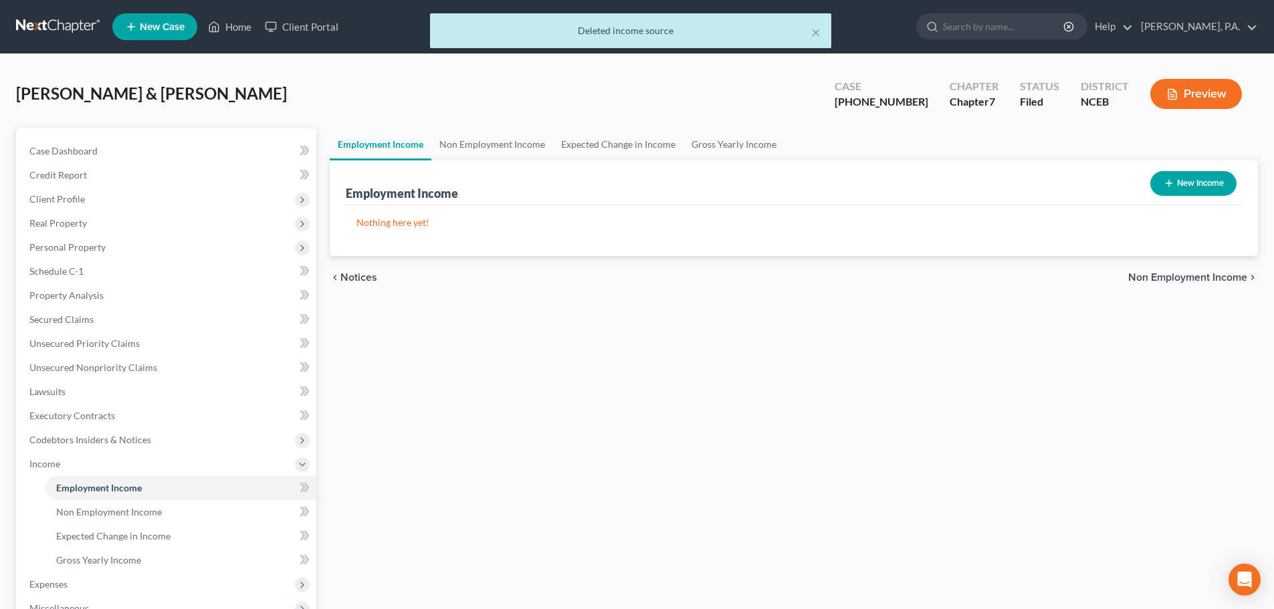
click at [1167, 193] on button "New Income" at bounding box center [1193, 183] width 86 height 25
select select "0"
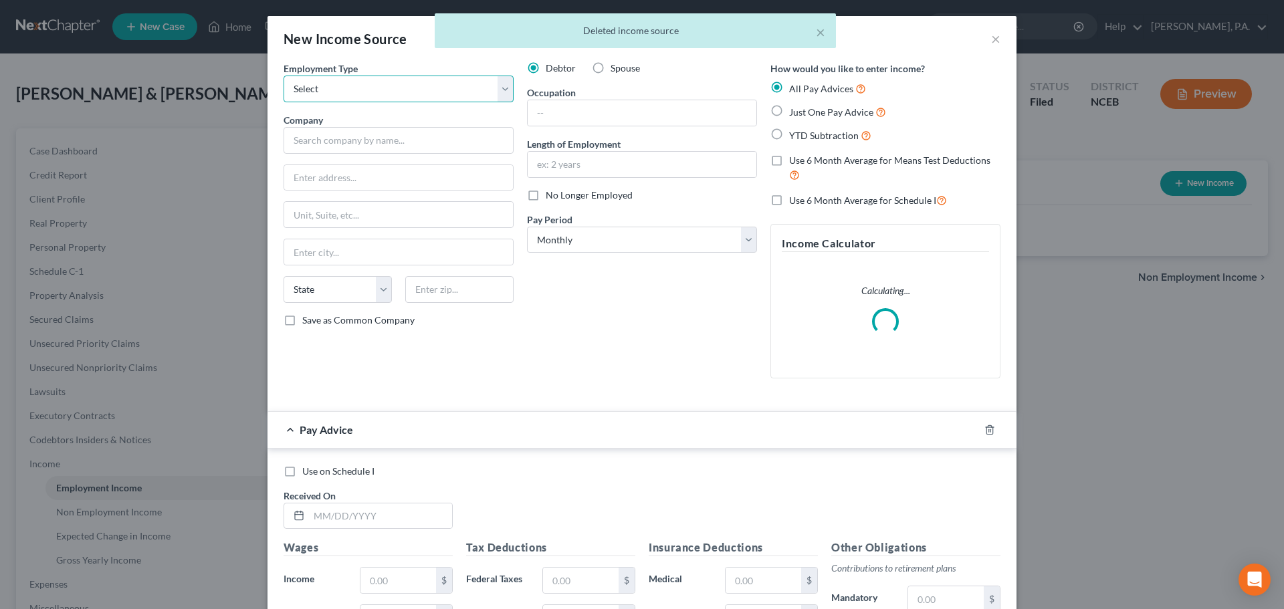
click at [491, 86] on select "Select Full or Part Time Employment Self Employment" at bounding box center [399, 89] width 230 height 27
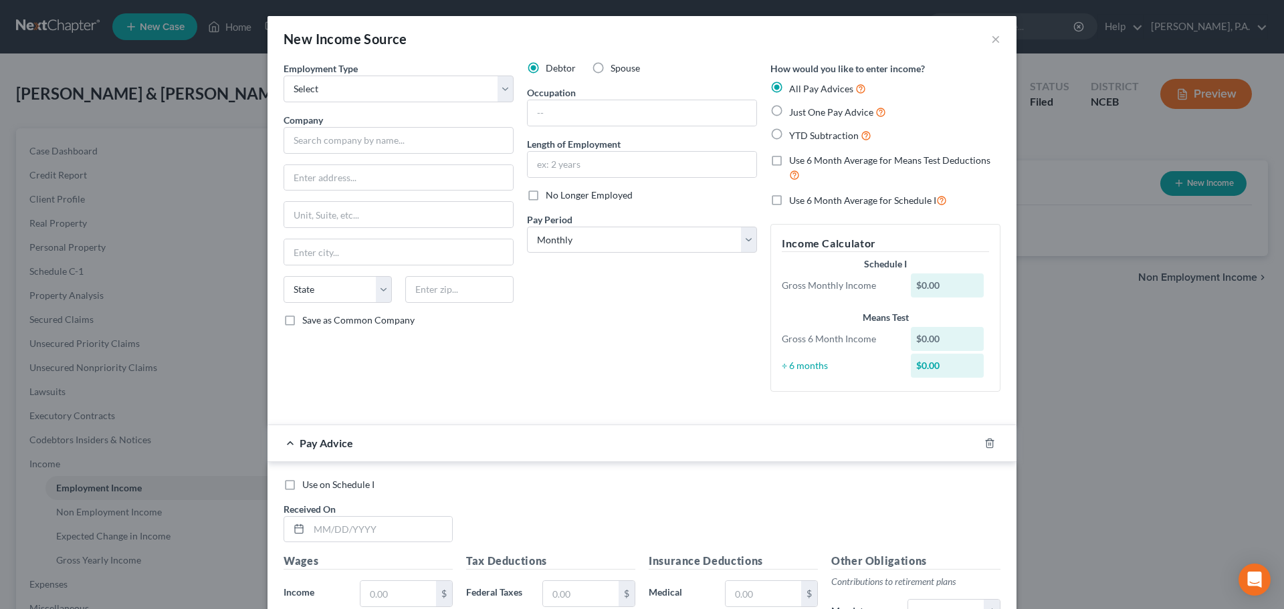
click at [611, 70] on label "Spouse" at bounding box center [625, 68] width 29 height 13
click at [616, 70] on input "Spouse" at bounding box center [620, 66] width 9 height 9
radio input "true"
click at [383, 99] on select "Select Full or Part Time Employment Self Employment" at bounding box center [399, 89] width 230 height 27
select select "0"
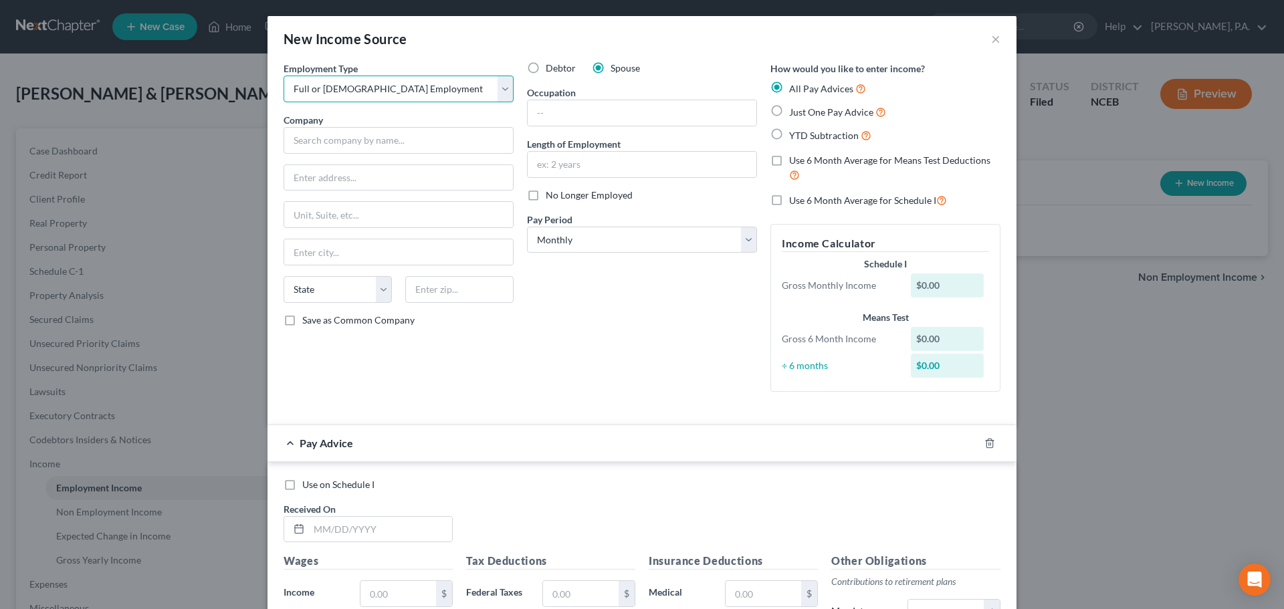
click at [284, 76] on select "Select Full or Part Time Employment Self Employment" at bounding box center [399, 89] width 230 height 27
click at [354, 150] on input "text" at bounding box center [399, 140] width 230 height 27
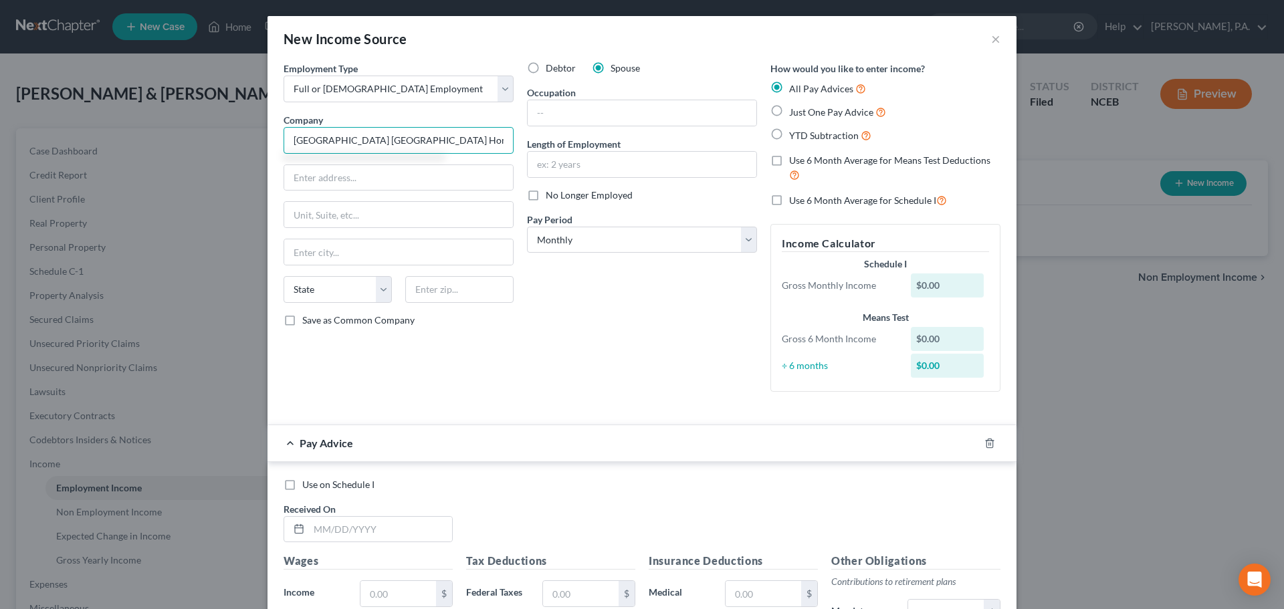
type input "Fayetteville NC HomeCare"
type input "2929 Breezewood Ave"
type input "Fayettville"
select select "28"
type input "28303"
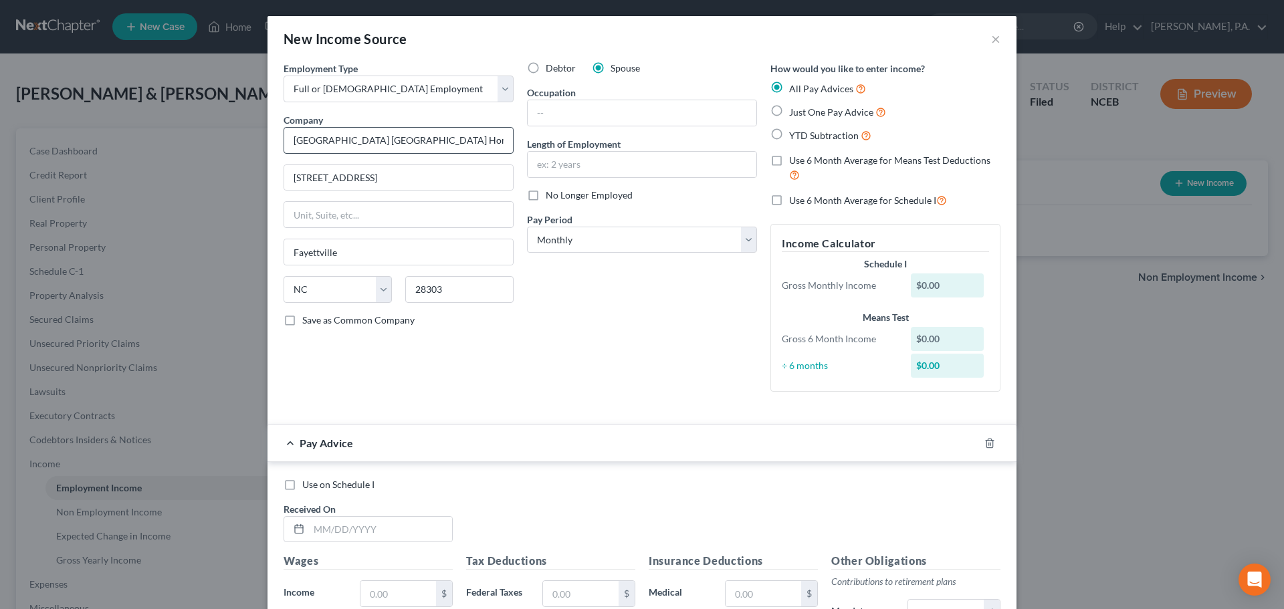
type input "Fayetteville"
click at [548, 114] on input "text" at bounding box center [642, 112] width 229 height 25
type input "Scheduling Manager"
type input "9 months"
click at [789, 106] on label "Just One Pay Advice" at bounding box center [837, 111] width 97 height 15
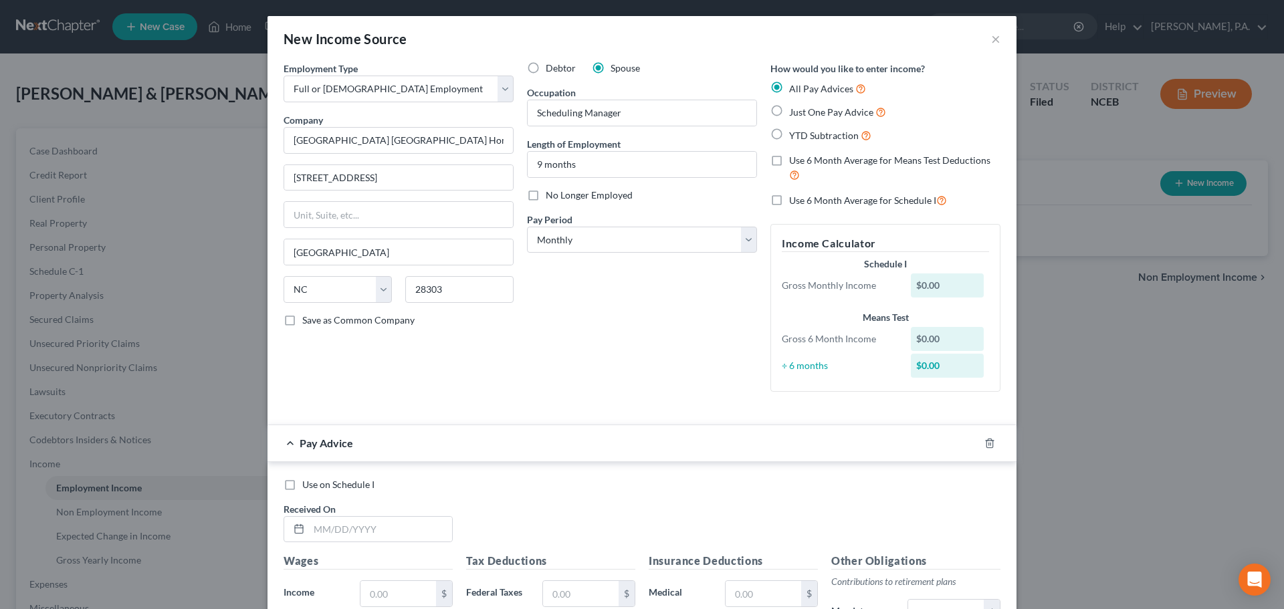
click at [795, 106] on input "Just One Pay Advice" at bounding box center [799, 108] width 9 height 9
radio input "true"
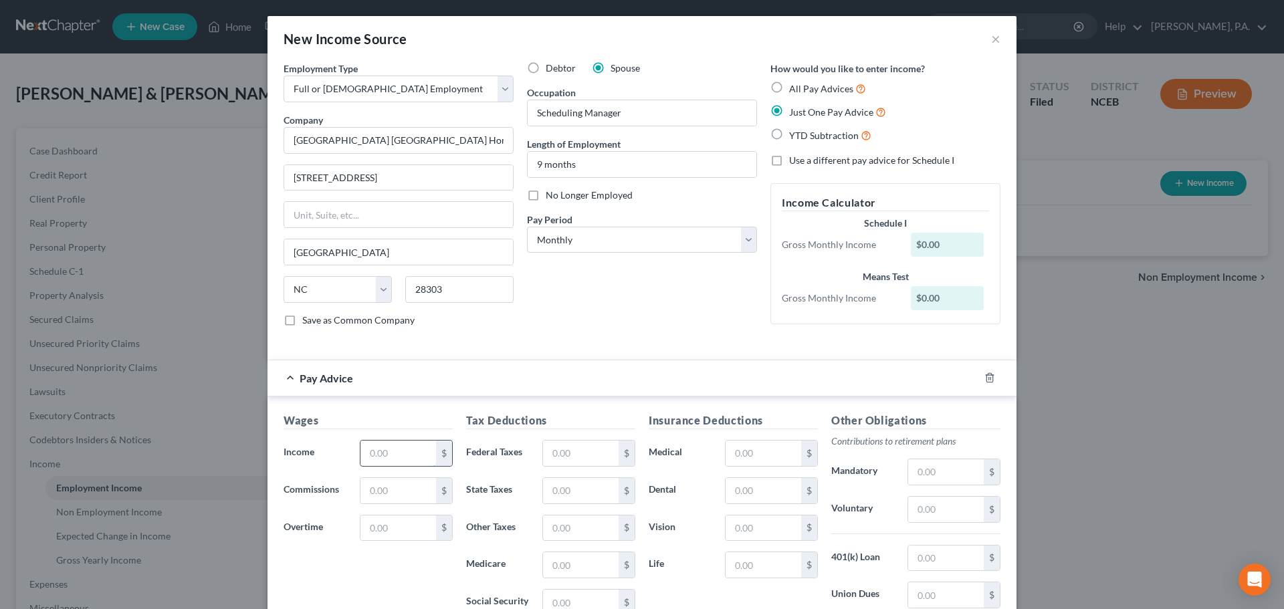
click at [410, 456] on input "text" at bounding box center [399, 453] width 76 height 25
type input "3,442"
click at [394, 528] on input "text" at bounding box center [399, 528] width 76 height 25
type input "135"
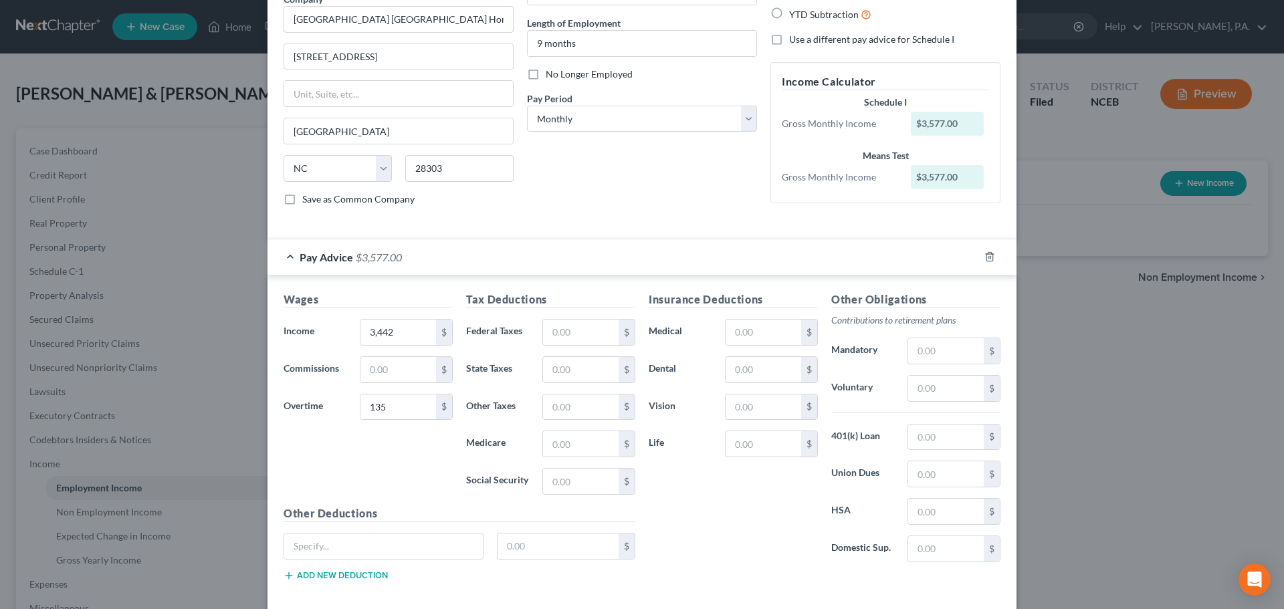
scroll to position [137, 0]
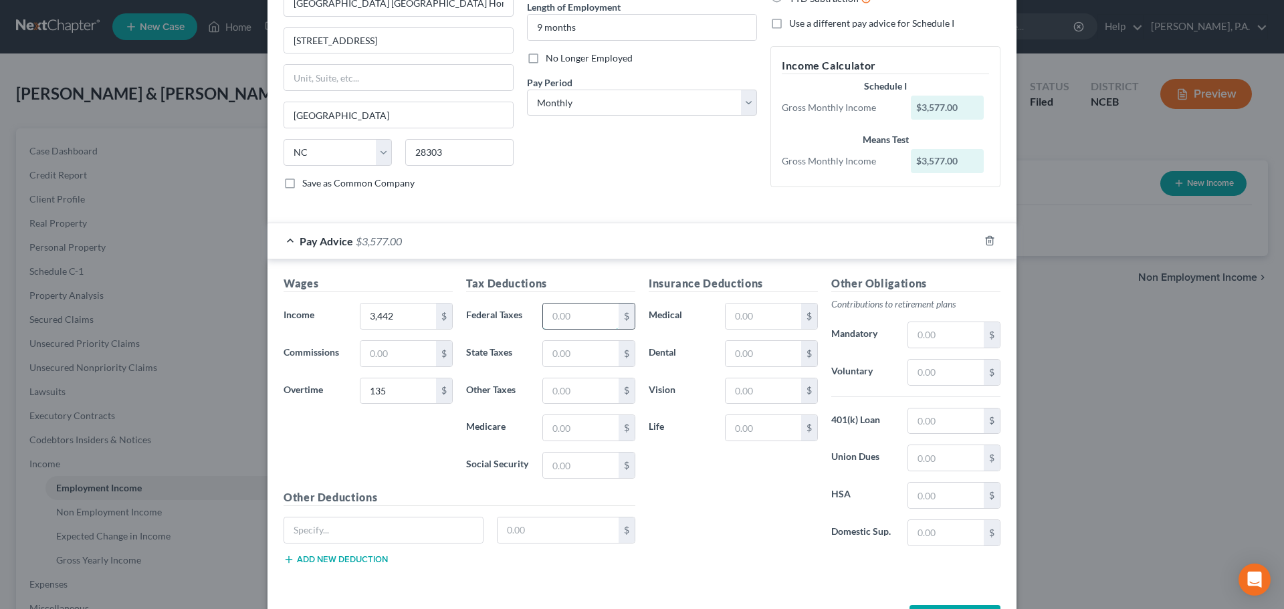
click at [584, 310] on input "text" at bounding box center [581, 316] width 76 height 25
type input "663.17"
click at [733, 430] on input "text" at bounding box center [764, 427] width 76 height 25
click at [750, 321] on input "text" at bounding box center [764, 316] width 76 height 25
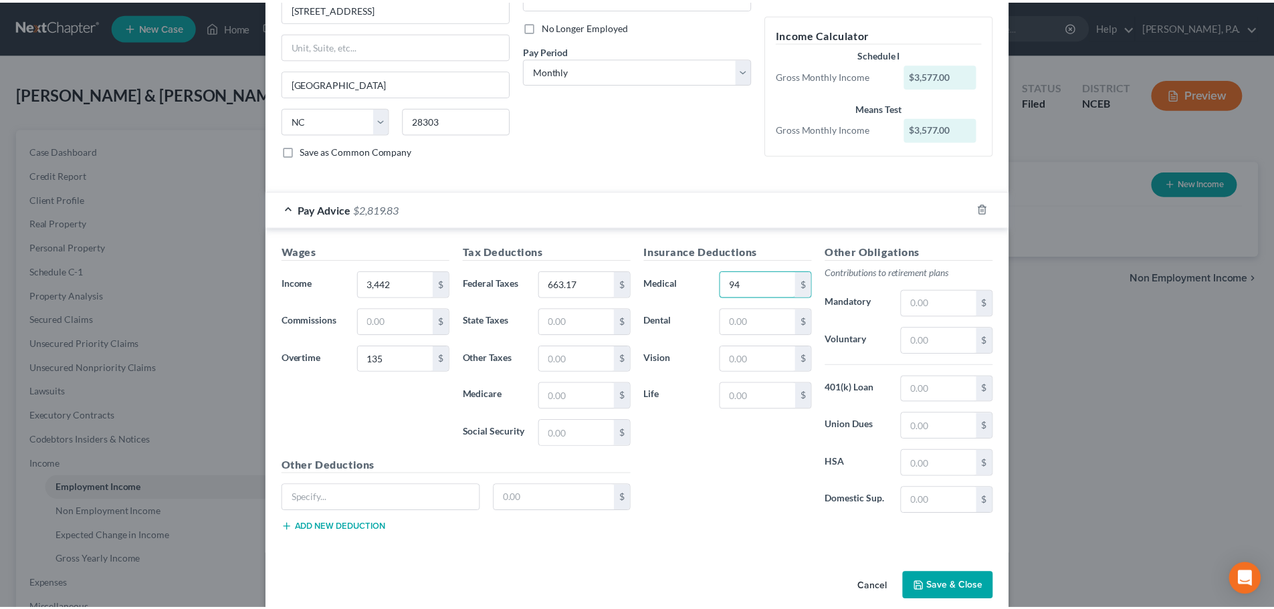
scroll to position [187, 0]
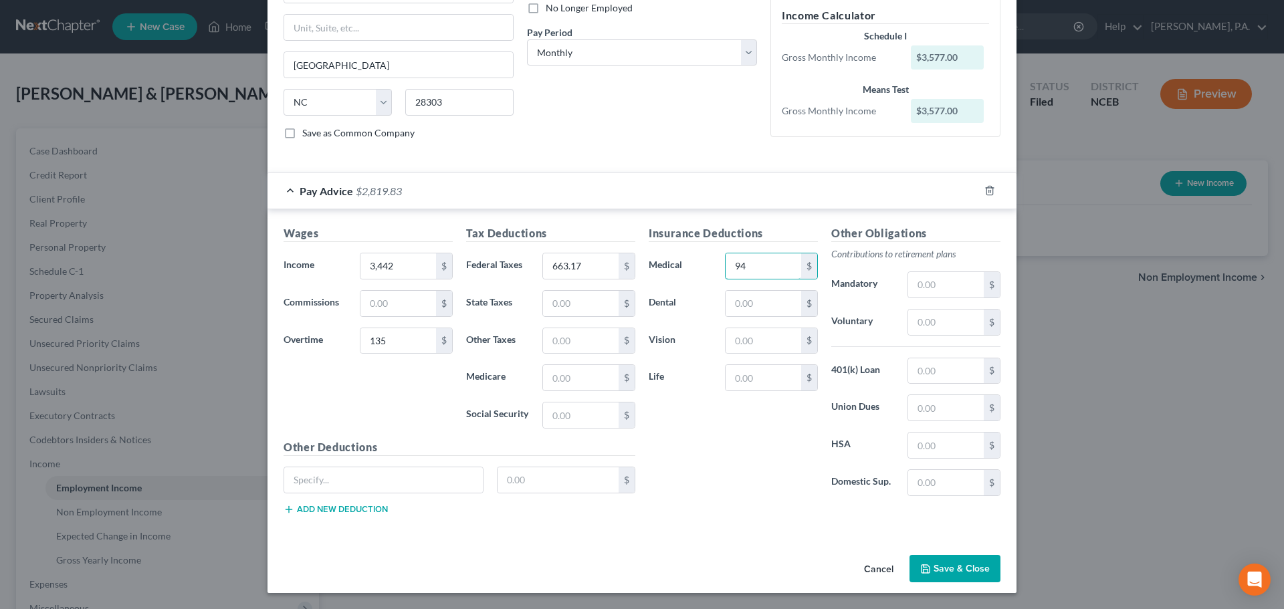
type input "94"
click at [977, 560] on button "Save & Close" at bounding box center [955, 569] width 91 height 28
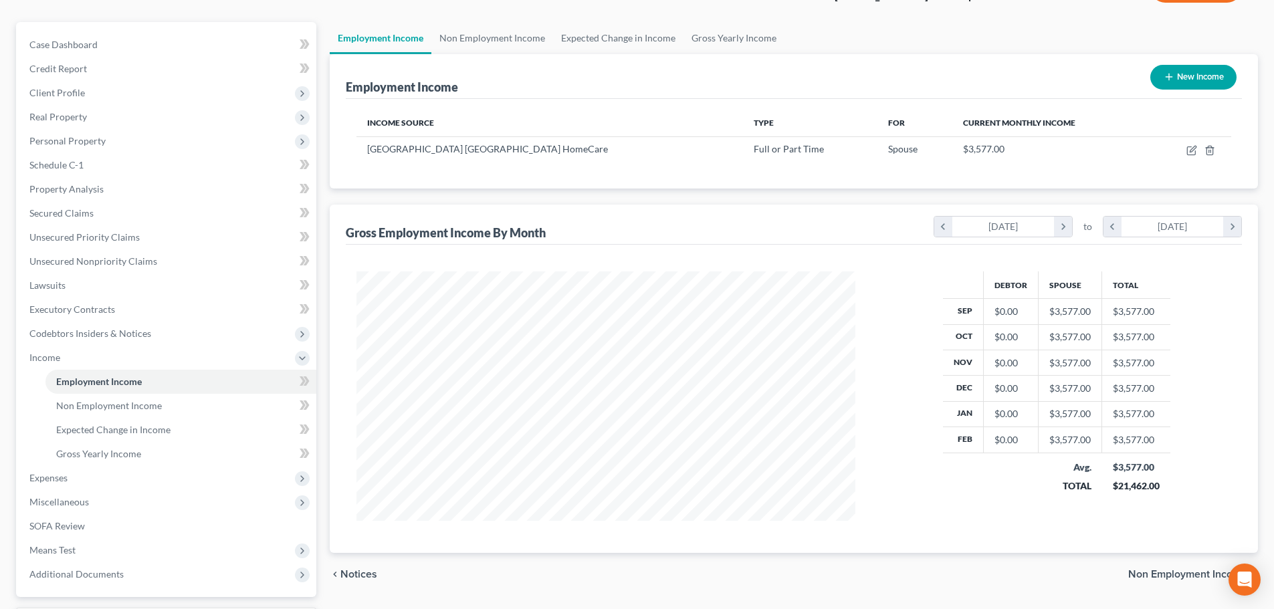
scroll to position [107, 0]
click at [123, 102] on span "Client Profile" at bounding box center [168, 92] width 298 height 24
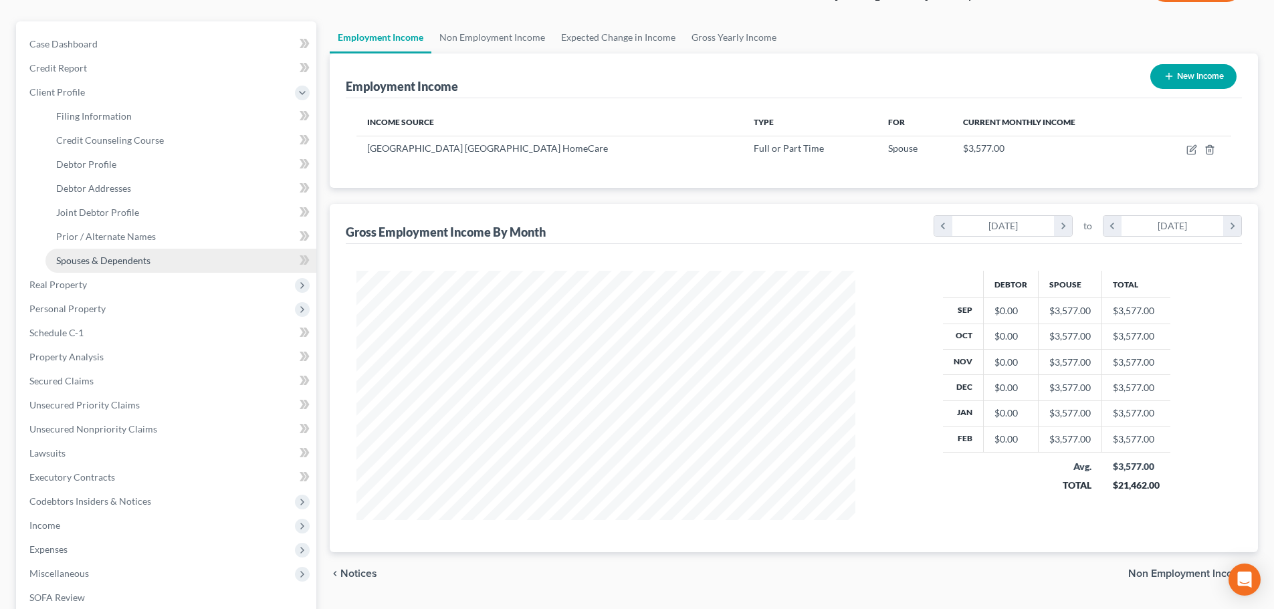
click at [142, 252] on link "Spouses & Dependents" at bounding box center [180, 261] width 271 height 24
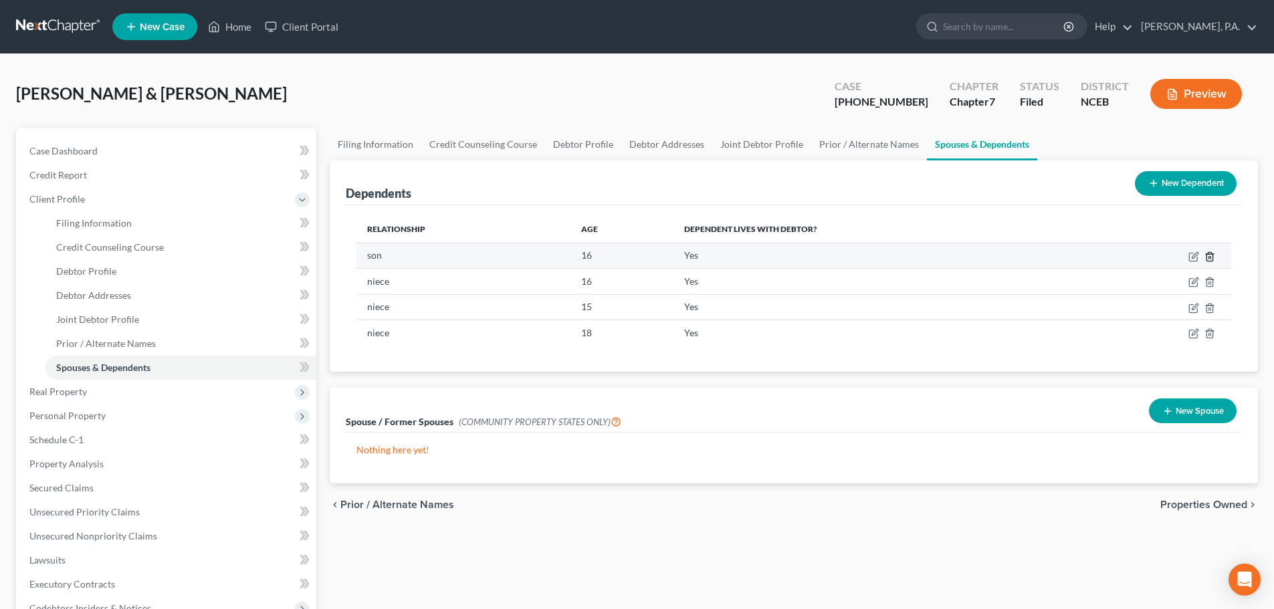
click at [1208, 257] on icon "button" at bounding box center [1210, 256] width 11 height 11
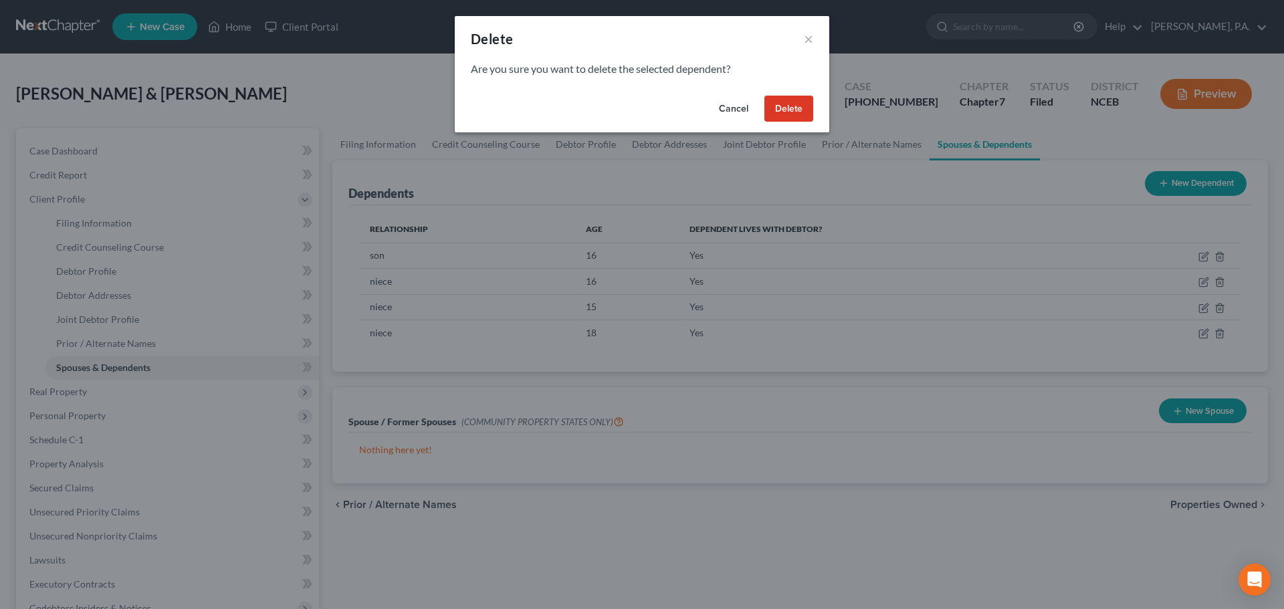
click at [782, 109] on button "Delete" at bounding box center [788, 109] width 49 height 27
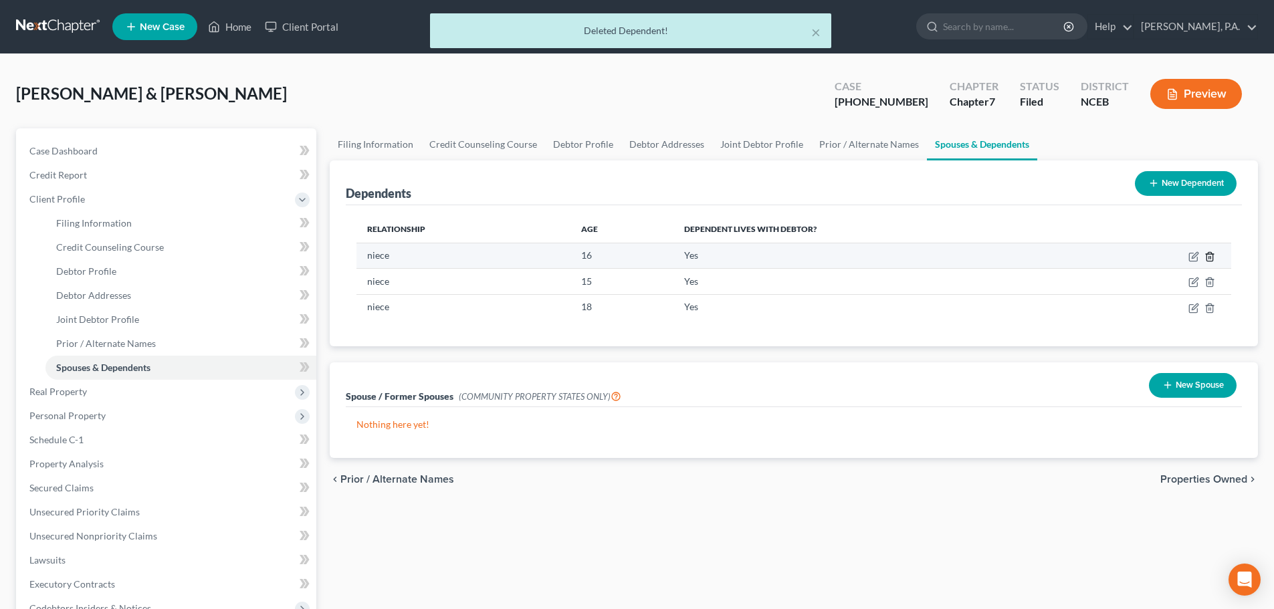
click at [1212, 254] on icon "button" at bounding box center [1210, 256] width 6 height 9
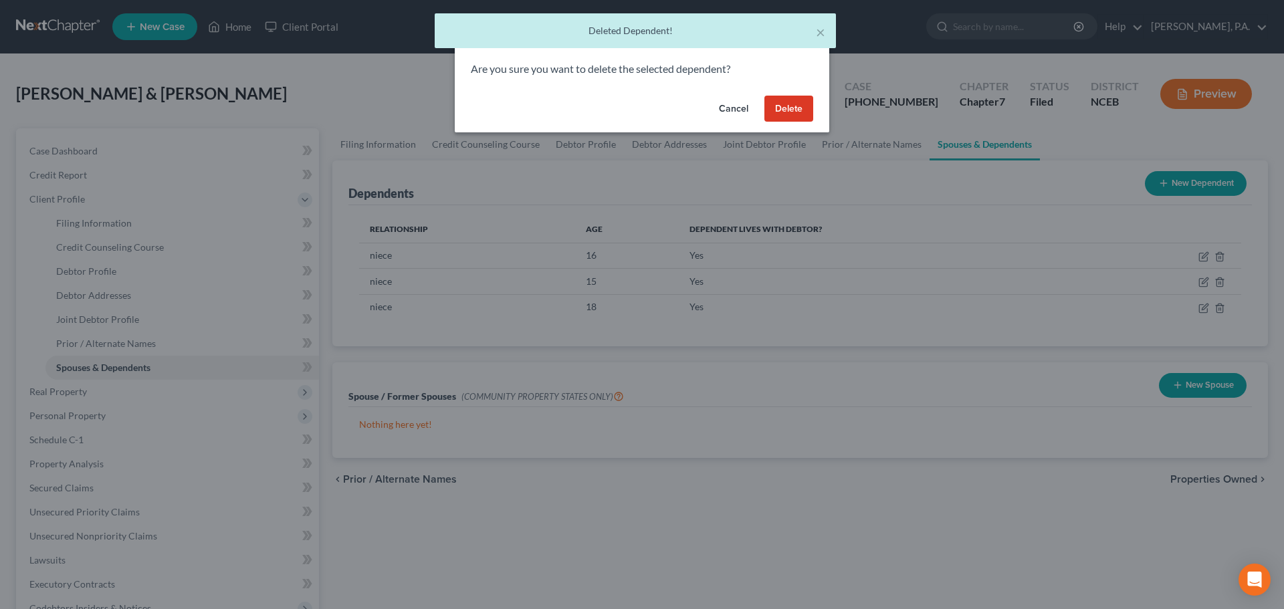
click at [793, 112] on button "Delete" at bounding box center [788, 109] width 49 height 27
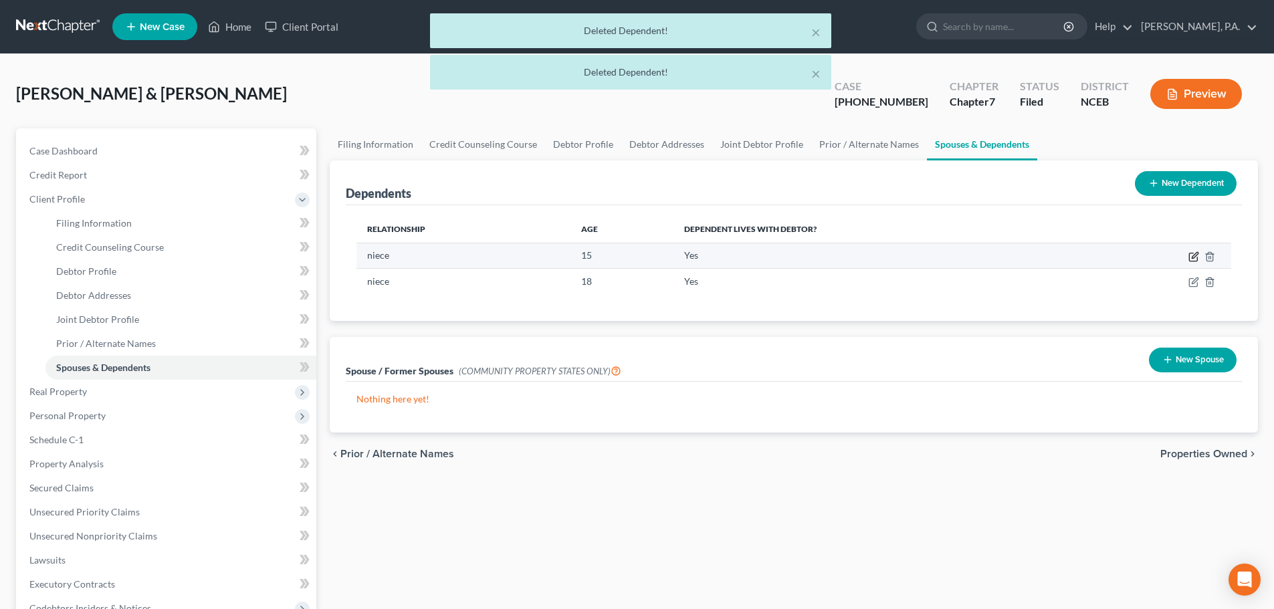
click at [1192, 256] on icon "button" at bounding box center [1194, 256] width 11 height 11
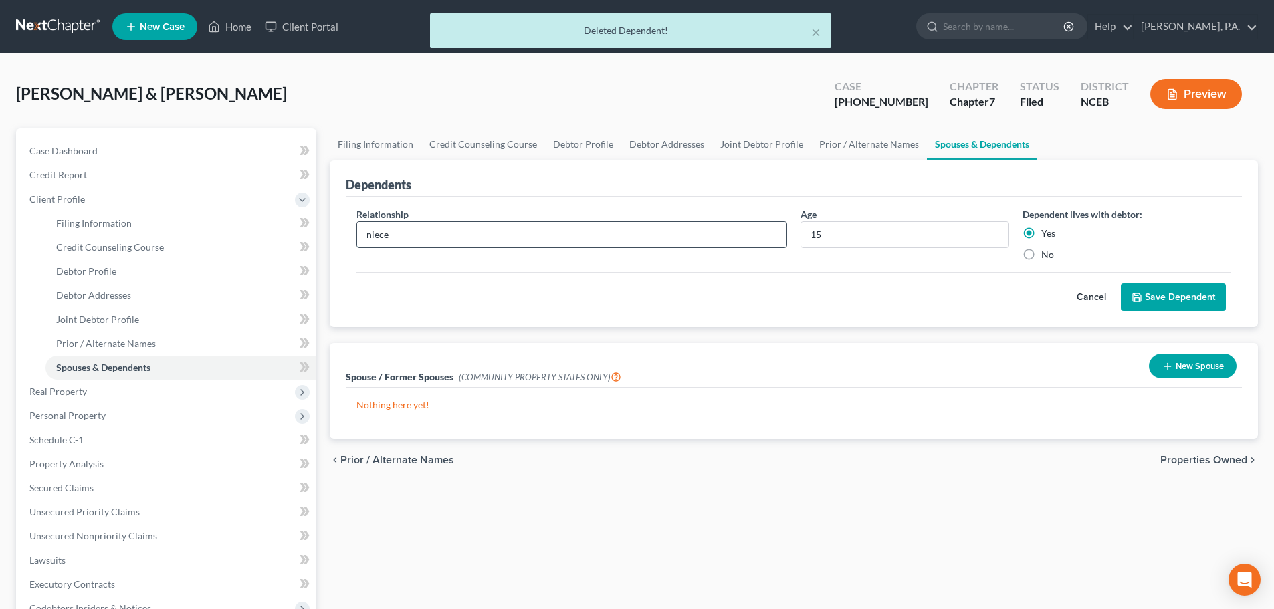
click at [366, 237] on input "niece" at bounding box center [571, 234] width 429 height 25
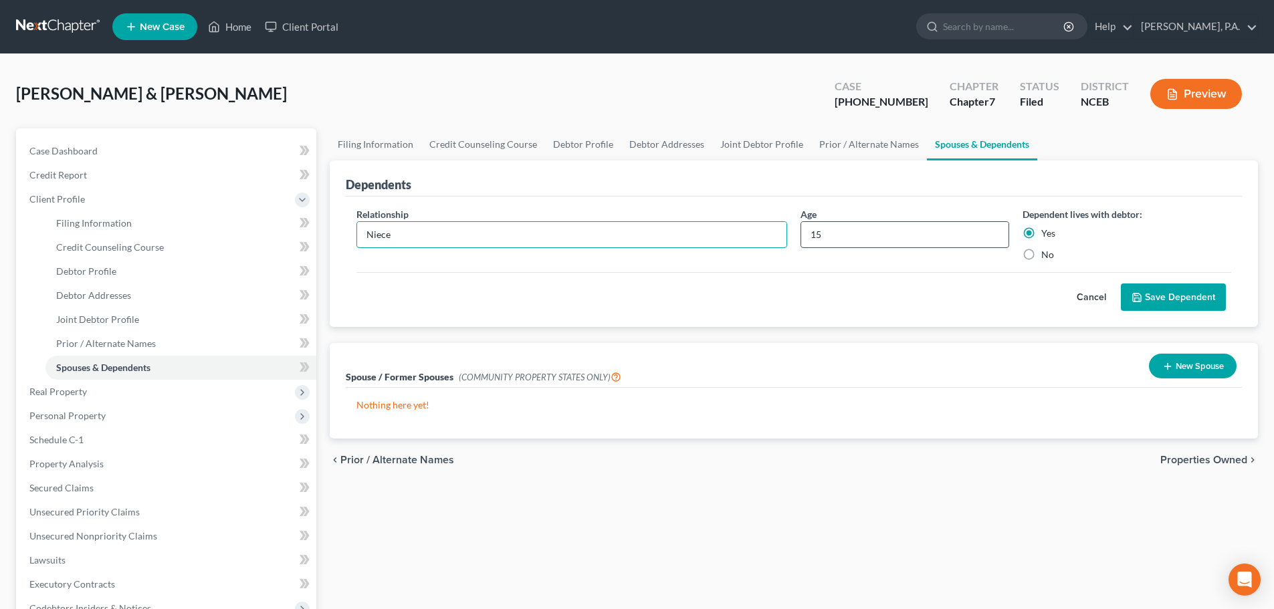
type input "Niece"
drag, startPoint x: 835, startPoint y: 238, endPoint x: 793, endPoint y: 238, distance: 42.8
click at [793, 238] on div "Relationship * Niece Age 15 Dependent lives with debtor: Yes No" at bounding box center [794, 239] width 888 height 65
type input "19"
click at [1167, 294] on button "Save Dependent" at bounding box center [1173, 298] width 105 height 28
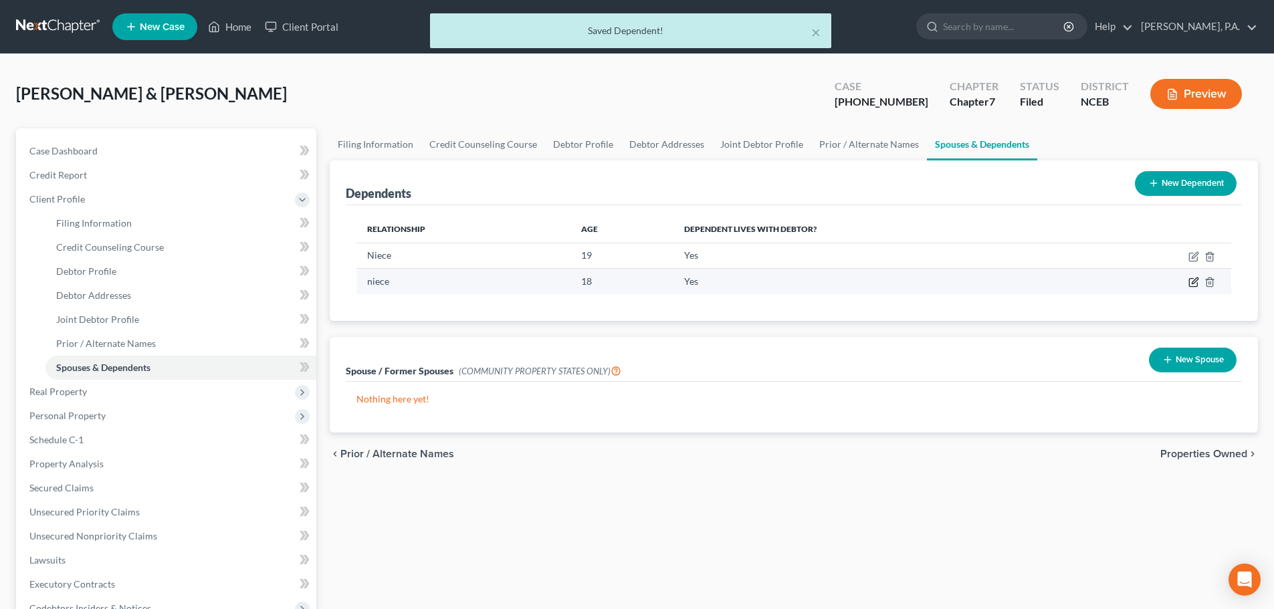
click at [1194, 282] on icon "button" at bounding box center [1194, 282] width 11 height 11
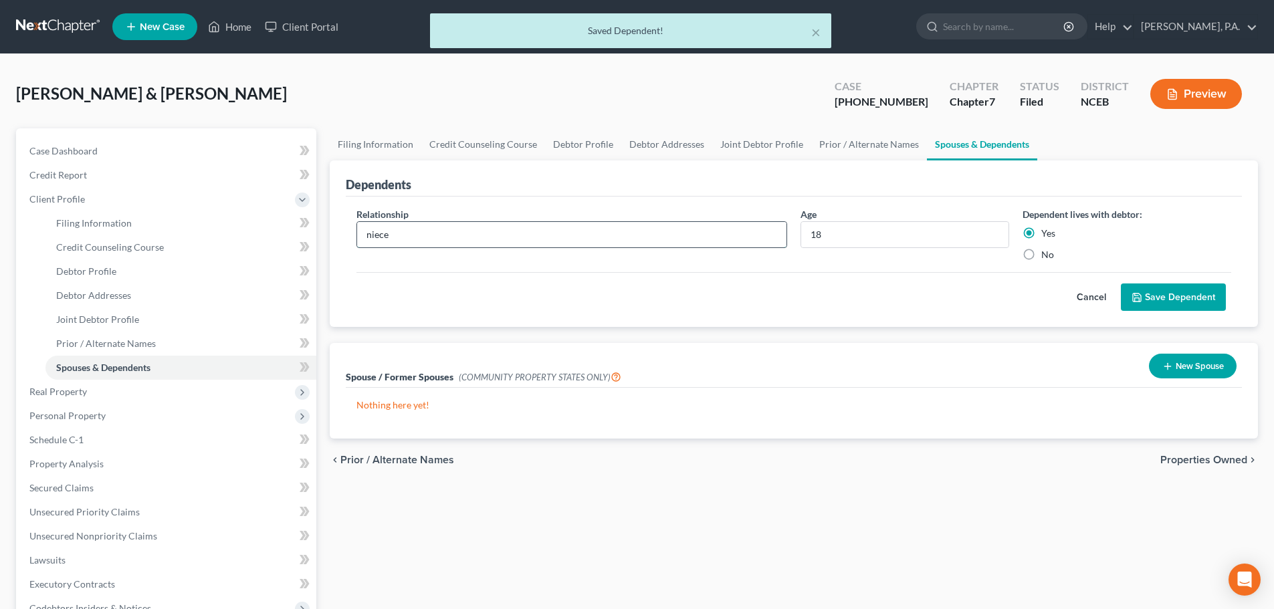
click at [367, 235] on input "niece" at bounding box center [571, 234] width 429 height 25
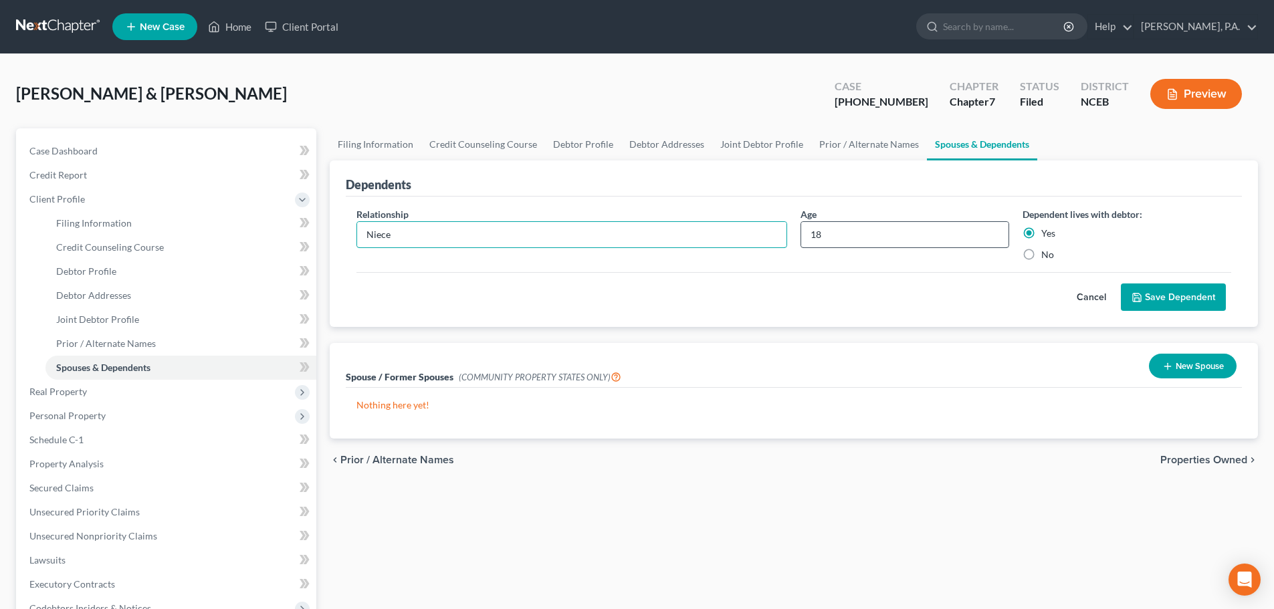
type input "Niece"
drag, startPoint x: 827, startPoint y: 235, endPoint x: 803, endPoint y: 235, distance: 23.4
click at [803, 235] on input "18" at bounding box center [904, 234] width 207 height 25
type input "21"
click at [1144, 300] on button "Save Dependent" at bounding box center [1173, 298] width 105 height 28
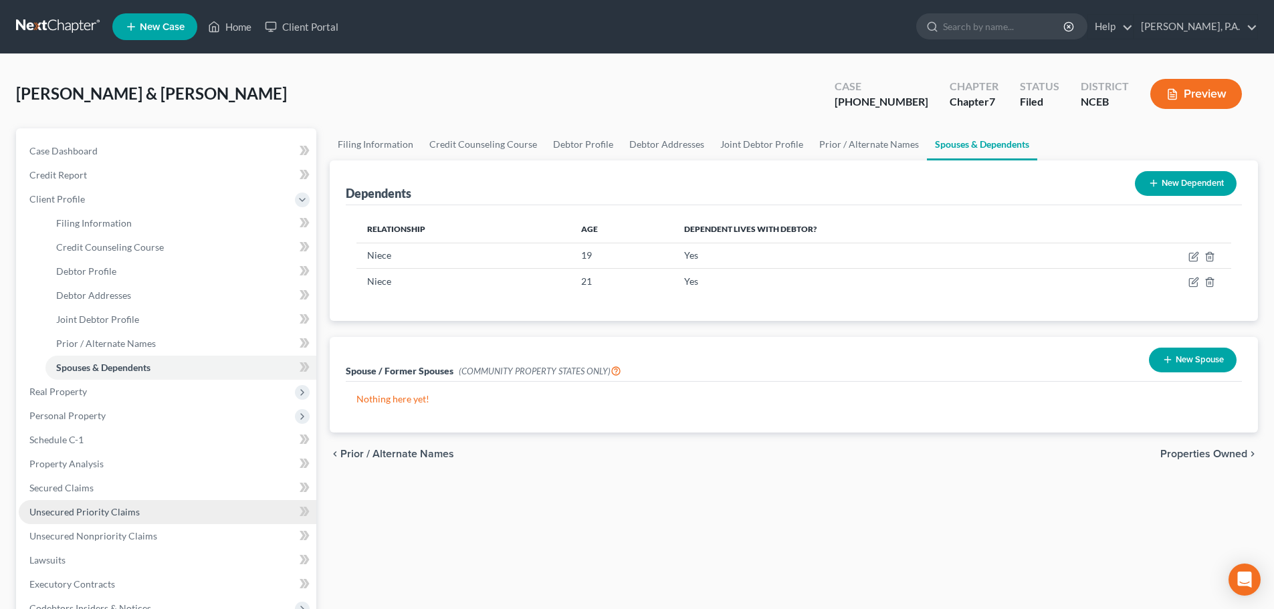
scroll to position [294, 0]
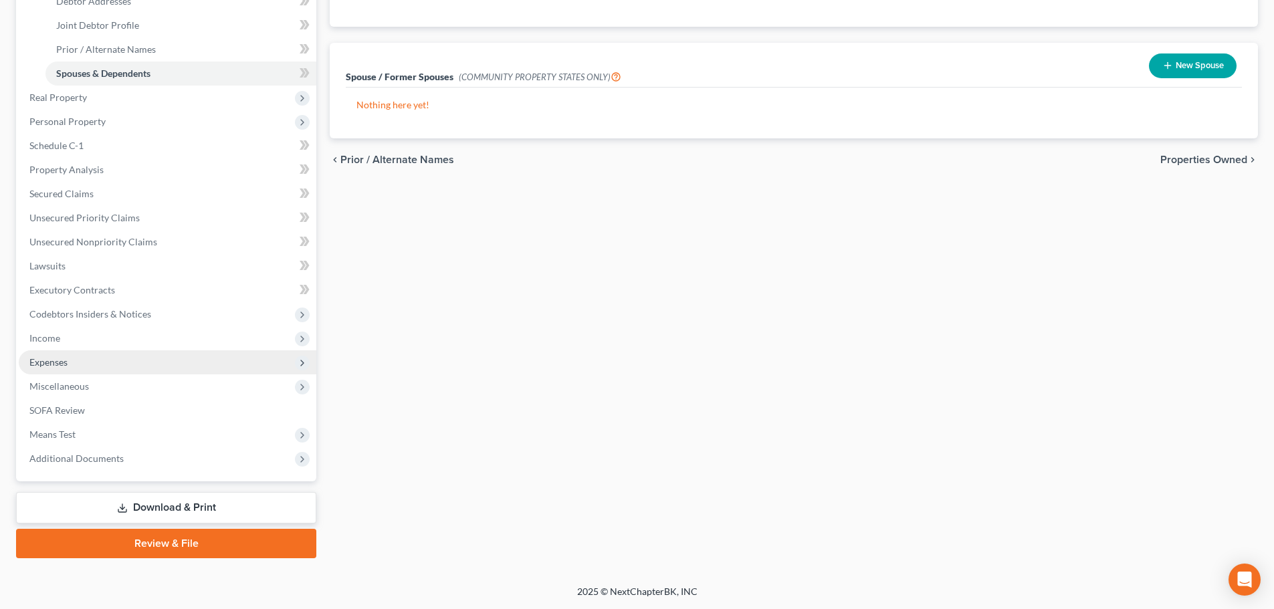
click at [135, 355] on span "Expenses" at bounding box center [168, 362] width 298 height 24
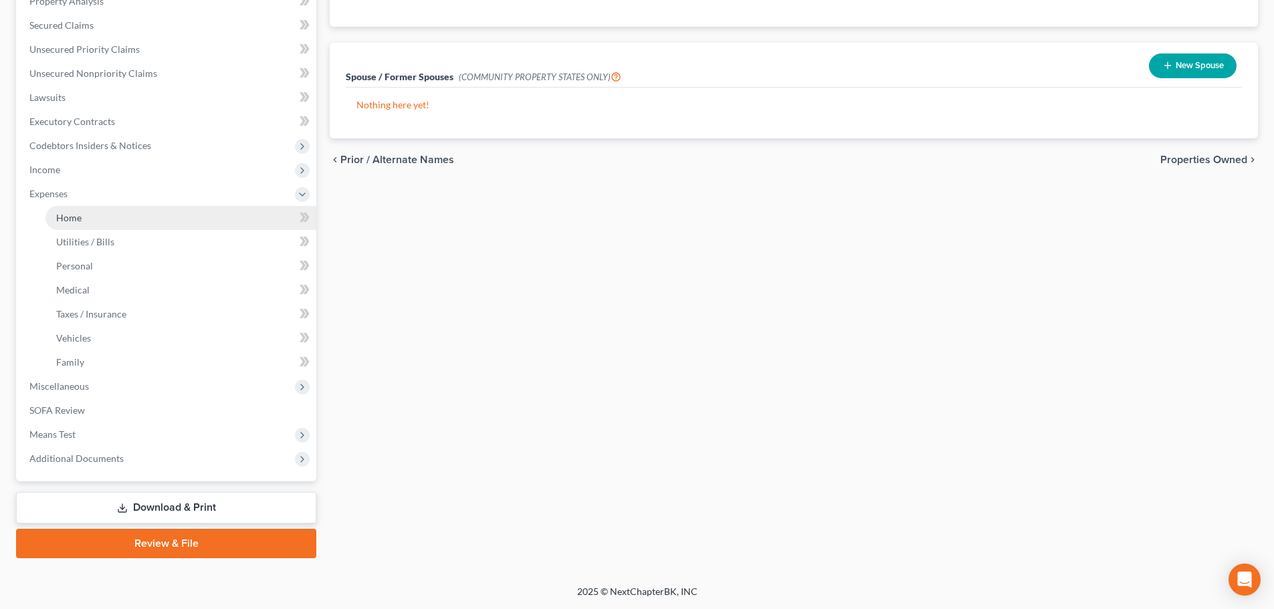
click at [171, 220] on link "Home" at bounding box center [180, 218] width 271 height 24
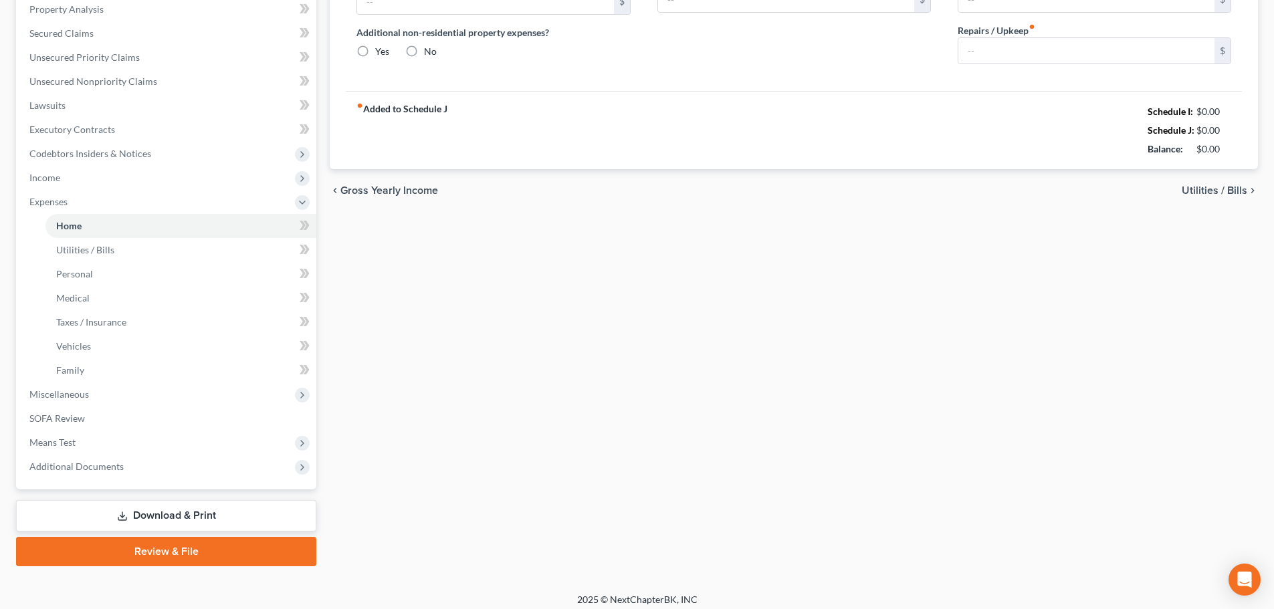
type input "0.00"
radio input "true"
type input "0.00"
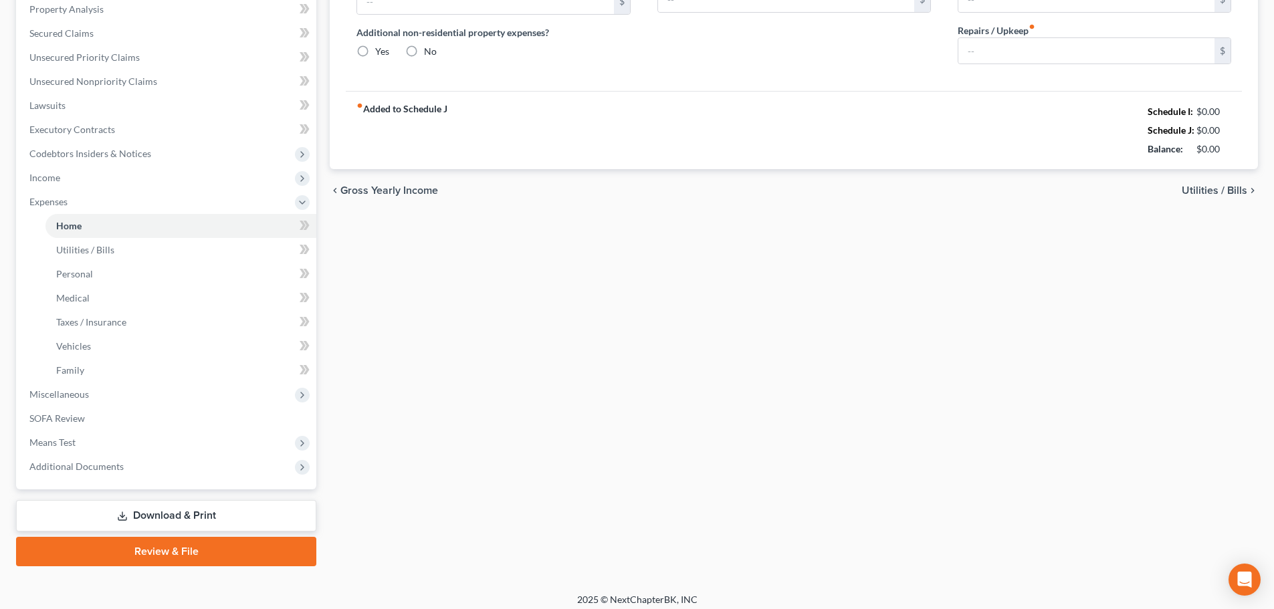
type input "0.00"
type input "100.00"
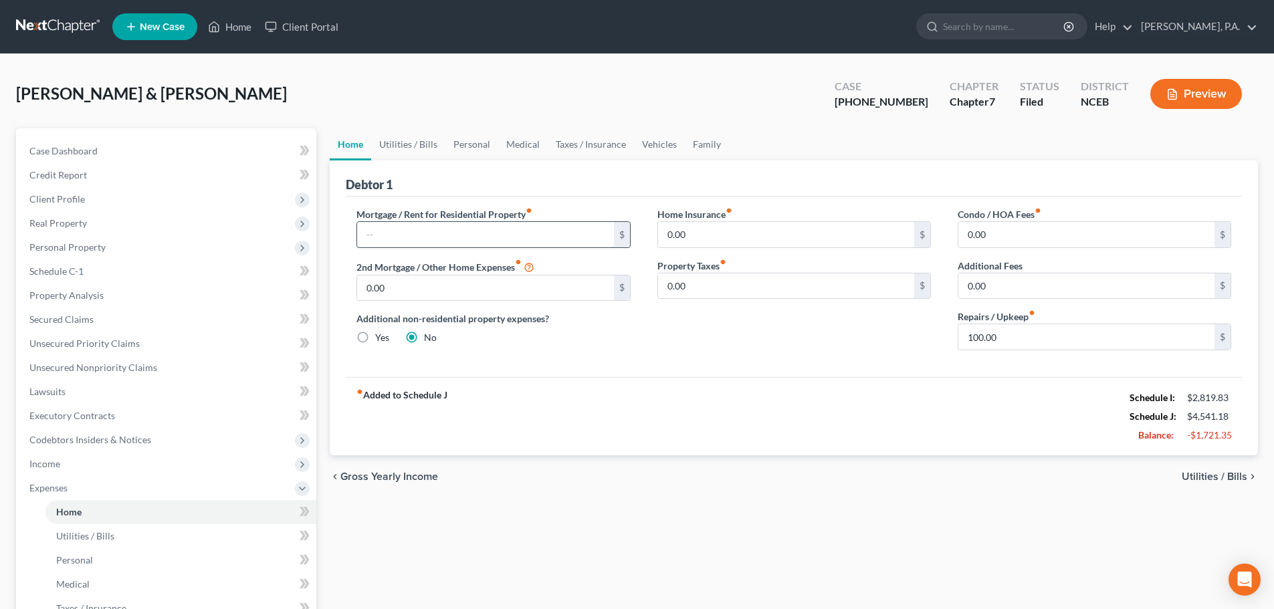
click at [514, 235] on input "text" at bounding box center [485, 234] width 256 height 25
type input "159.81"
type input "400"
click at [422, 145] on link "Utilities / Bills" at bounding box center [408, 144] width 74 height 32
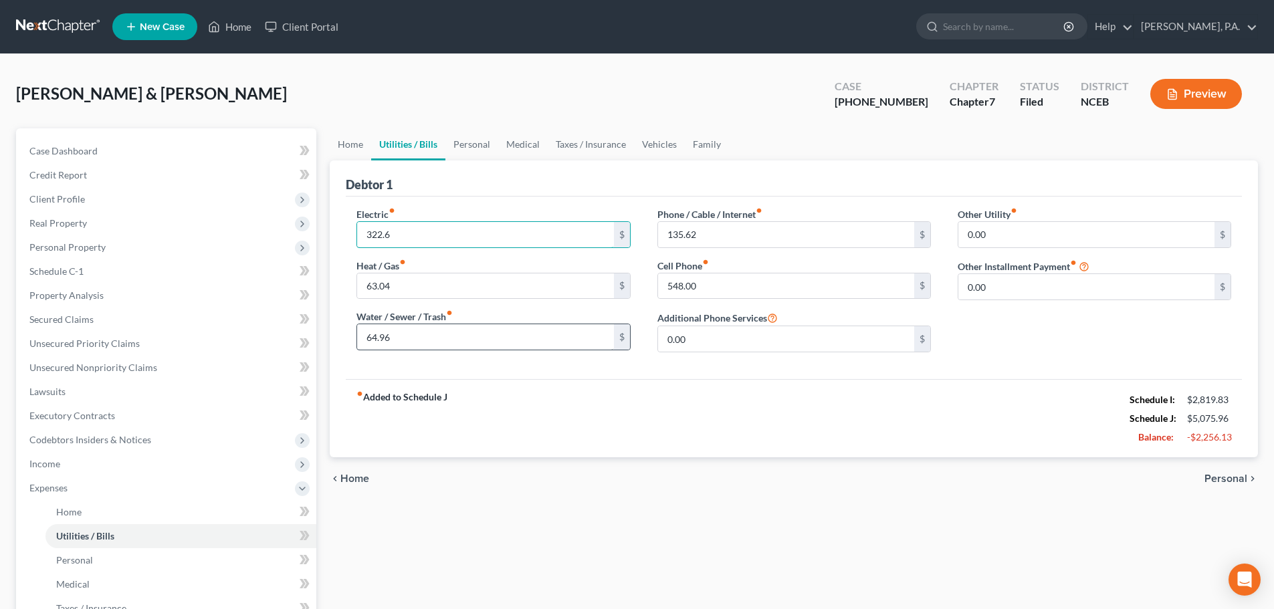
type input "322.6"
type input "165.68"
click at [472, 140] on link "Personal" at bounding box center [471, 144] width 53 height 32
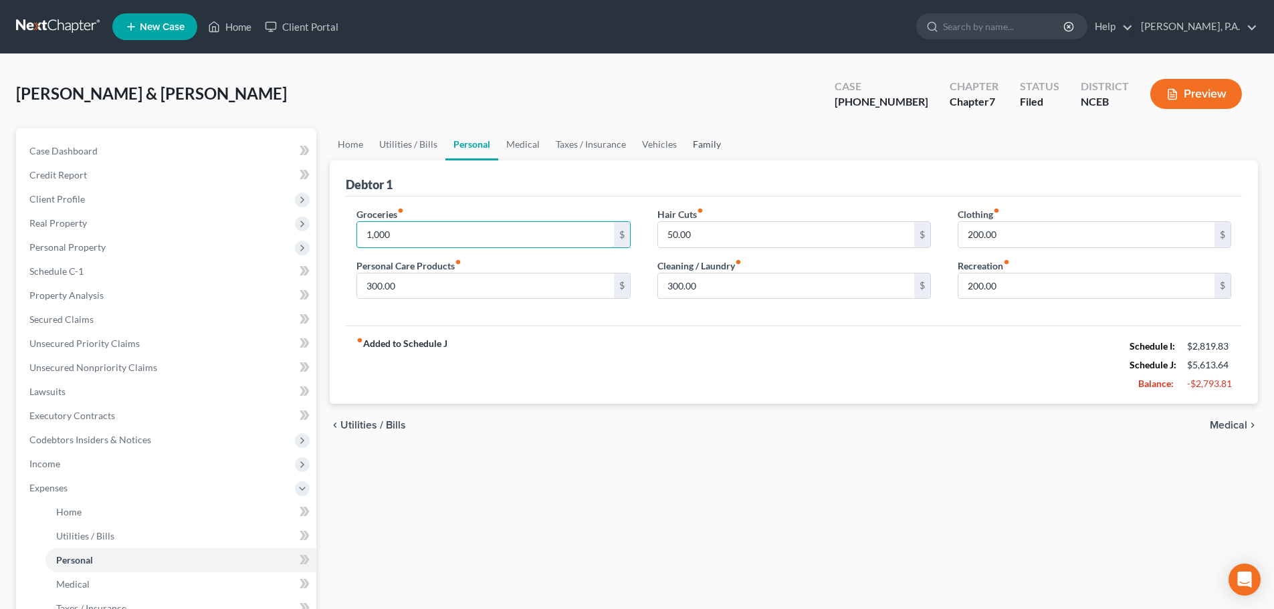
type input "1,000"
click at [695, 146] on link "Family" at bounding box center [707, 144] width 44 height 32
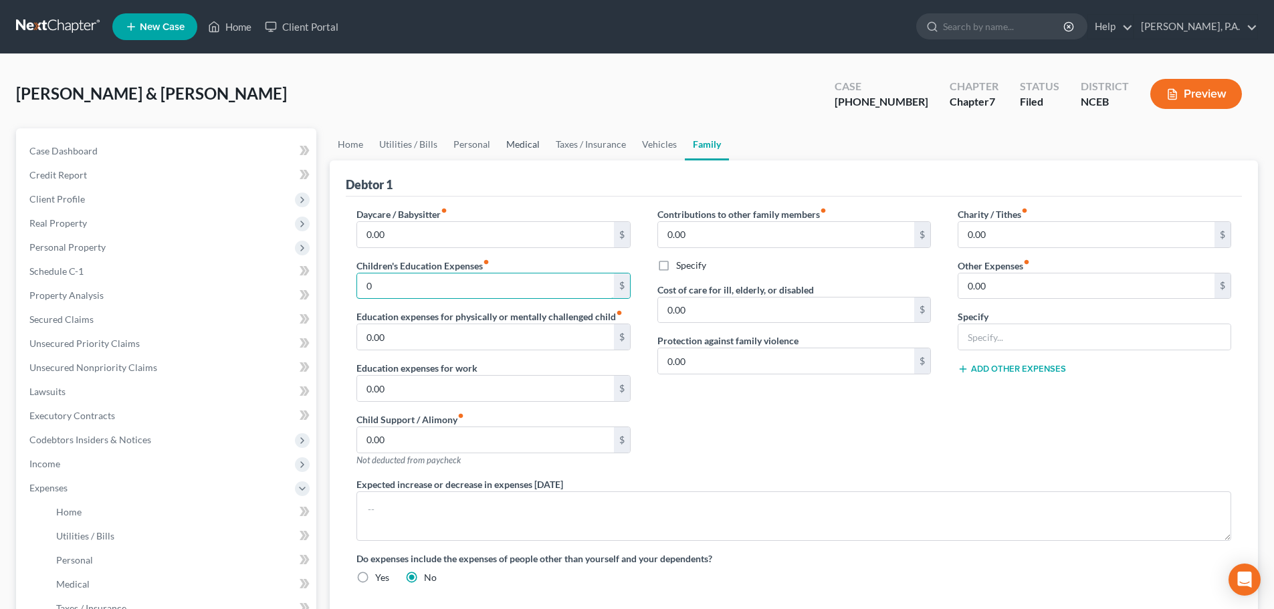
type input "0"
click at [517, 146] on link "Medical" at bounding box center [522, 144] width 49 height 32
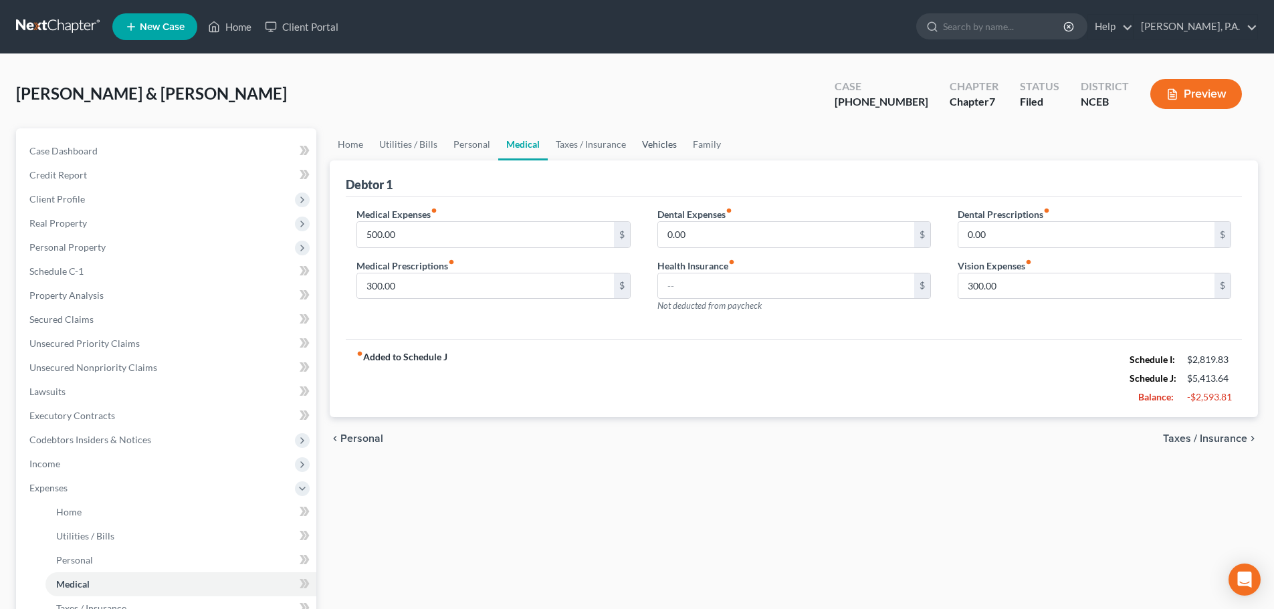
click at [641, 146] on link "Vehicles" at bounding box center [659, 144] width 51 height 32
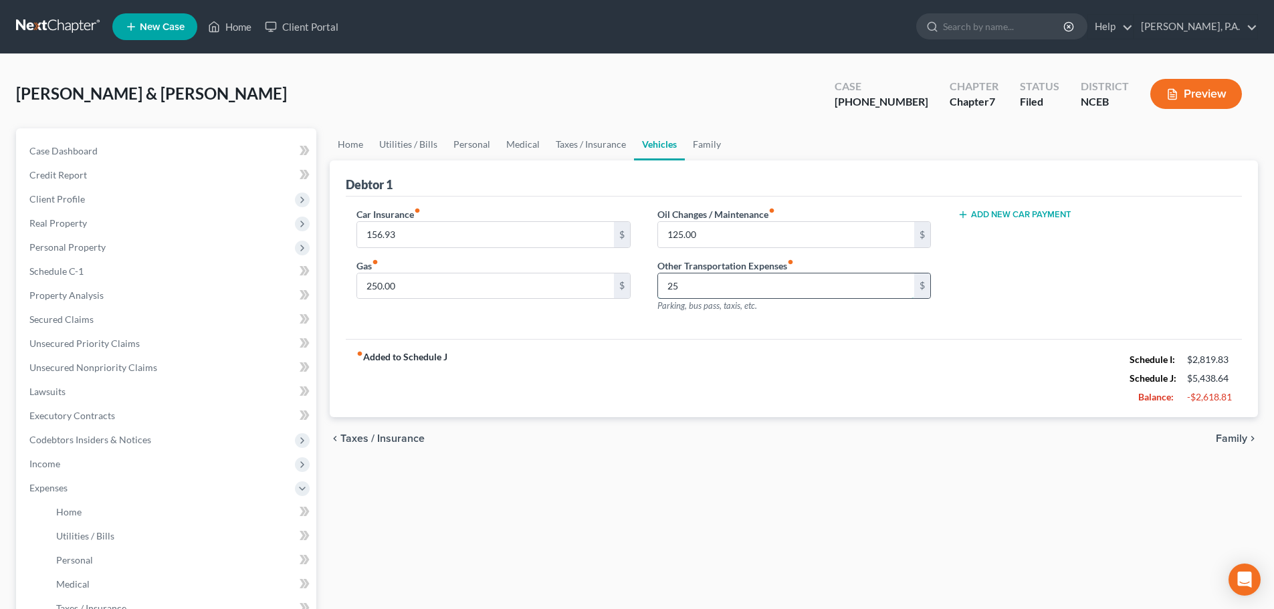
type input "2"
type input "150"
click at [600, 147] on link "Taxes / Insurance" at bounding box center [591, 144] width 86 height 32
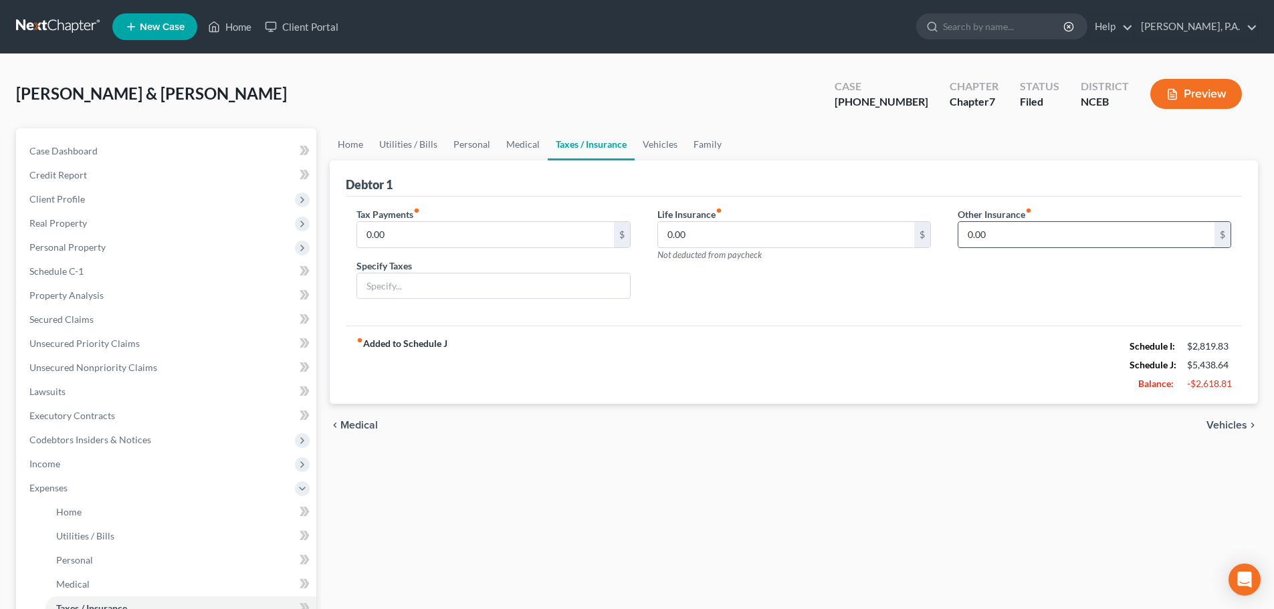
click at [986, 235] on input "0.00" at bounding box center [1086, 234] width 256 height 25
click at [514, 146] on link "Medical" at bounding box center [522, 144] width 49 height 32
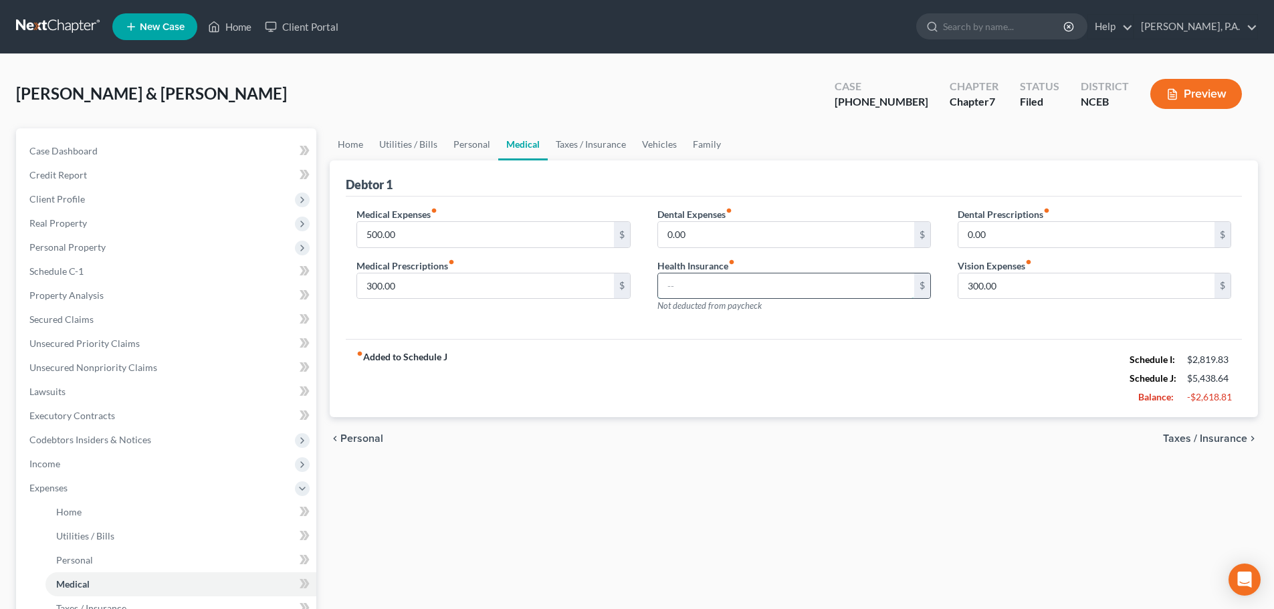
click at [662, 285] on input "text" at bounding box center [786, 286] width 256 height 25
type input "115"
click at [609, 141] on link "Taxes / Insurance" at bounding box center [591, 144] width 86 height 32
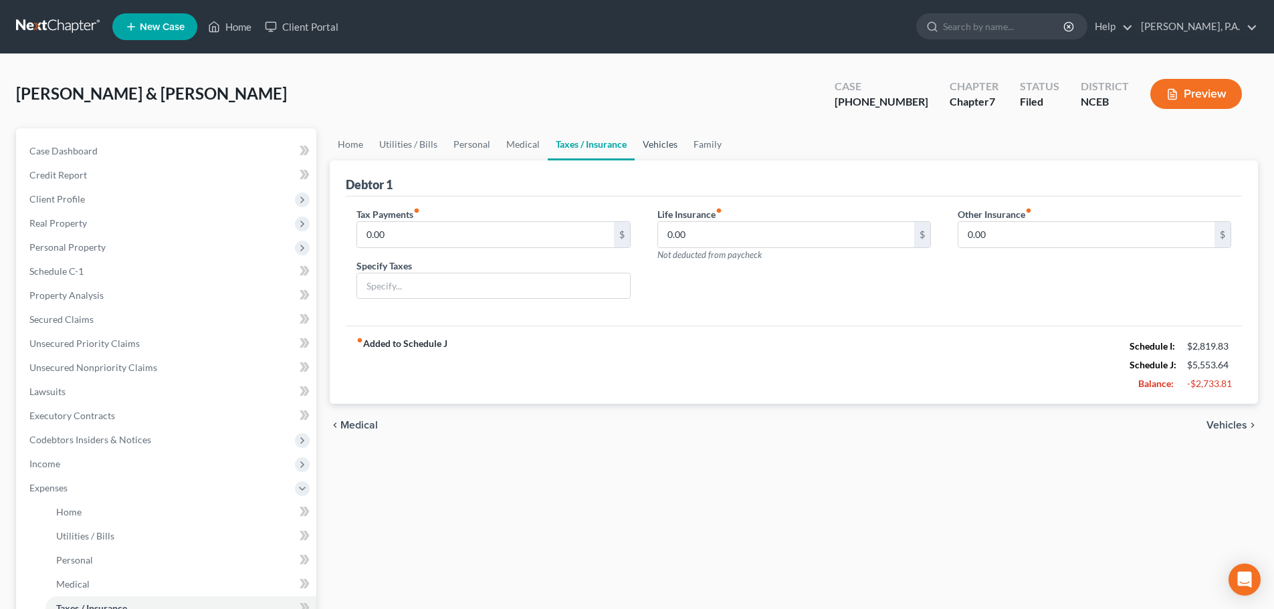
click at [646, 146] on link "Vehicles" at bounding box center [660, 144] width 51 height 32
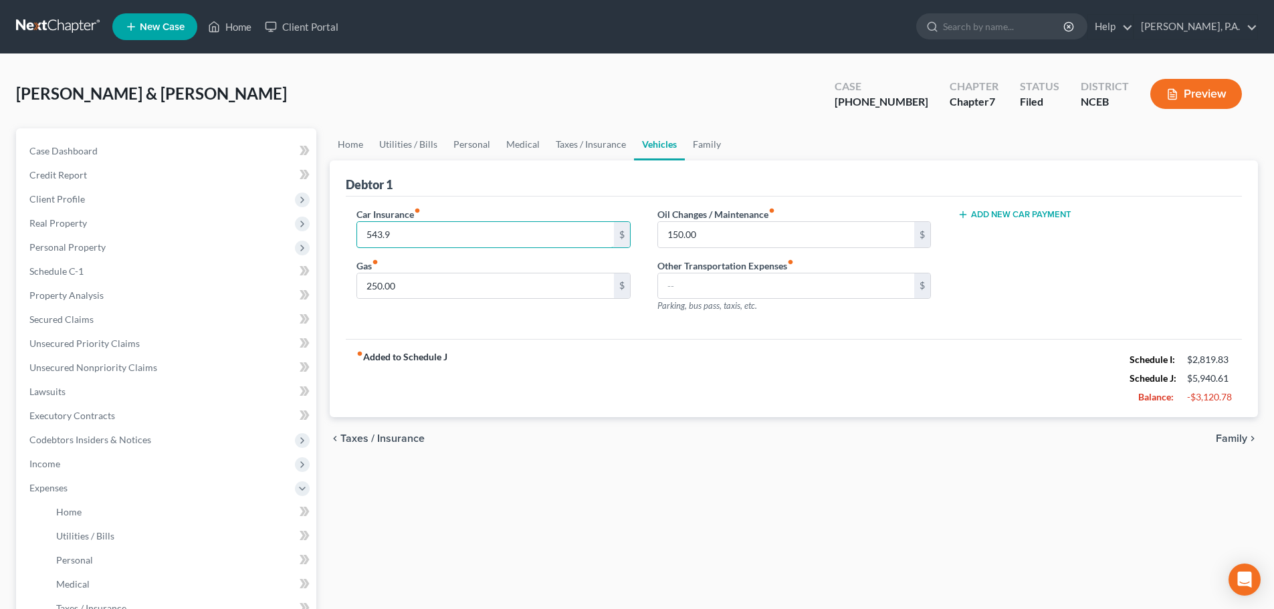
type input "543.9"
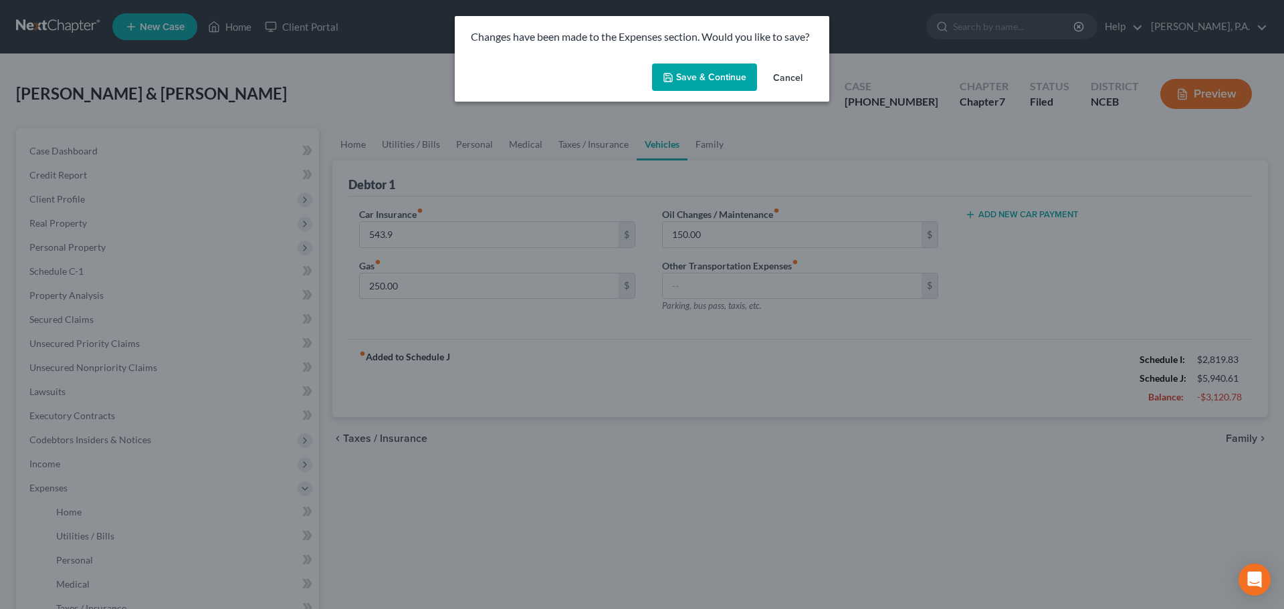
click at [712, 72] on button "Save & Continue" at bounding box center [704, 78] width 105 height 28
